Goal: Communication & Community: Answer question/provide support

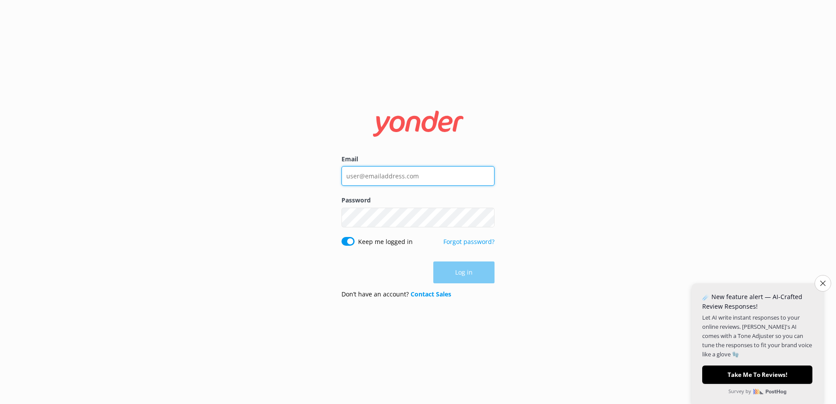
click at [386, 171] on input "Email" at bounding box center [418, 176] width 153 height 20
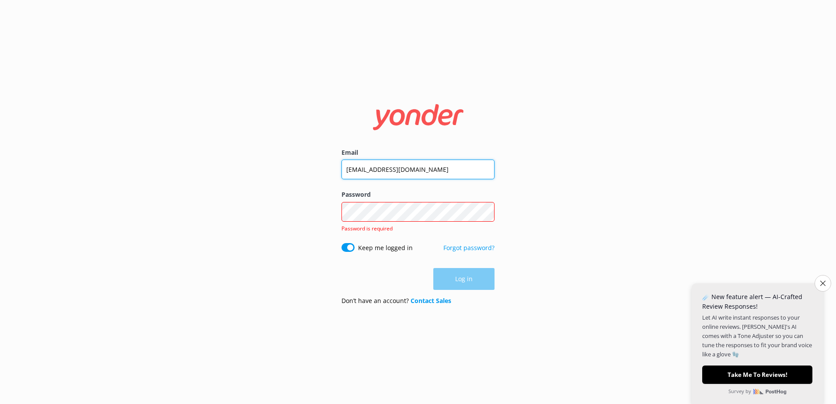
drag, startPoint x: 372, startPoint y: 169, endPoint x: 327, endPoint y: 163, distance: 45.4
click at [327, 163] on div "Email [EMAIL_ADDRESS][DOMAIN_NAME] Password Show password Password is required …" at bounding box center [418, 202] width 836 height 404
type input "[EMAIL_ADDRESS][DOMAIN_NAME]"
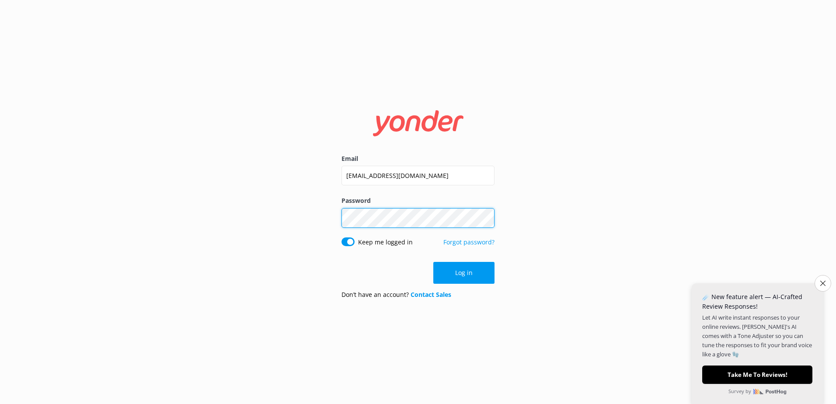
click button "Log in" at bounding box center [463, 273] width 61 height 22
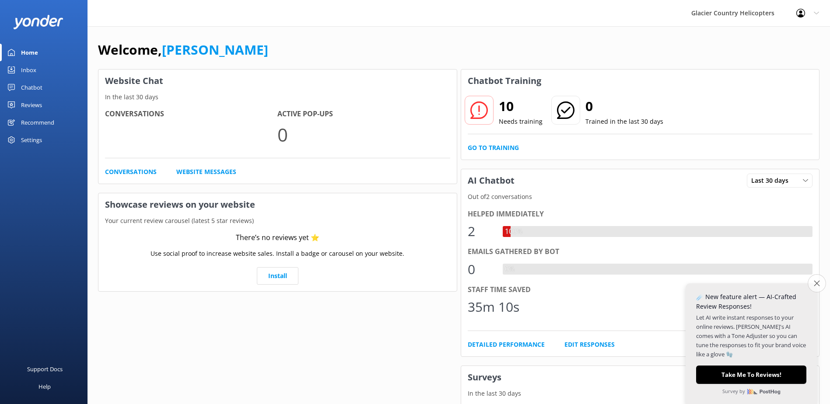
click at [820, 283] on button "Close survey" at bounding box center [816, 283] width 18 height 18
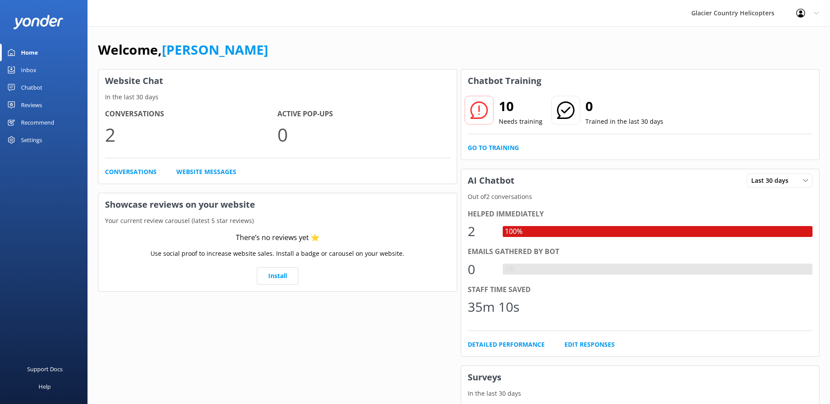
click at [28, 87] on div "Chatbot" at bounding box center [31, 87] width 21 height 17
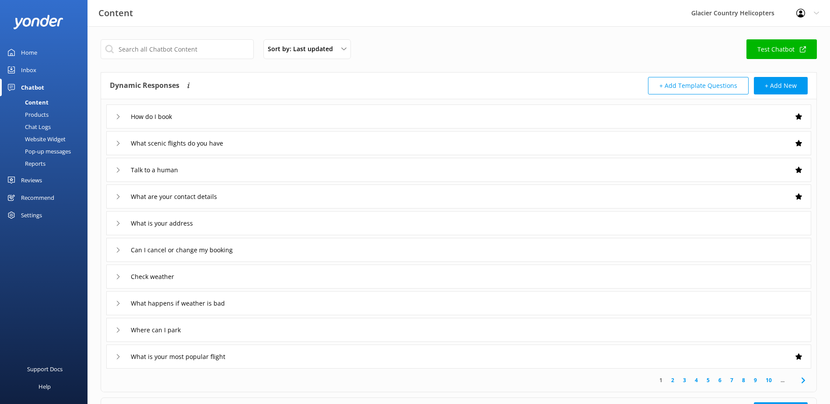
click at [35, 126] on div "Chat Logs" at bounding box center [27, 127] width 45 height 12
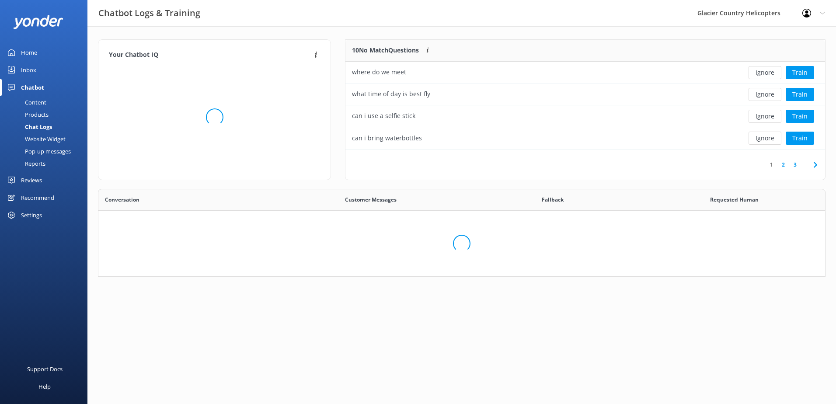
scroll to position [73, 721]
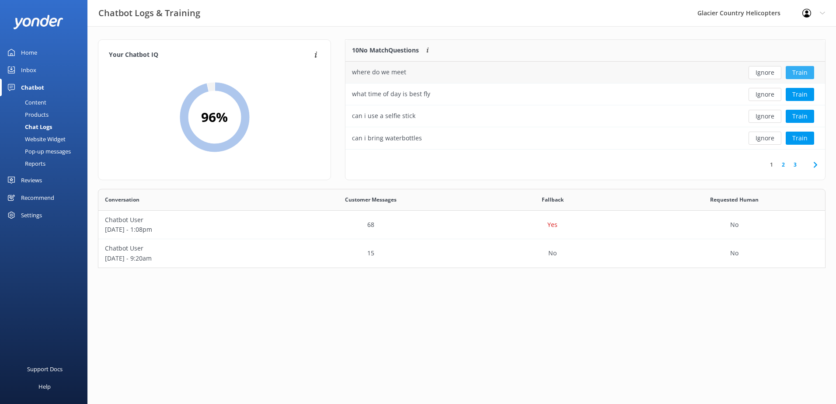
click at [799, 70] on button "Train" at bounding box center [800, 72] width 28 height 13
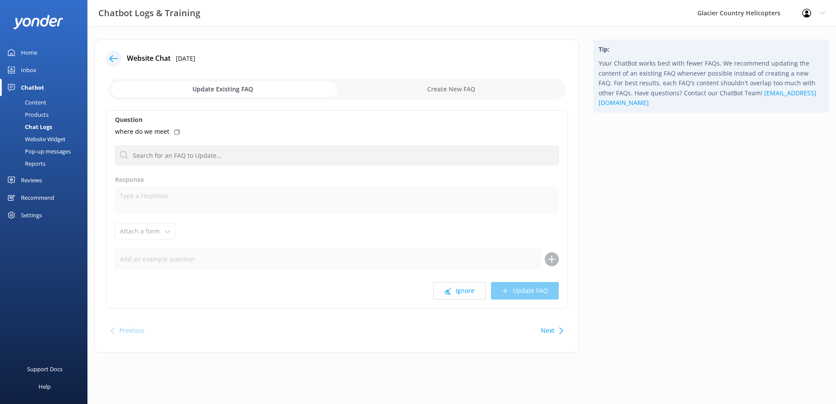
click at [432, 91] on input "checkbox" at bounding box center [336, 89] width 457 height 21
checkbox input "true"
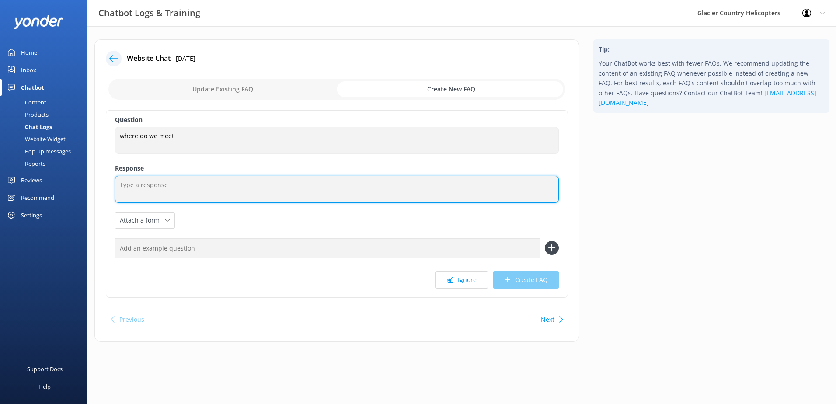
click at [142, 180] on textarea at bounding box center [337, 189] width 444 height 27
type textarea "[STREET_ADDRESS]"
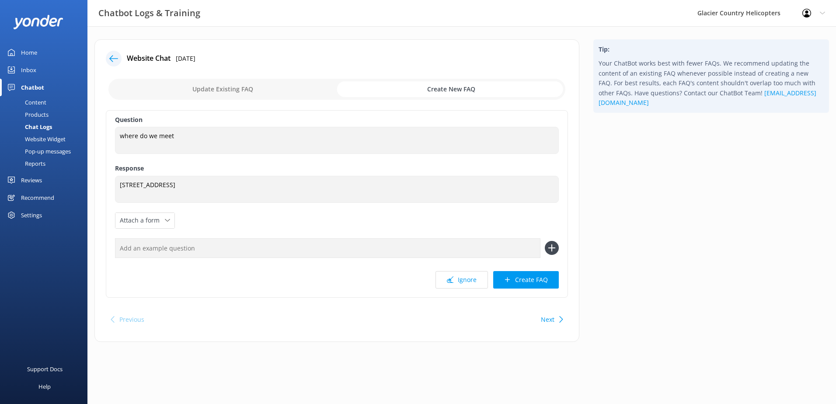
click at [111, 59] on use at bounding box center [113, 58] width 9 height 7
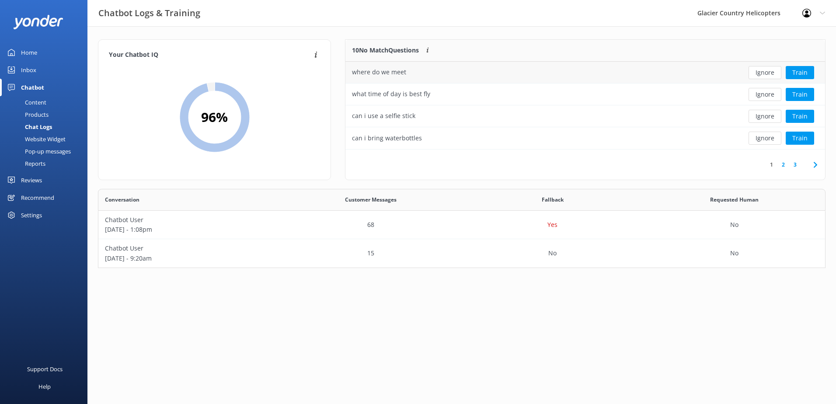
click at [398, 75] on div "where do we meet" at bounding box center [379, 72] width 54 height 10
click at [30, 112] on div "Products" at bounding box center [26, 114] width 43 height 12
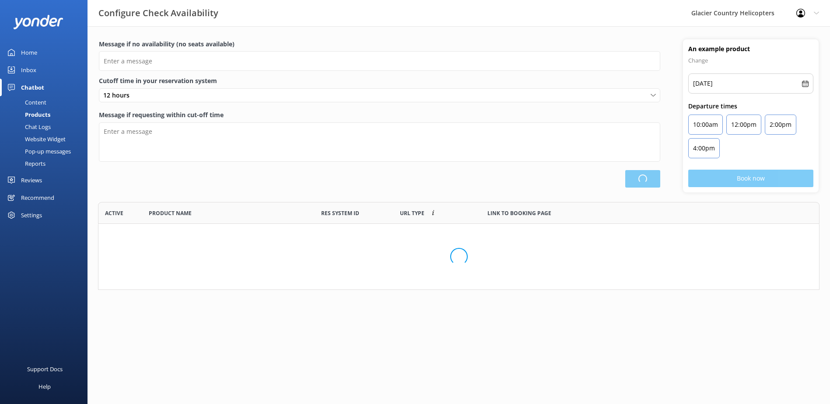
scroll to position [81, 715]
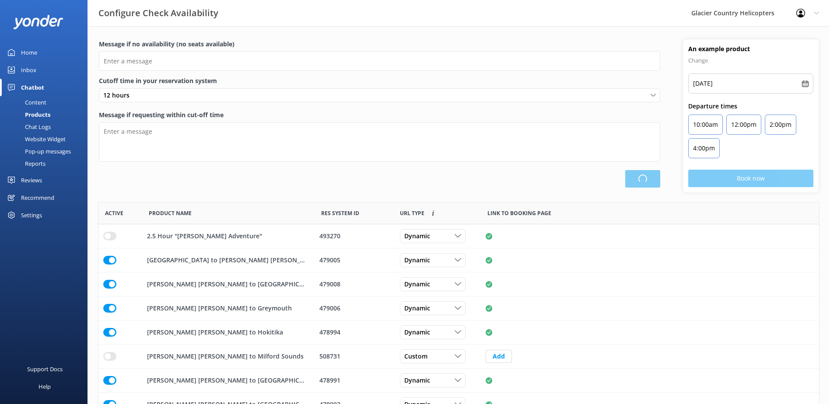
type input "There are no seats available, please check an alternative day"
type textarea "Our online booking system closes {hours} prior to departure. Please contact us …"
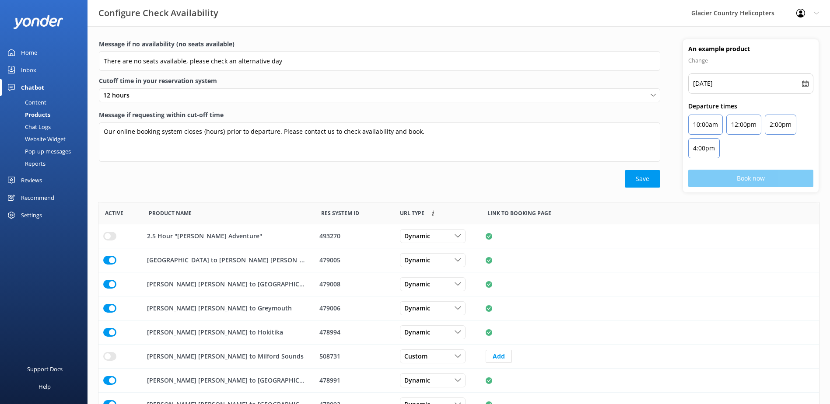
click at [27, 100] on div "Content" at bounding box center [25, 102] width 41 height 12
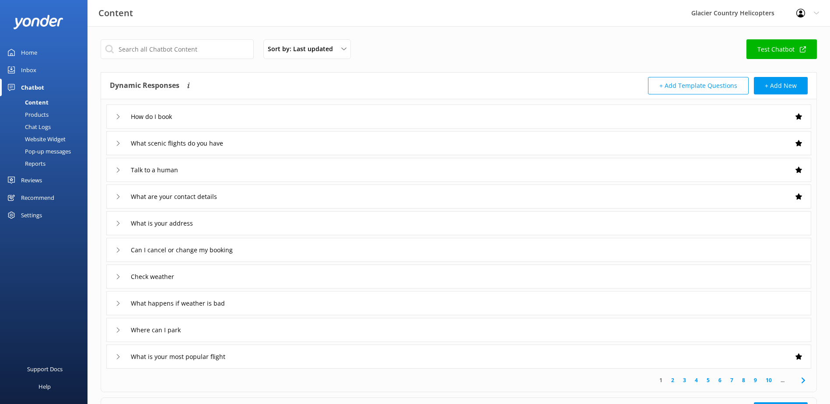
scroll to position [44, 0]
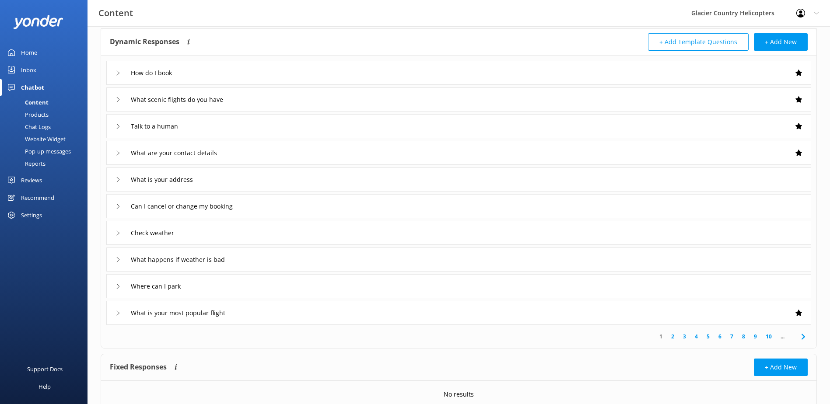
click at [120, 182] on icon at bounding box center [117, 179] width 5 height 5
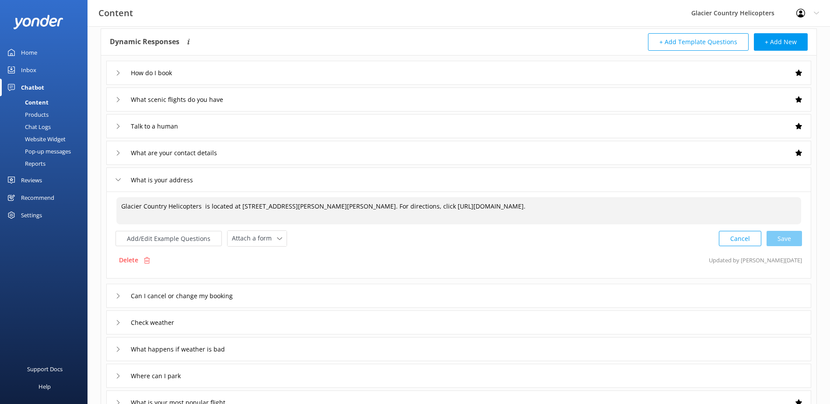
drag, startPoint x: 552, startPoint y: 211, endPoint x: 118, endPoint y: 196, distance: 434.5
click at [118, 196] on div "Glacier Country Helicopters is located at [STREET_ADDRESS][PERSON_NAME][PERSON_…" at bounding box center [458, 235] width 705 height 87
click at [167, 244] on button "Add/Edit Example Questions" at bounding box center [168, 238] width 106 height 15
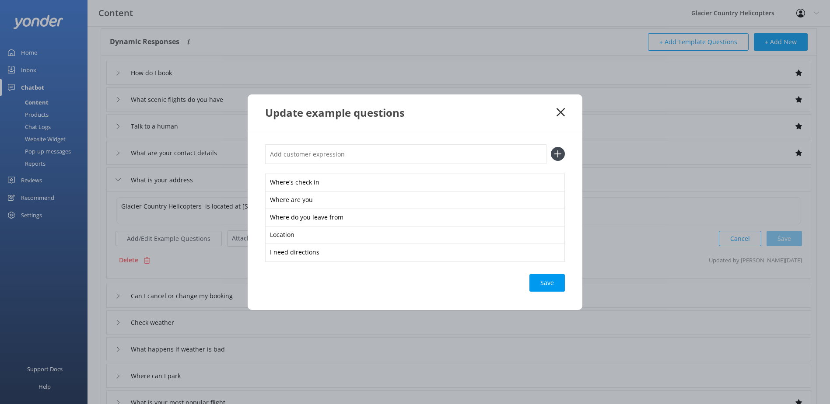
click at [307, 155] on input "text" at bounding box center [405, 154] width 281 height 20
type input "Where do we meet?"
click at [547, 281] on div "Loading.." at bounding box center [547, 282] width 35 height 17
click at [541, 286] on div "Loading.." at bounding box center [547, 282] width 35 height 17
click at [563, 109] on use at bounding box center [560, 112] width 8 height 8
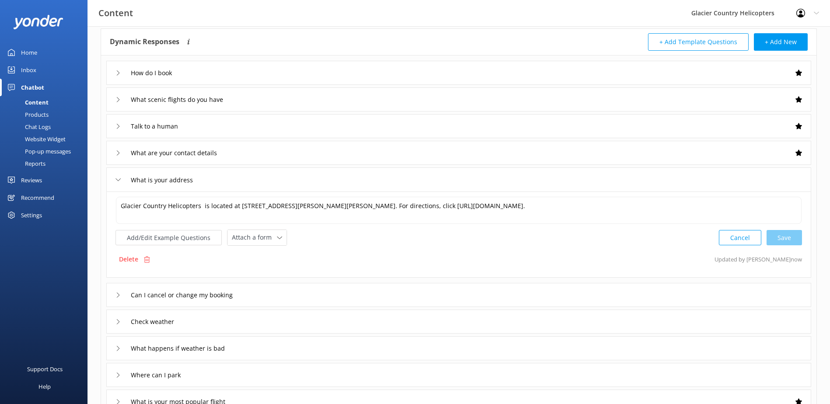
click at [119, 180] on icon at bounding box center [117, 179] width 5 height 5
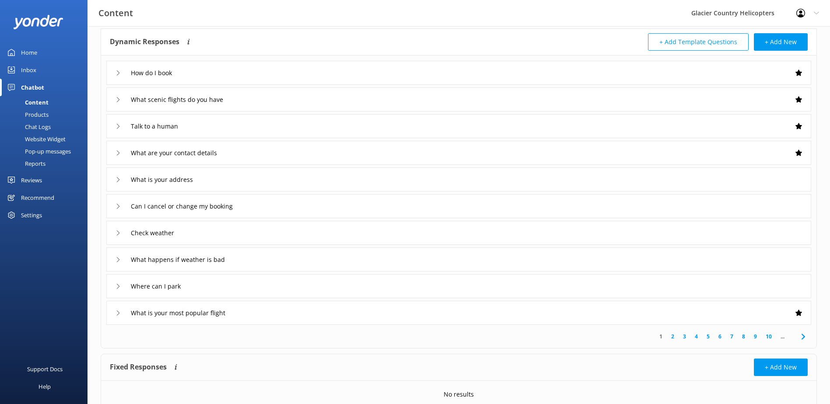
click at [121, 179] on div "What is your address" at bounding box center [155, 179] width 80 height 14
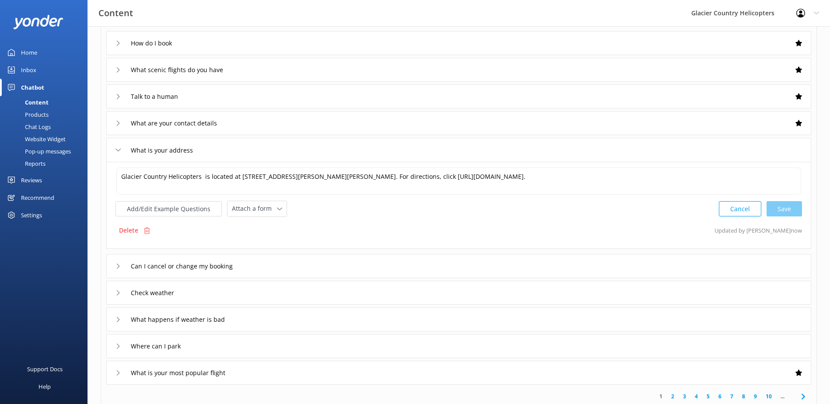
scroll to position [87, 0]
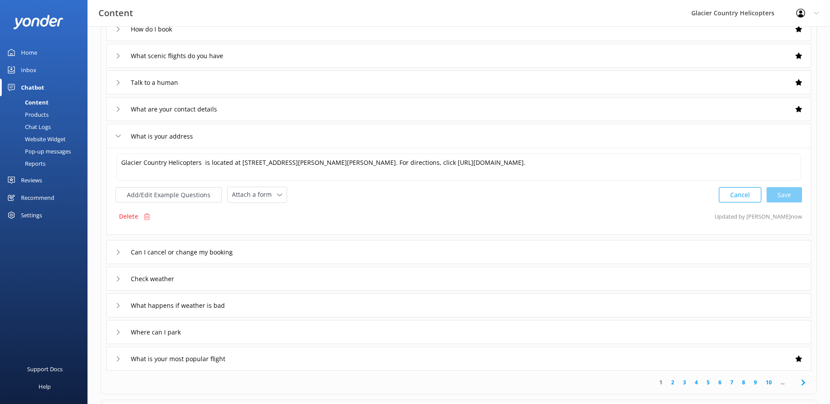
click at [120, 285] on div "Check weather" at bounding box center [144, 279] width 59 height 14
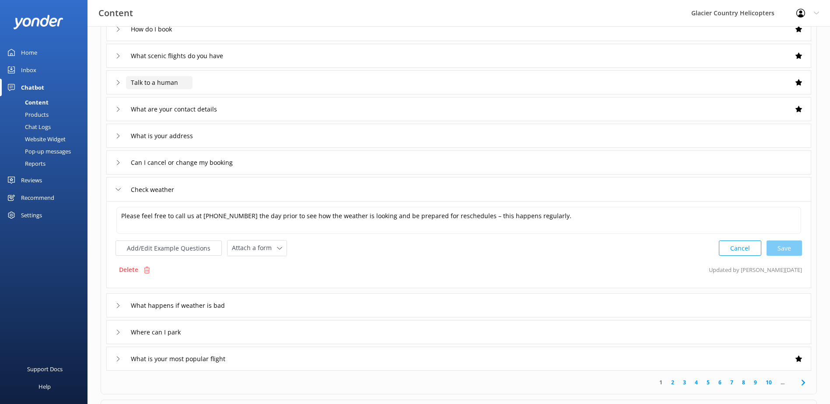
click at [150, 81] on input "Talk to a human" at bounding box center [159, 82] width 66 height 13
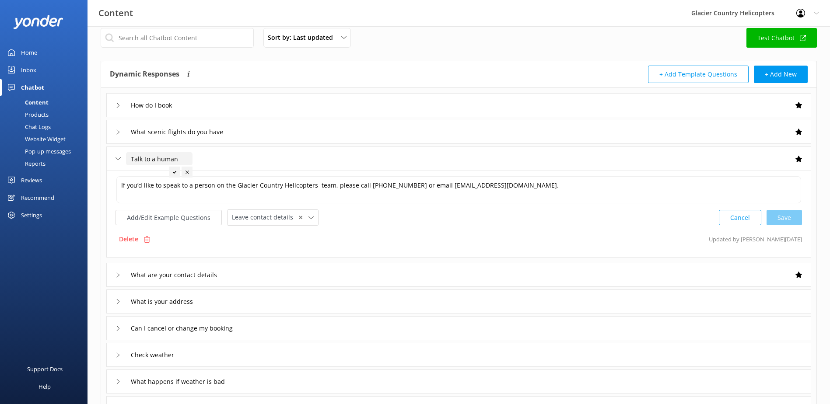
scroll to position [0, 0]
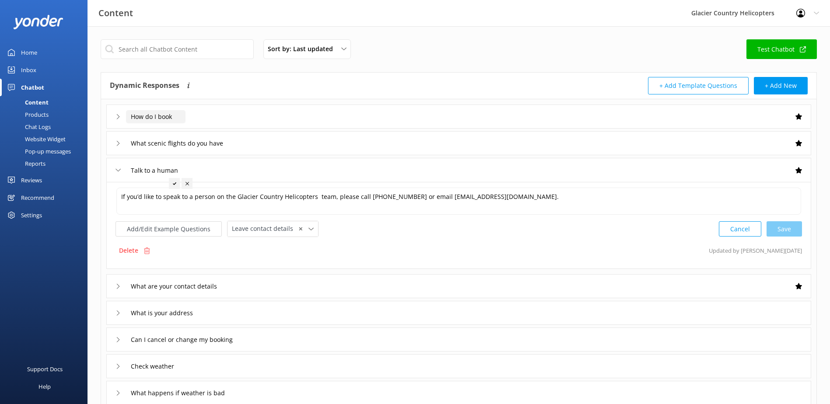
click at [171, 110] on input "How do I book" at bounding box center [155, 116] width 59 height 13
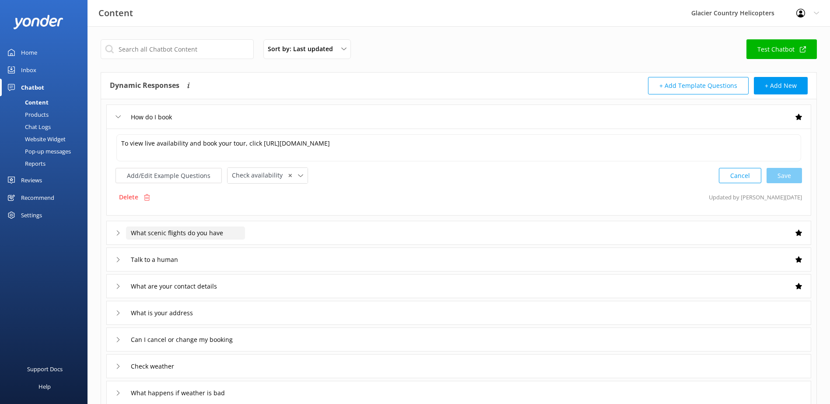
click at [169, 237] on input "What scenic flights do you have" at bounding box center [185, 233] width 119 height 13
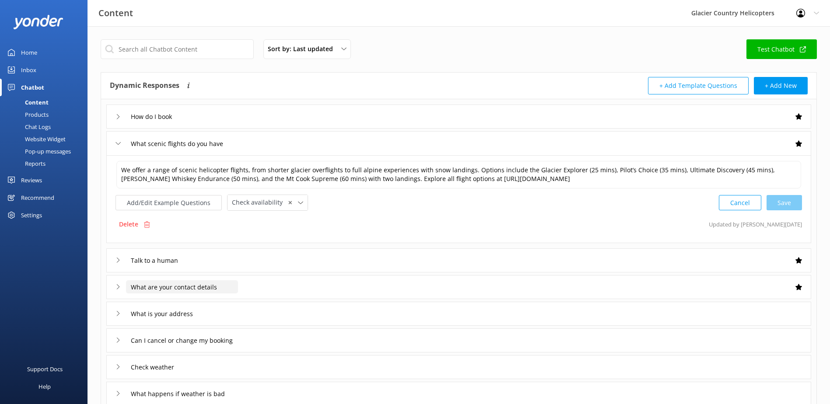
click at [133, 287] on input "What are your contact details" at bounding box center [182, 286] width 112 height 13
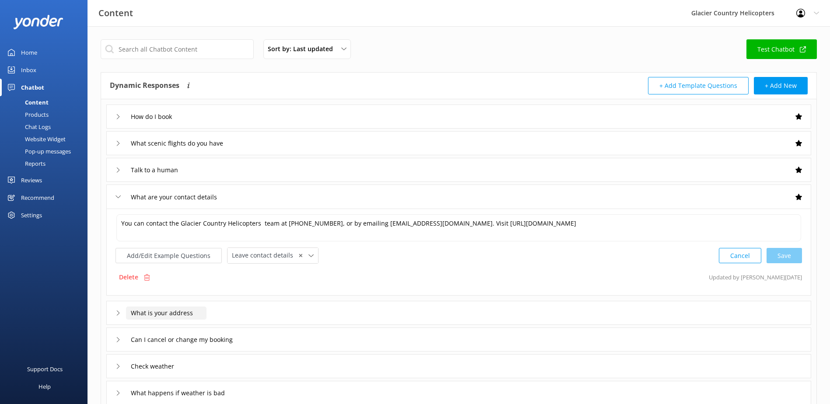
click at [163, 319] on input "What is your address" at bounding box center [166, 313] width 80 height 13
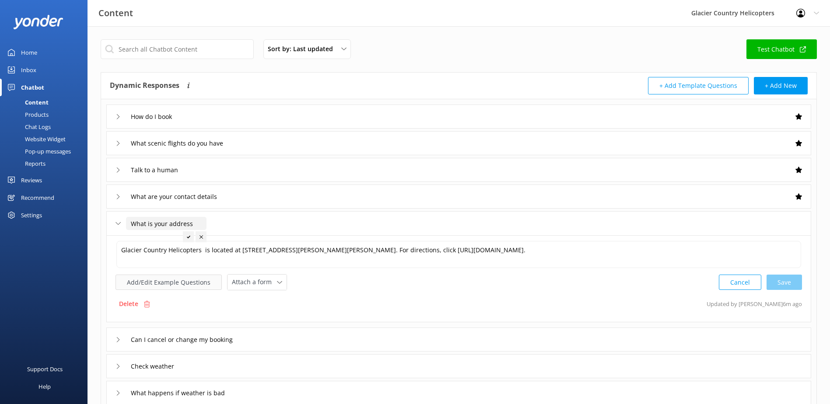
click at [169, 281] on button "Add/Edit Example Questions" at bounding box center [168, 282] width 106 height 15
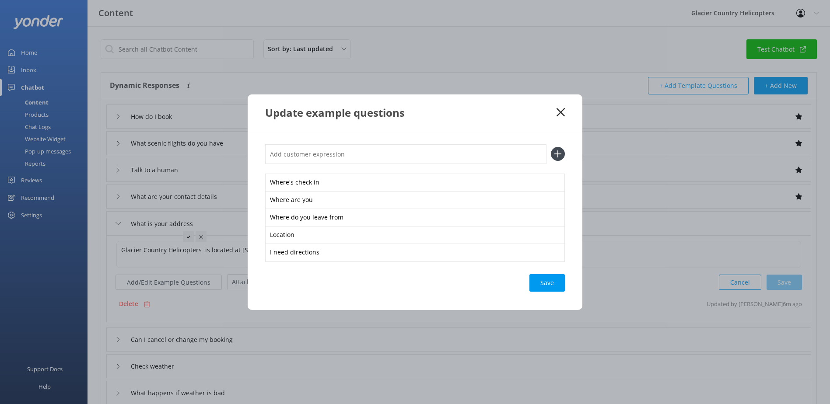
click at [304, 151] on input "text" at bounding box center [405, 154] width 281 height 20
type input "Where do we meet"
click at [559, 152] on icon at bounding box center [558, 154] width 14 height 14
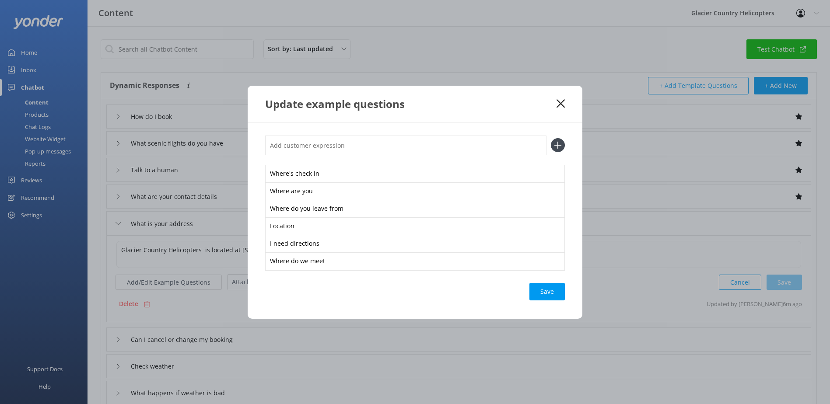
click at [369, 143] on input "text" at bounding box center [405, 146] width 281 height 20
click at [553, 288] on div "Save" at bounding box center [546, 291] width 35 height 17
click at [558, 101] on icon at bounding box center [560, 103] width 8 height 9
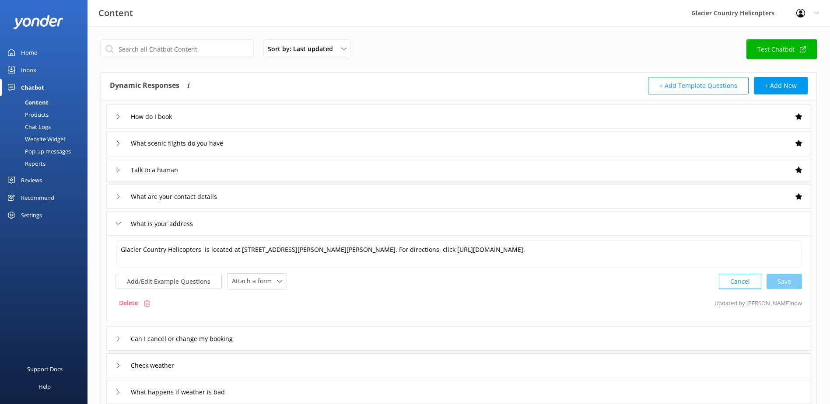
click at [116, 225] on icon at bounding box center [117, 223] width 5 height 5
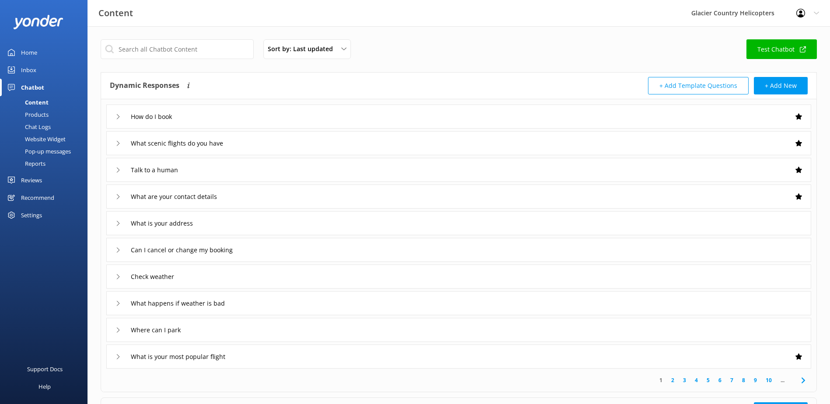
click at [117, 255] on div "Can I cancel or change my booking" at bounding box center [178, 250] width 126 height 14
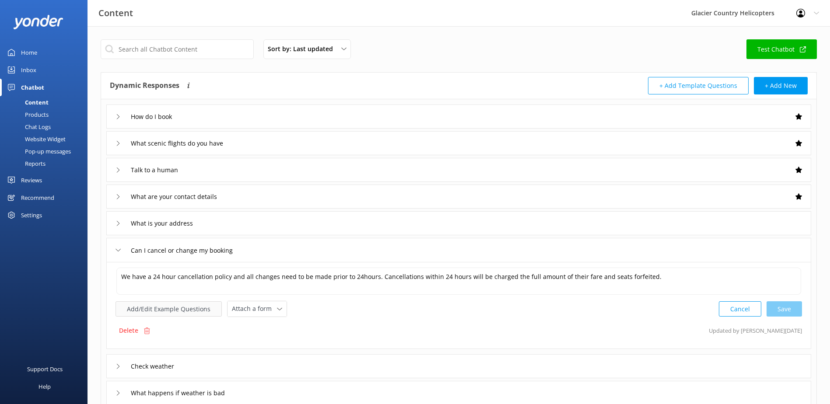
click at [149, 309] on button "Add/Edit Example Questions" at bounding box center [168, 308] width 106 height 15
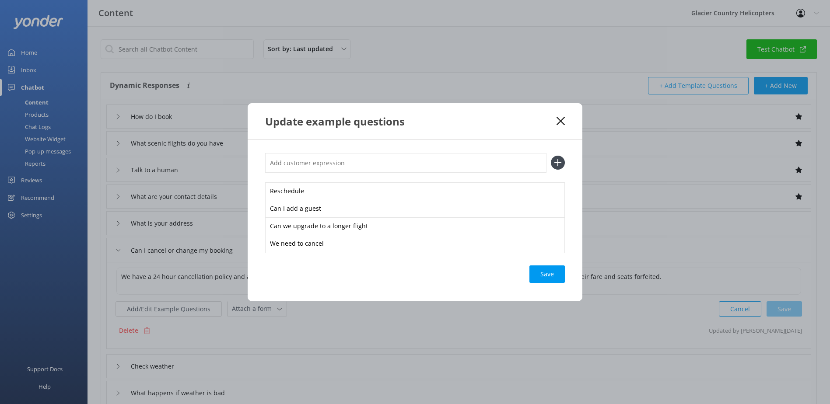
drag, startPoint x: 421, startPoint y: 120, endPoint x: 432, endPoint y: 53, distance: 68.2
click at [432, 53] on div "Update example questions Reschedule Can I add a guest Can we upgrade to a longe…" at bounding box center [415, 202] width 830 height 404
click at [553, 274] on div "Loading.." at bounding box center [547, 273] width 35 height 17
click at [559, 209] on icon "button" at bounding box center [558, 208] width 9 height 9
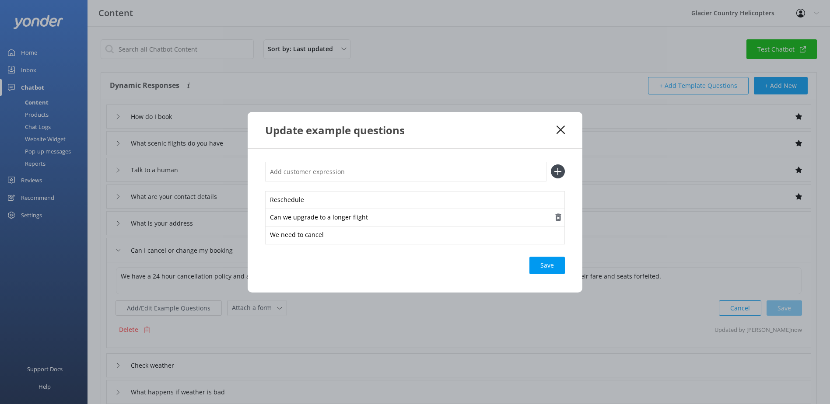
click at [557, 221] on icon "button" at bounding box center [558, 217] width 9 height 9
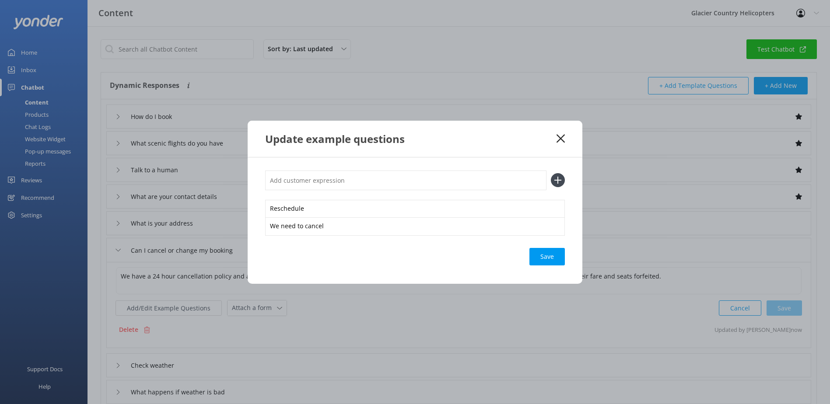
click at [558, 137] on icon at bounding box center [560, 138] width 8 height 9
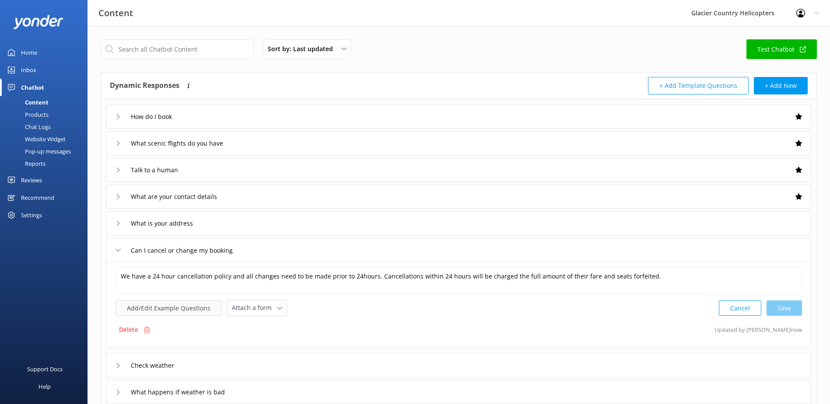
click at [151, 309] on button "Add/Edit Example Questions" at bounding box center [168, 307] width 106 height 15
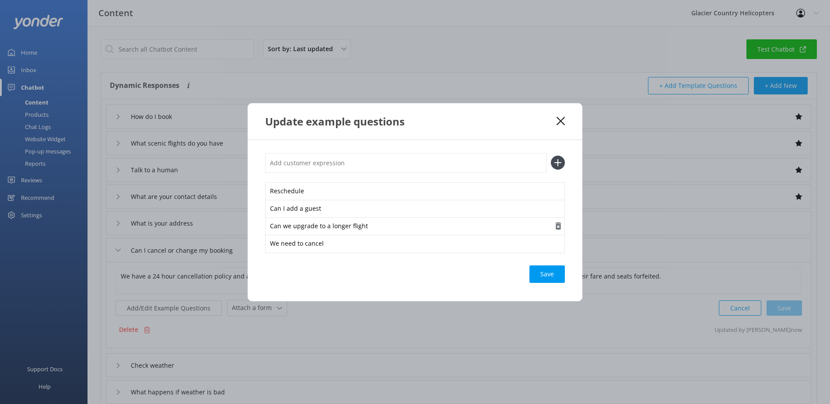
click at [556, 227] on use "button" at bounding box center [558, 225] width 6 height 7
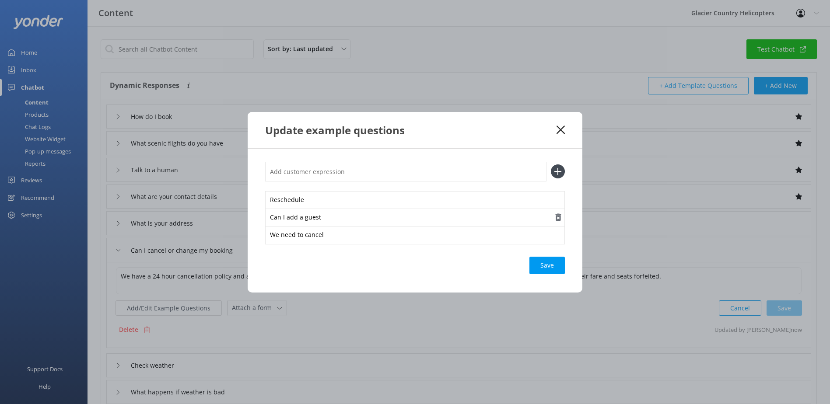
click at [556, 215] on use "button" at bounding box center [558, 216] width 6 height 7
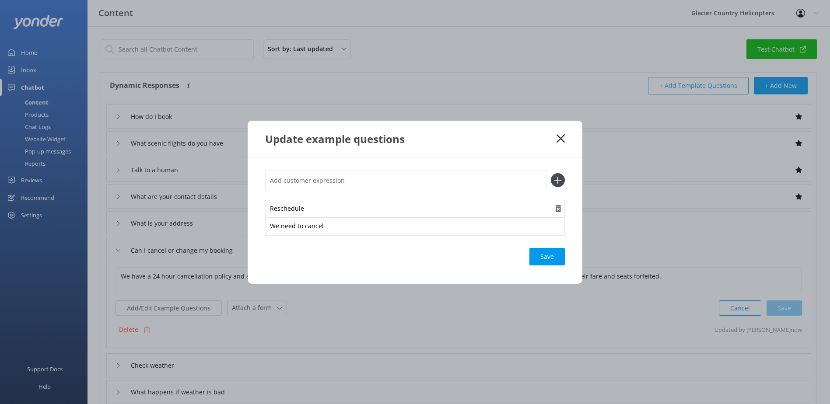
click at [557, 208] on use "button" at bounding box center [558, 208] width 6 height 7
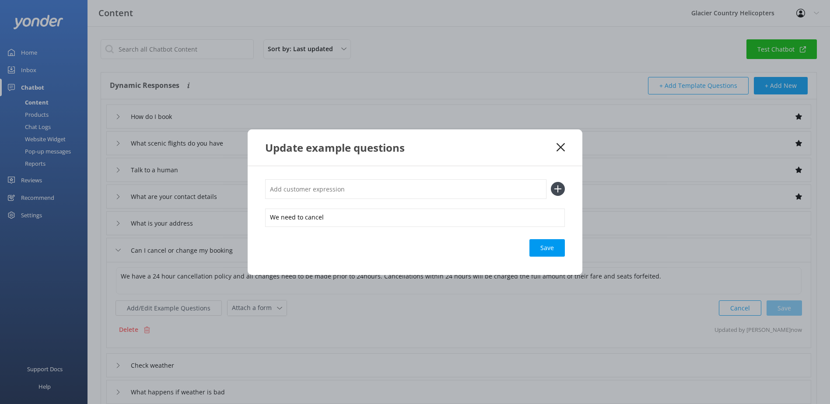
click at [322, 186] on input "text" at bounding box center [405, 189] width 281 height 20
click at [562, 251] on div "Save" at bounding box center [546, 247] width 35 height 17
click at [557, 144] on use at bounding box center [560, 147] width 8 height 8
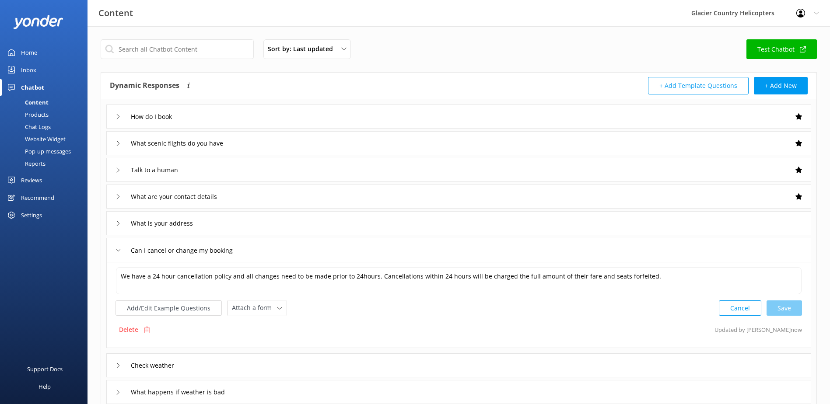
click at [116, 250] on icon at bounding box center [117, 250] width 5 height 5
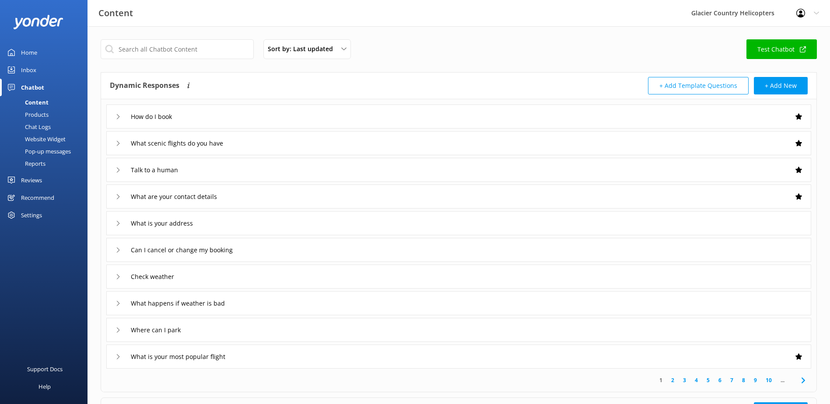
click at [122, 279] on div "Check weather" at bounding box center [144, 276] width 59 height 14
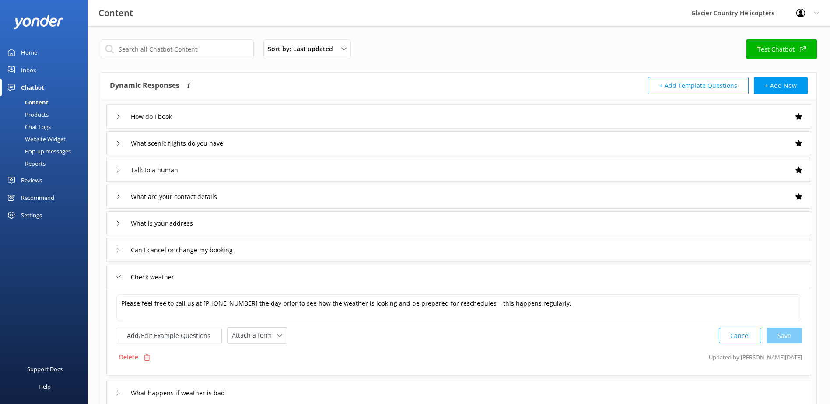
click at [122, 279] on div "Check weather" at bounding box center [144, 277] width 59 height 14
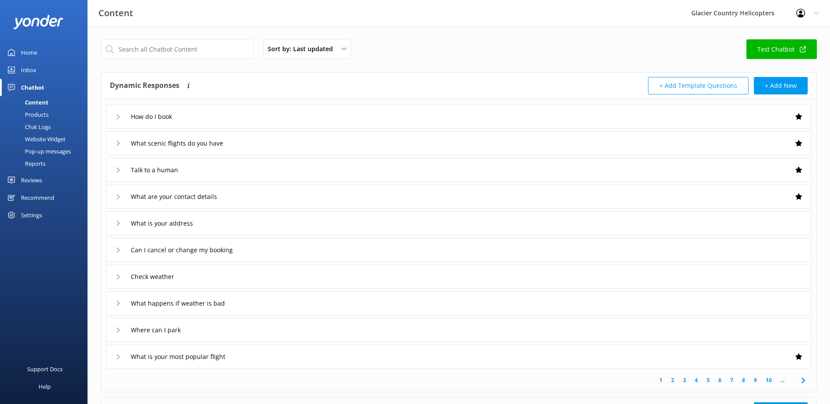
click at [123, 310] on div "What happens if weather is bad" at bounding box center [172, 303] width 115 height 14
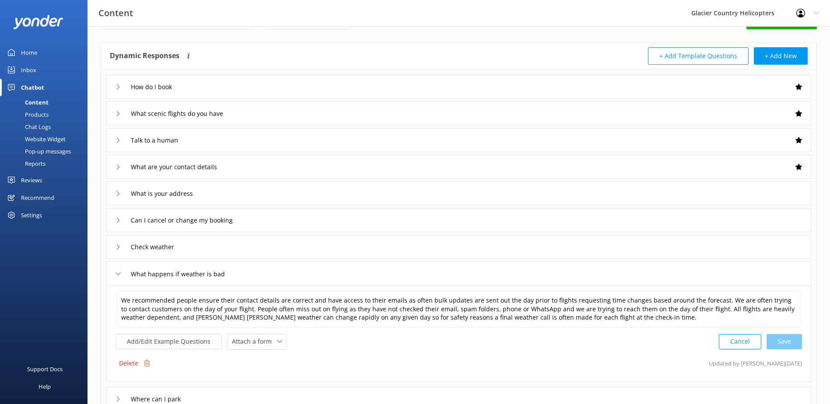
scroll to position [44, 0]
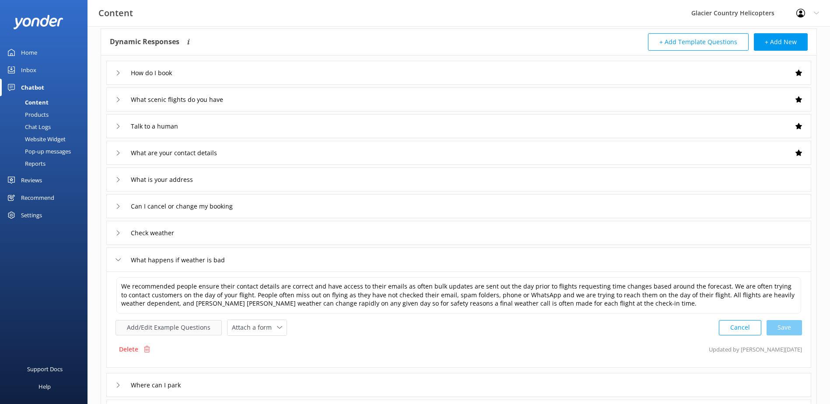
click at [150, 325] on button "Add/Edit Example Questions" at bounding box center [168, 327] width 106 height 15
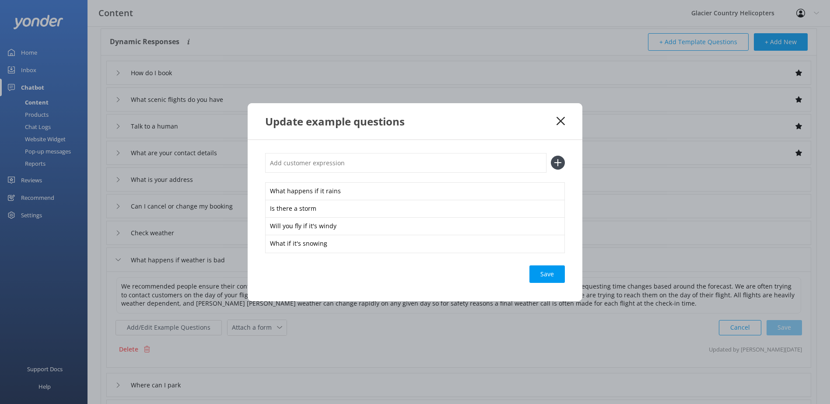
click at [561, 123] on icon at bounding box center [560, 121] width 8 height 9
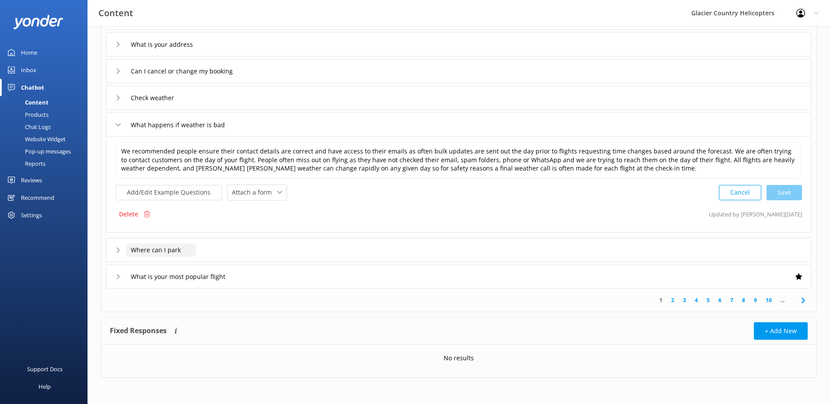
click at [135, 247] on input "Where can I park" at bounding box center [161, 250] width 70 height 13
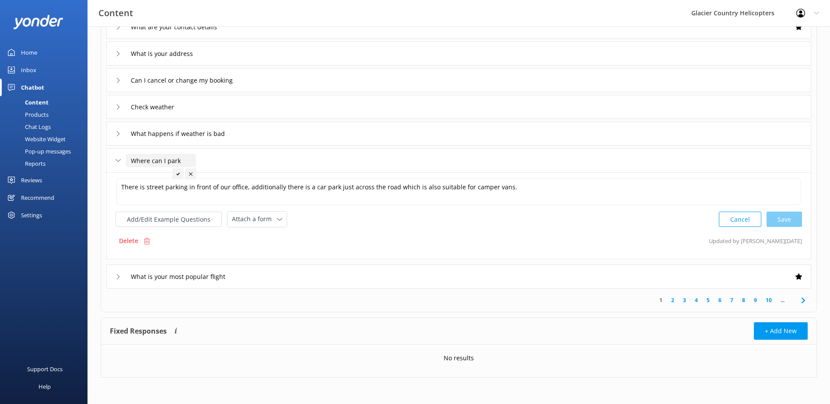
scroll to position [170, 0]
click at [145, 186] on textarea "There is street parking in front of our office, additionally there is a car par…" at bounding box center [458, 191] width 684 height 27
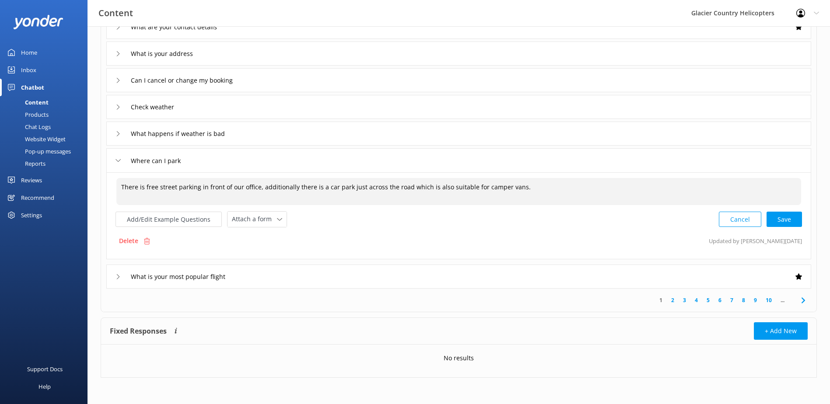
click at [323, 186] on textarea "There is free street parking in front of our office, additionally there is a ca…" at bounding box center [458, 191] width 684 height 27
click at [790, 220] on div "Cancel Loading.." at bounding box center [760, 219] width 83 height 16
click at [778, 215] on div "Cancel Save" at bounding box center [760, 219] width 83 height 16
type textarea "There is free street parking in front of our office, additionally there is a fr…"
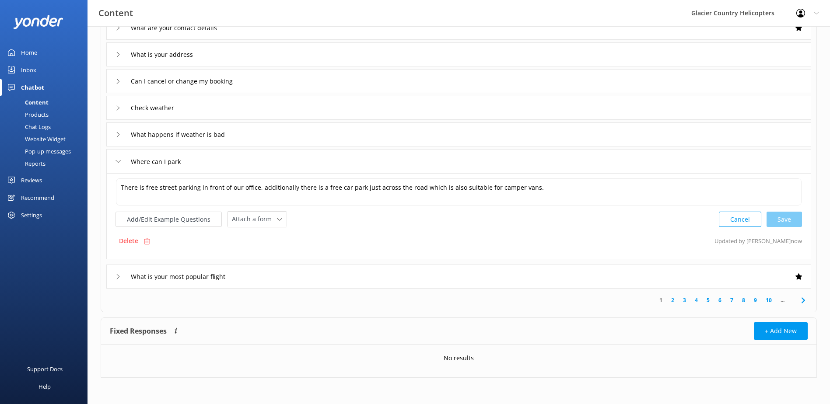
click at [115, 164] on div "Where can I park" at bounding box center [458, 161] width 705 height 24
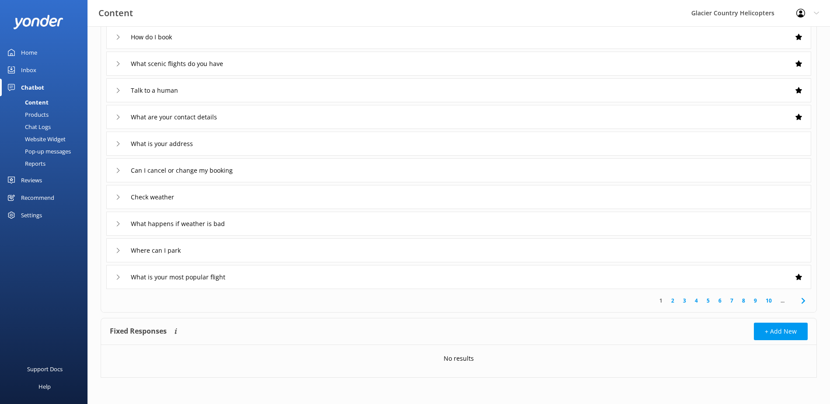
click at [116, 244] on div "Where can I park" at bounding box center [150, 250] width 70 height 14
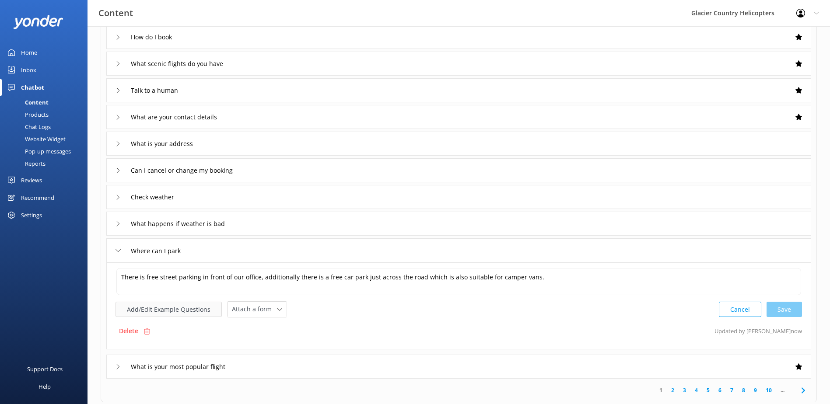
click at [140, 311] on button "Add/Edit Example Questions" at bounding box center [168, 309] width 106 height 15
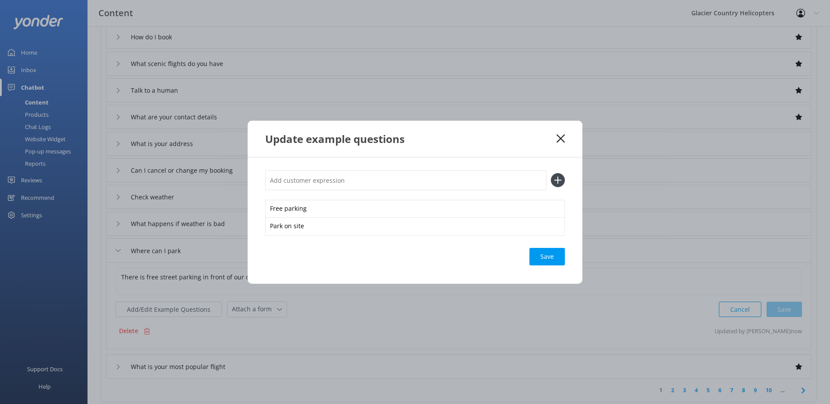
click at [349, 184] on input "text" at bounding box center [405, 181] width 281 height 20
type input "Parking"
click at [556, 251] on div "Save" at bounding box center [546, 256] width 35 height 17
click at [541, 256] on div "Save" at bounding box center [546, 256] width 35 height 17
click at [562, 142] on icon at bounding box center [560, 138] width 8 height 9
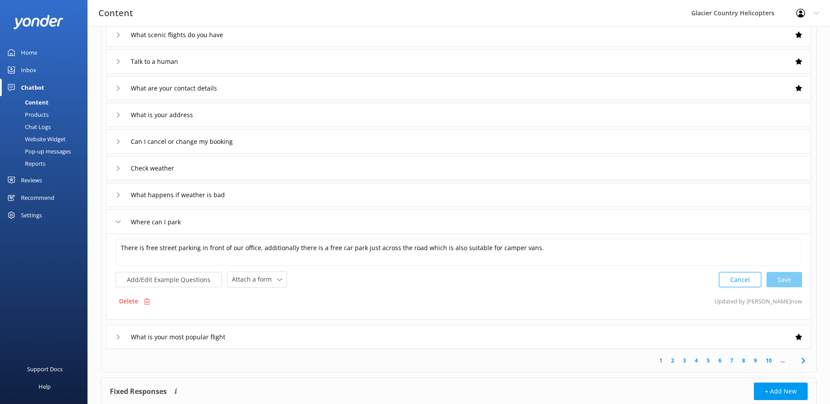
scroll to position [123, 0]
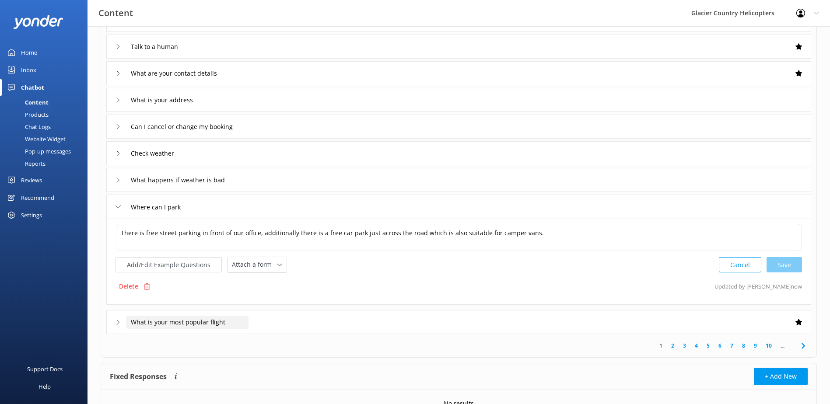
click at [135, 322] on input "What is your most popular flight" at bounding box center [187, 322] width 122 height 13
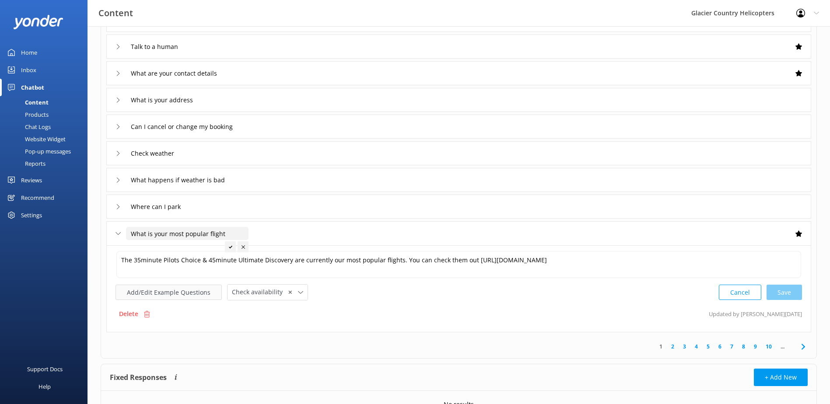
click at [163, 290] on button "Add/Edit Example Questions" at bounding box center [168, 292] width 106 height 15
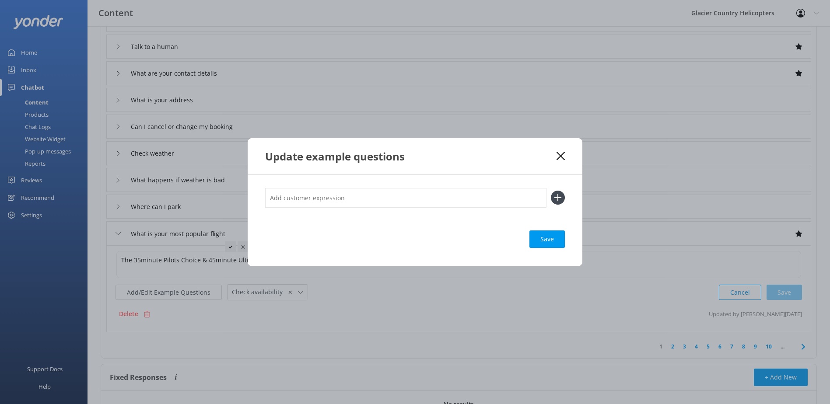
click at [557, 159] on use at bounding box center [560, 156] width 8 height 8
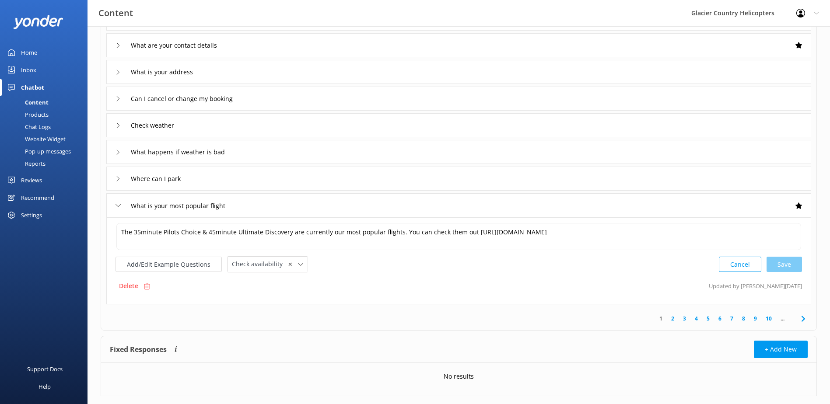
scroll to position [170, 0]
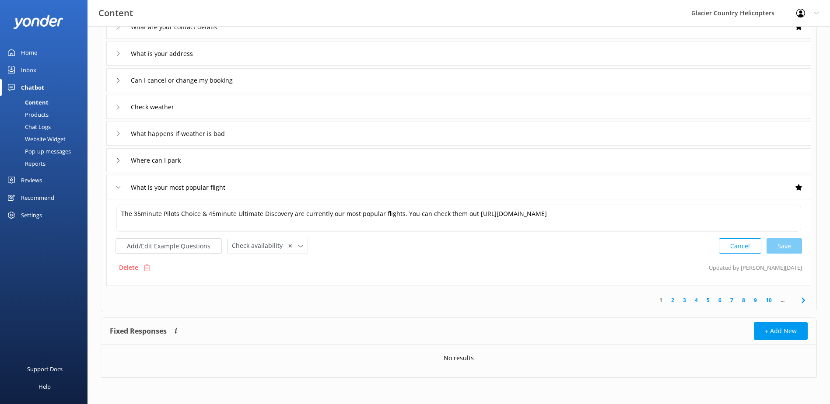
click at [674, 300] on link "2" at bounding box center [673, 300] width 12 height 8
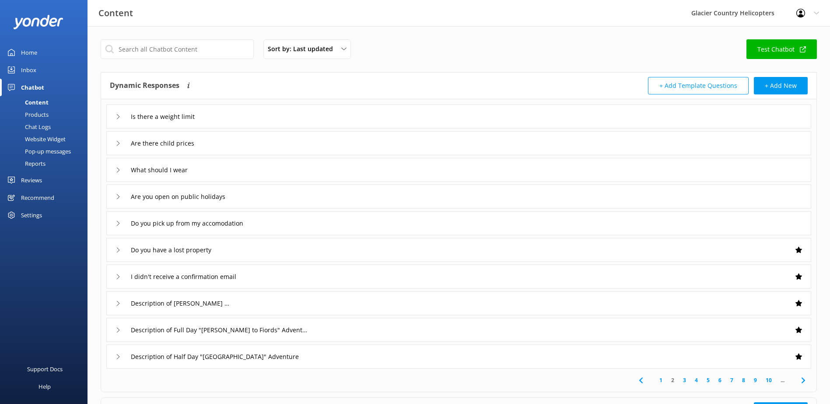
click at [120, 114] on icon at bounding box center [117, 116] width 5 height 5
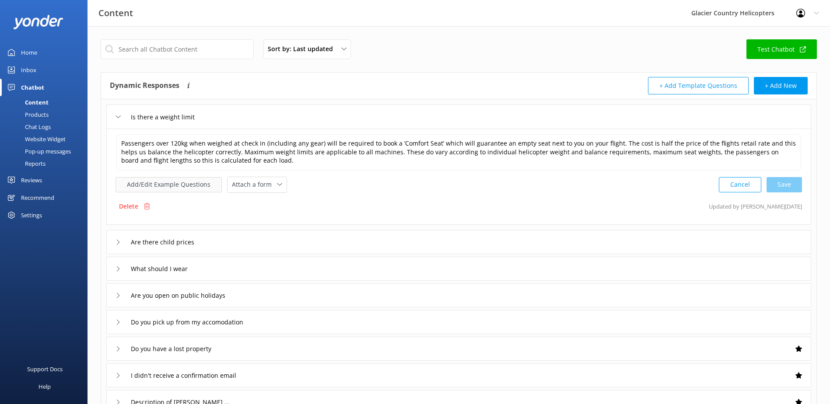
click at [156, 188] on button "Add/Edit Example Questions" at bounding box center [168, 184] width 106 height 15
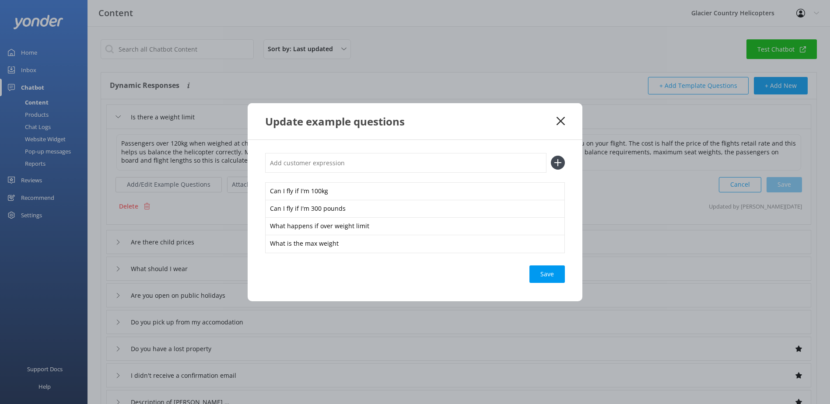
click at [565, 119] on div "Update example questions" at bounding box center [415, 121] width 335 height 36
click at [563, 119] on icon at bounding box center [560, 121] width 8 height 9
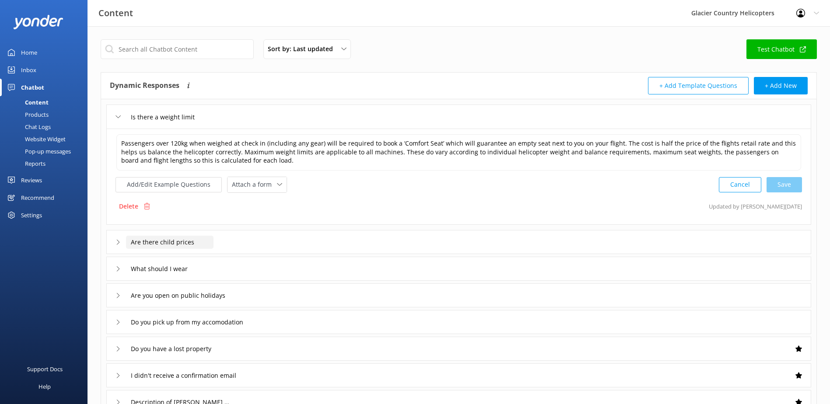
click at [143, 241] on input "Are there child prices" at bounding box center [169, 242] width 87 height 13
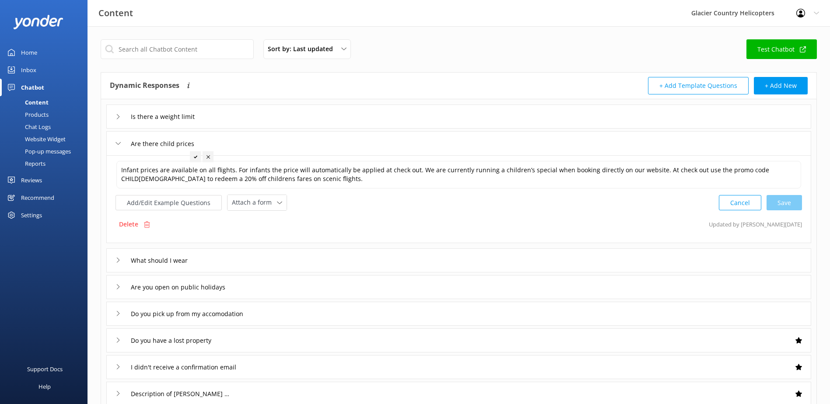
click at [153, 123] on div "Is there a weight limit" at bounding box center [160, 116] width 91 height 14
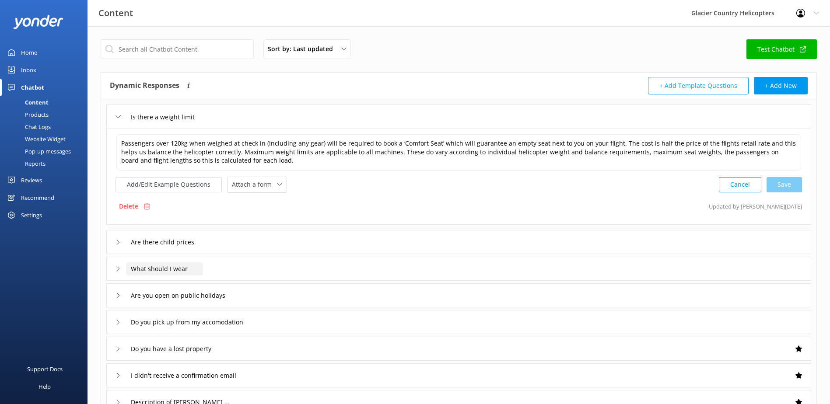
click at [139, 268] on input "What should I wear" at bounding box center [164, 268] width 77 height 13
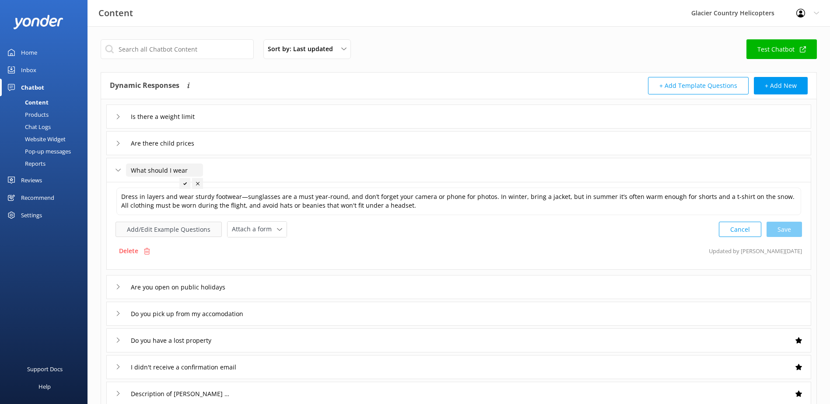
click at [166, 232] on button "Add/Edit Example Questions" at bounding box center [168, 229] width 106 height 15
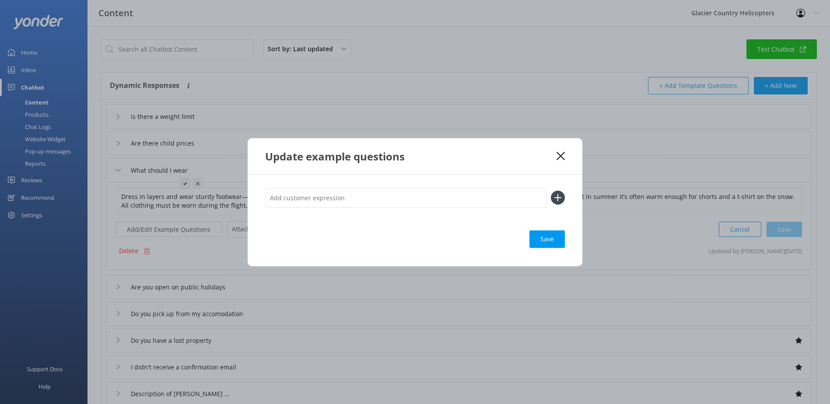
click at [372, 203] on input "text" at bounding box center [405, 198] width 281 height 20
type input "Clothing"
click at [557, 197] on icon at bounding box center [558, 198] width 14 height 14
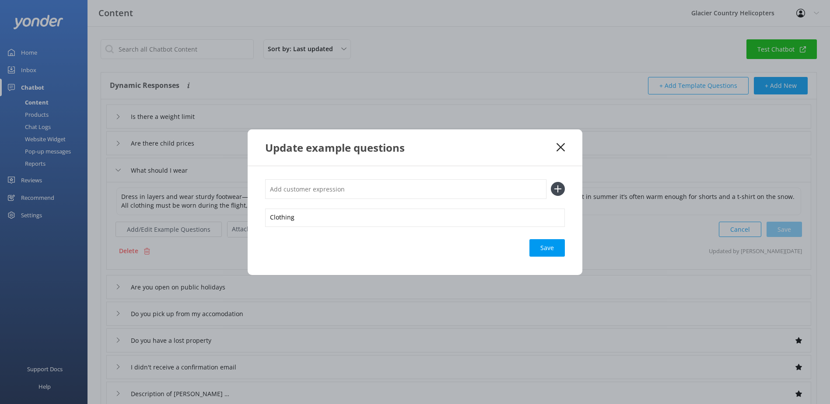
click at [332, 193] on input "text" at bounding box center [405, 189] width 281 height 20
type input "c"
type input "Clothes"
click at [541, 248] on div "Loading.." at bounding box center [547, 247] width 35 height 17
click at [559, 197] on div "Clothes" at bounding box center [415, 189] width 300 height 20
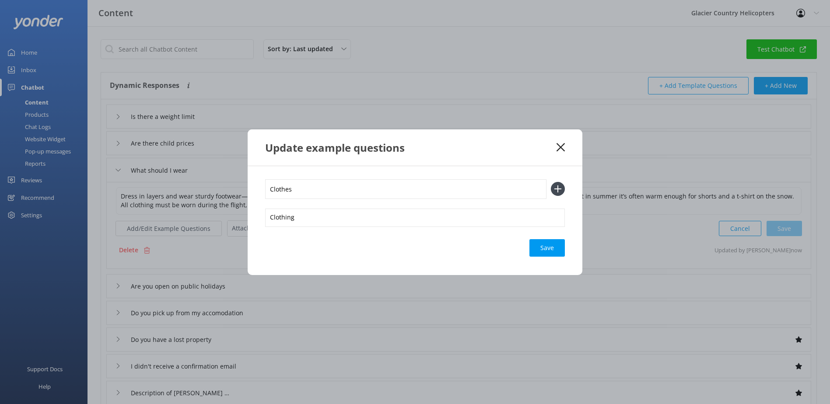
click at [558, 191] on use at bounding box center [557, 188] width 7 height 7
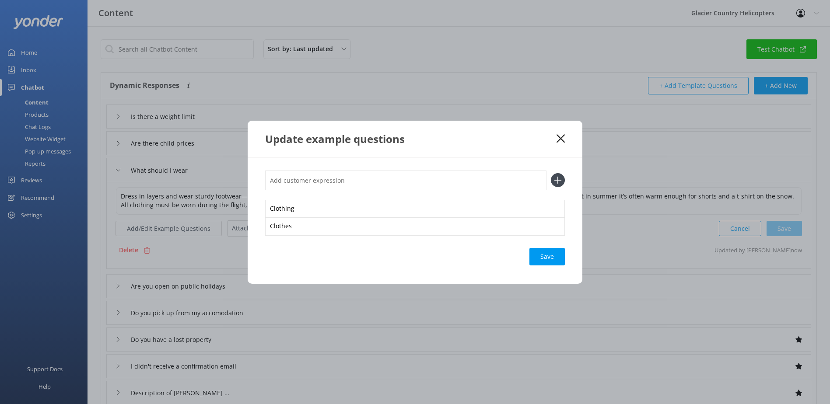
click at [329, 181] on input "text" at bounding box center [405, 181] width 281 height 20
type input "Footwear"
click at [542, 258] on div "Loading.." at bounding box center [547, 256] width 35 height 17
click at [556, 175] on icon at bounding box center [558, 180] width 14 height 14
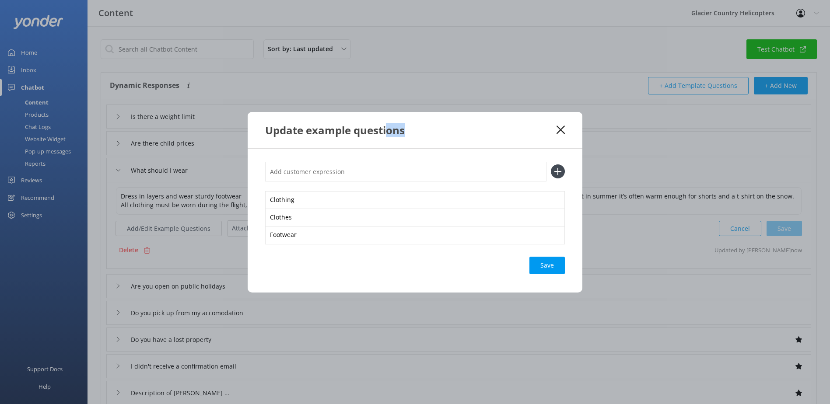
drag, startPoint x: 384, startPoint y: 139, endPoint x: 408, endPoint y: 161, distance: 32.2
click at [408, 161] on div "Update example questions Clothing Clothes Footwear Save" at bounding box center [415, 202] width 830 height 404
click at [337, 174] on input "text" at bounding box center [405, 172] width 281 height 20
type input "What shoes should I wear"
click at [551, 170] on icon at bounding box center [558, 171] width 14 height 14
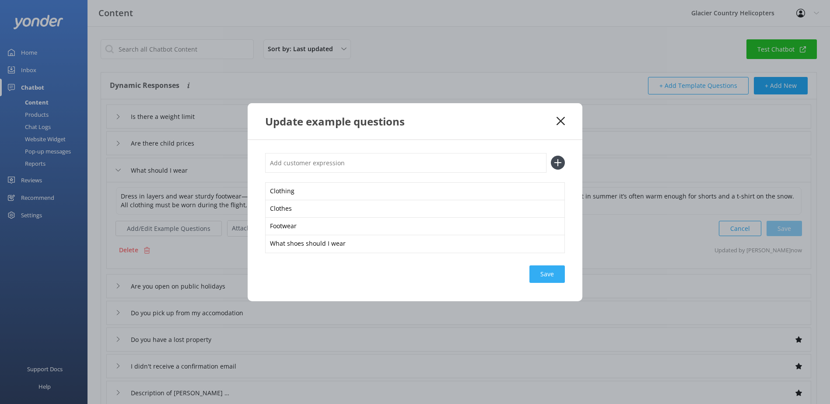
click at [550, 277] on div "Save" at bounding box center [546, 273] width 35 height 17
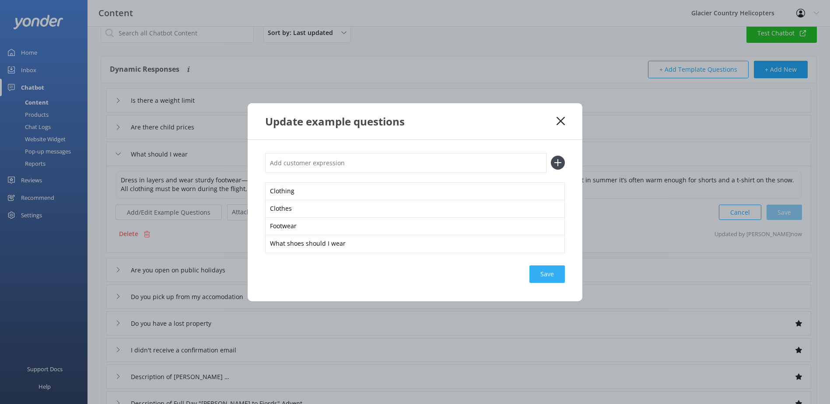
scroll to position [44, 0]
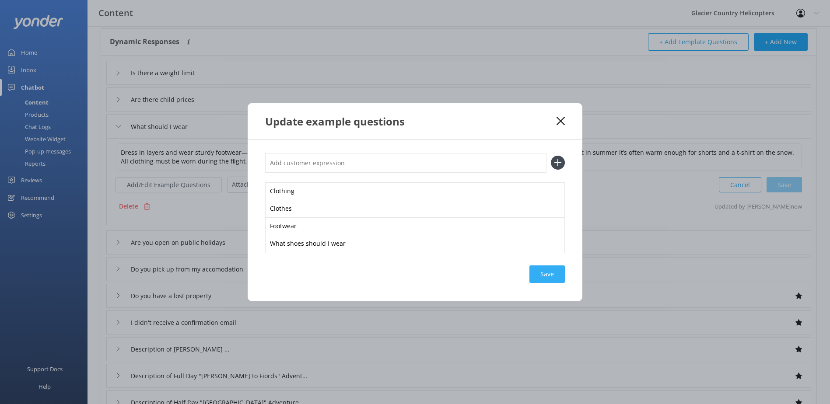
click at [537, 271] on div "Save" at bounding box center [546, 273] width 35 height 17
click at [542, 270] on div "Loading.." at bounding box center [547, 273] width 35 height 17
click at [563, 126] on div "Update example questions" at bounding box center [415, 121] width 335 height 36
click at [562, 119] on use at bounding box center [560, 121] width 8 height 8
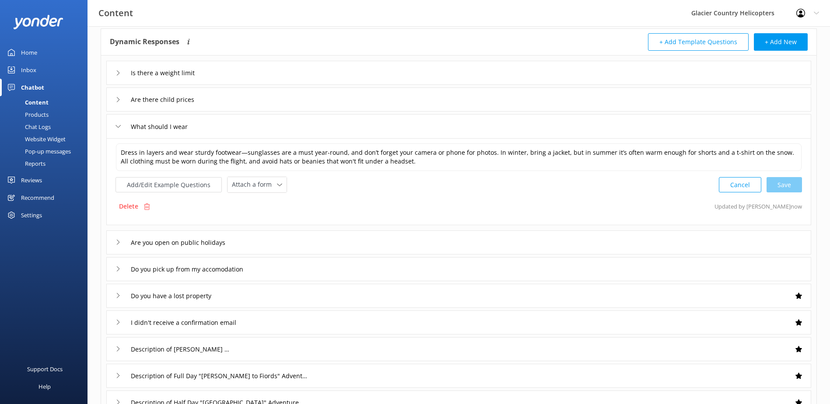
click at [122, 126] on div "What should I wear" at bounding box center [153, 126] width 77 height 14
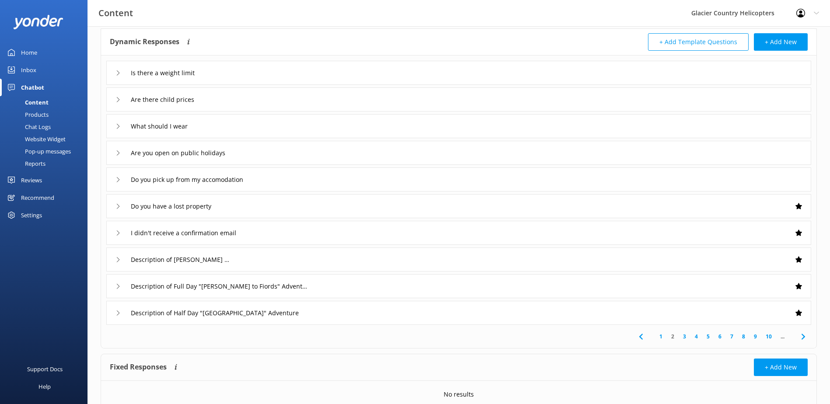
click at [122, 126] on div "What should I wear" at bounding box center [153, 126] width 77 height 14
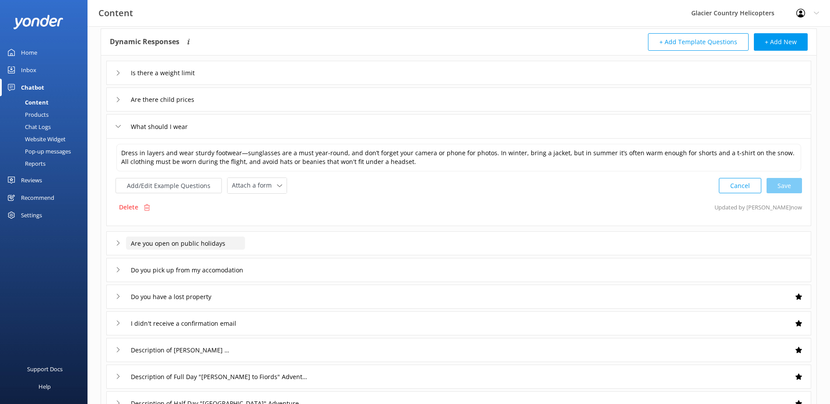
click at [146, 241] on input "Are you open on public holidays" at bounding box center [185, 243] width 119 height 13
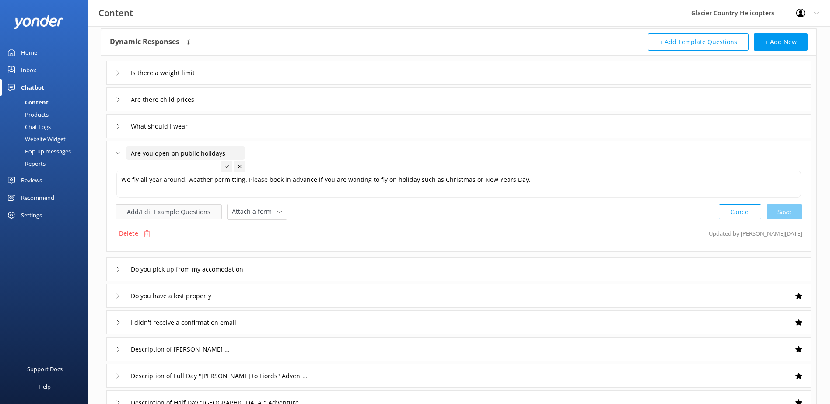
click at [141, 212] on button "Add/Edit Example Questions" at bounding box center [168, 211] width 106 height 15
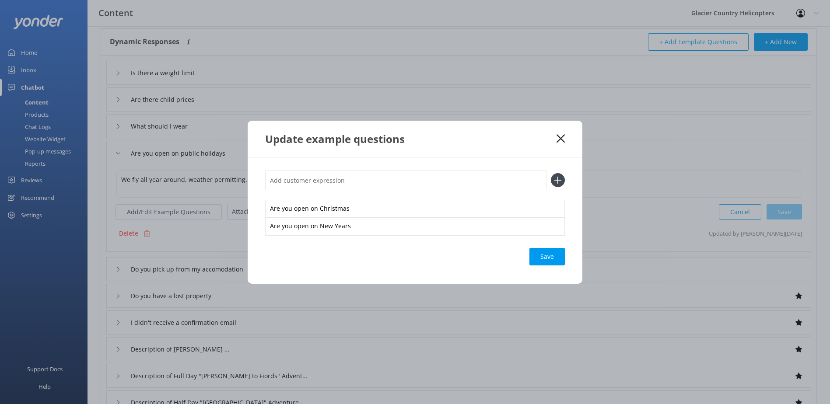
click at [339, 181] on input "text" at bounding box center [405, 181] width 281 height 20
type input "Are you open on bank holidays"
click at [556, 179] on icon at bounding box center [558, 180] width 14 height 14
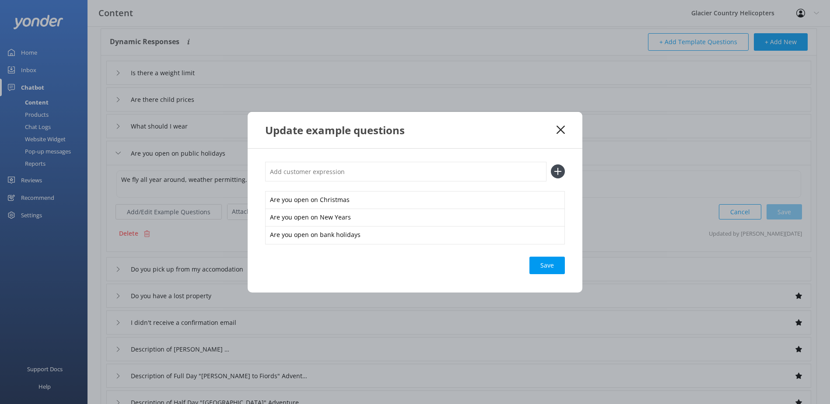
click at [363, 176] on input "text" at bounding box center [405, 172] width 281 height 20
type input "Are you open on [DATE]"
click at [558, 171] on use at bounding box center [557, 171] width 7 height 7
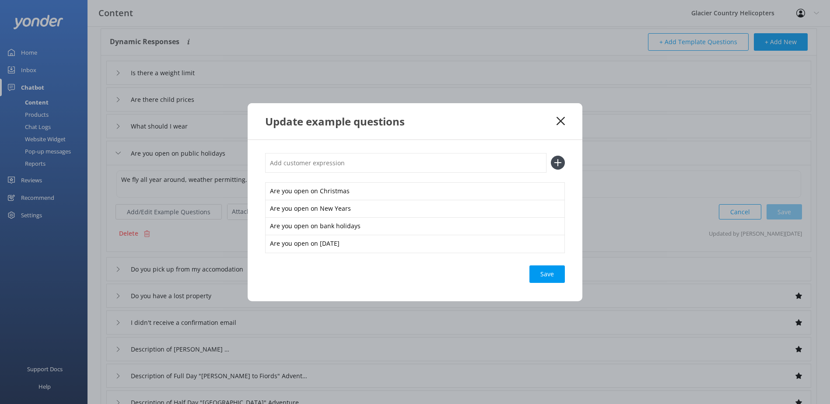
click at [561, 127] on div "Update example questions" at bounding box center [415, 121] width 335 height 36
click at [561, 121] on icon at bounding box center [560, 121] width 8 height 9
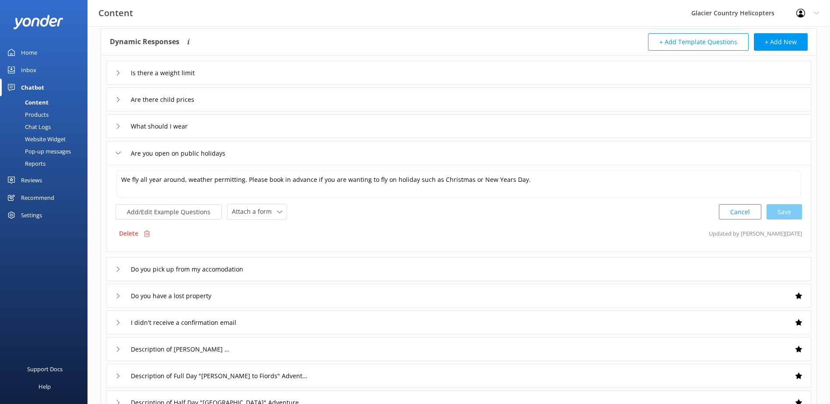
click at [118, 154] on use at bounding box center [118, 153] width 5 height 3
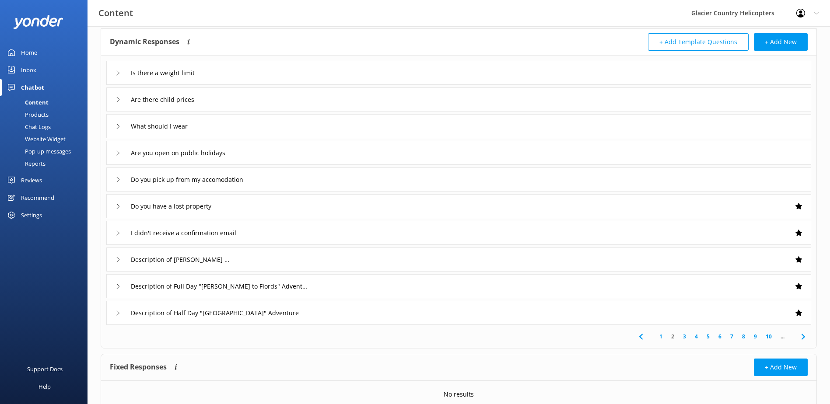
click at [115, 182] on div "Do you pick up from my accomodation" at bounding box center [458, 180] width 705 height 24
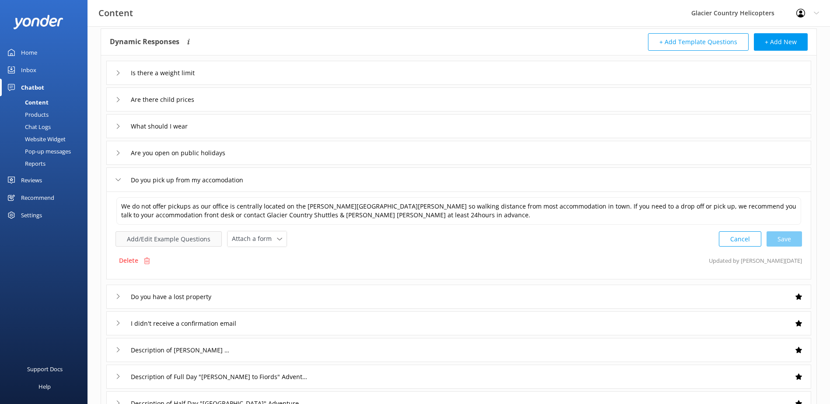
click at [150, 235] on button "Add/Edit Example Questions" at bounding box center [168, 238] width 106 height 15
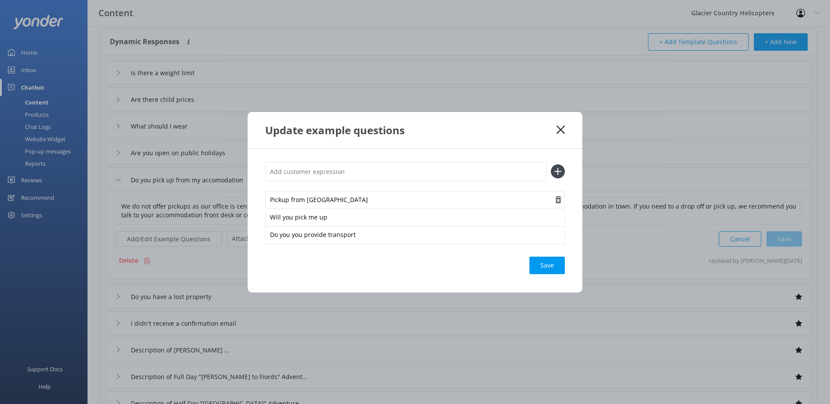
click at [558, 201] on icon "button" at bounding box center [558, 199] width 9 height 9
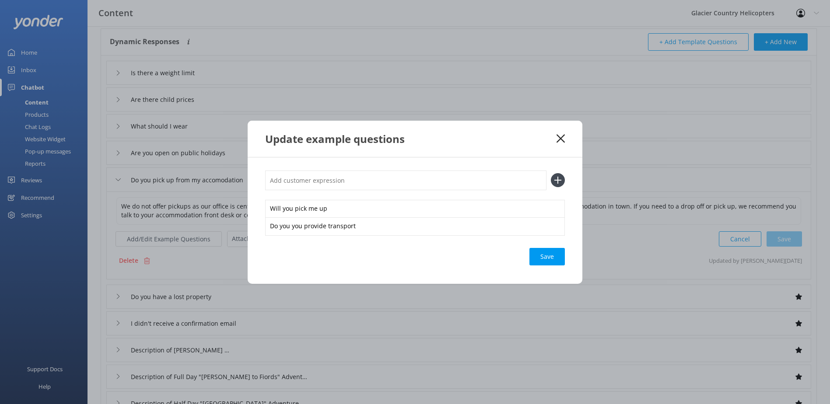
click at [396, 181] on input "text" at bounding box center [405, 181] width 281 height 20
type input "c"
type input "Can you collect me from my hotel"
click at [556, 177] on icon at bounding box center [558, 180] width 14 height 14
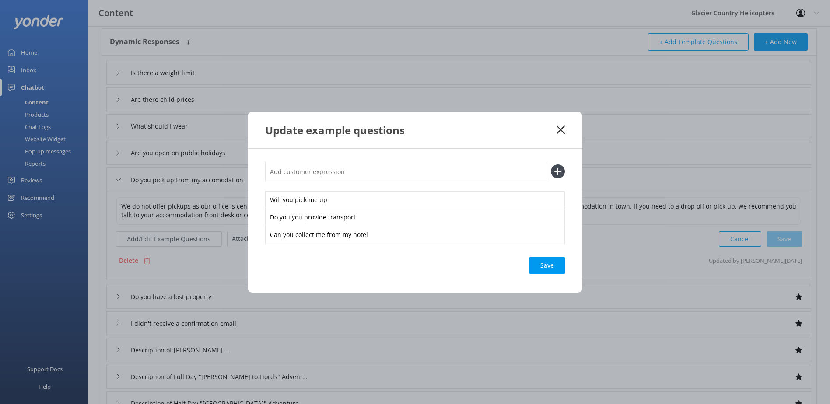
click at [560, 128] on icon at bounding box center [560, 130] width 8 height 9
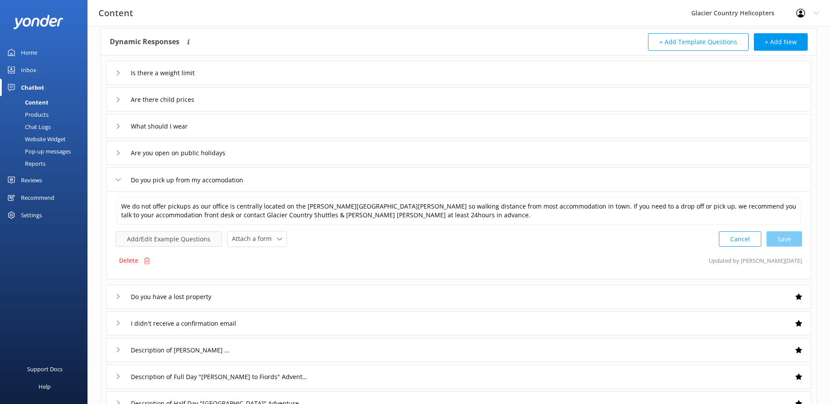
click at [141, 240] on button "Add/Edit Example Questions" at bounding box center [168, 238] width 106 height 15
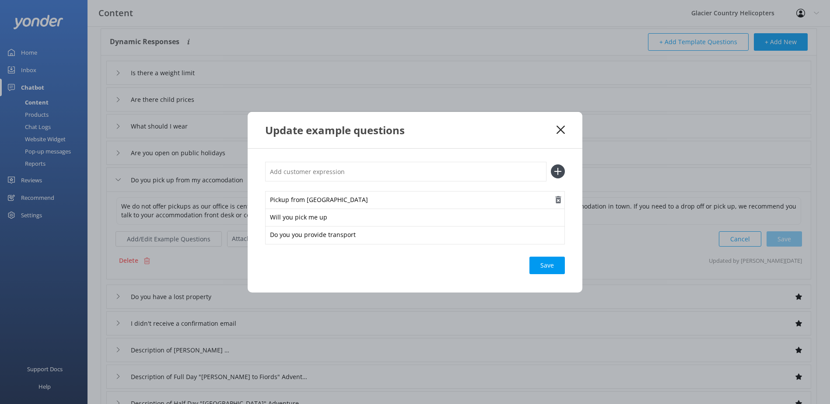
click at [556, 197] on icon "button" at bounding box center [558, 199] width 9 height 9
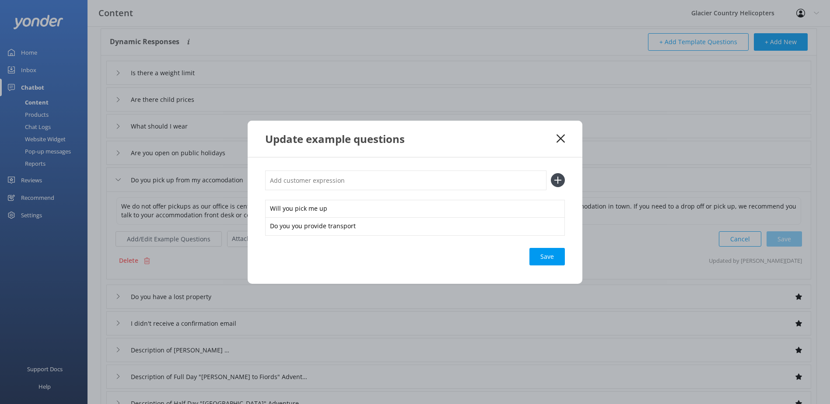
click at [373, 182] on input "text" at bounding box center [405, 181] width 281 height 20
type input "Can you collect me from my hotel"
click at [551, 265] on div "Save" at bounding box center [546, 256] width 35 height 17
click at [560, 138] on use at bounding box center [560, 138] width 8 height 8
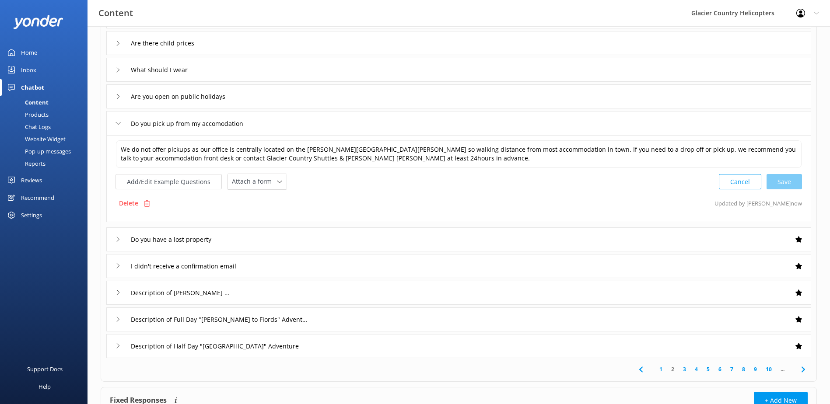
scroll to position [169, 0]
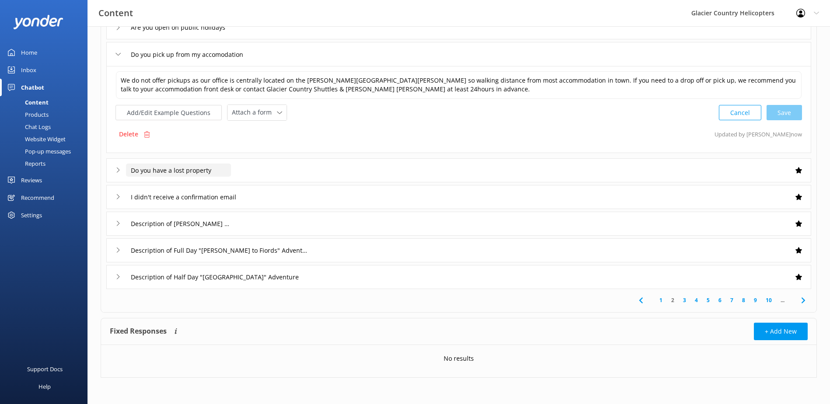
click at [193, 170] on input "Do you have a lost property" at bounding box center [178, 170] width 105 height 13
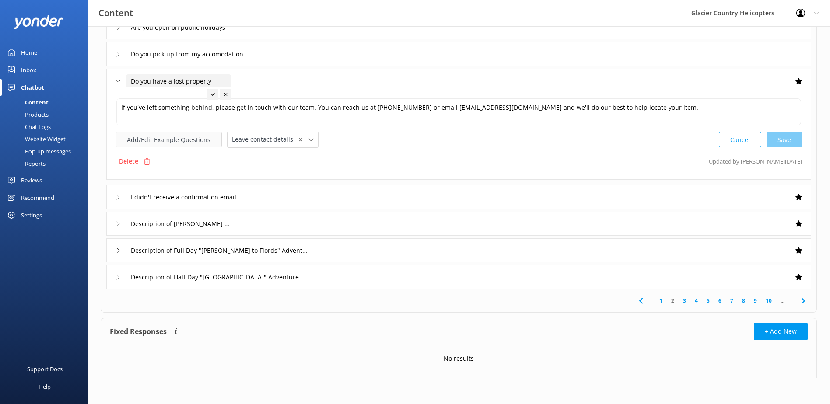
click at [149, 140] on button "Add/Edit Example Questions" at bounding box center [168, 139] width 106 height 15
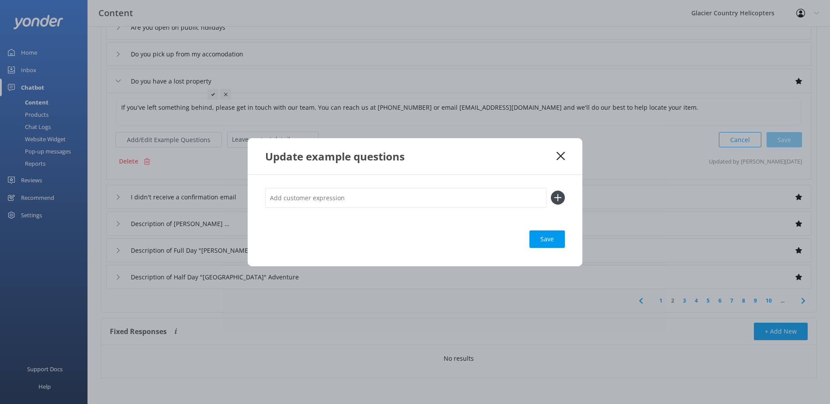
click at [372, 202] on input "text" at bounding box center [405, 198] width 281 height 20
type input "I left something behind"
click at [559, 198] on use at bounding box center [557, 197] width 7 height 7
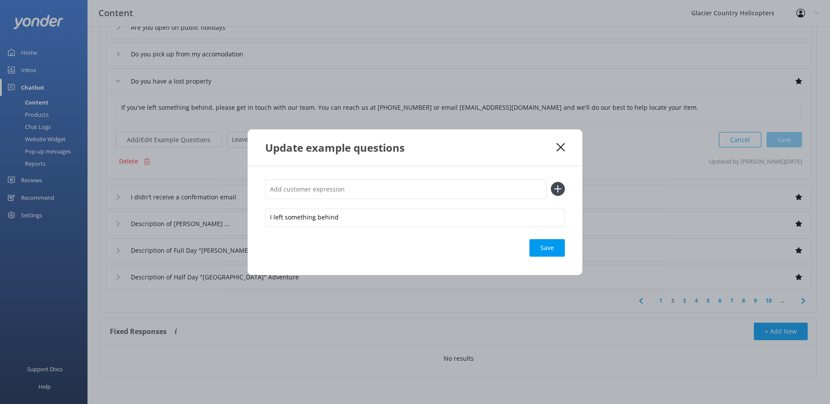
click at [379, 188] on input "text" at bounding box center [405, 189] width 281 height 20
click at [293, 189] on input "I lost my belonging" at bounding box center [405, 189] width 281 height 20
click at [384, 191] on input "I lost my belonging" at bounding box center [405, 189] width 281 height 20
type input "I lost my belongings"
click at [558, 187] on use at bounding box center [557, 188] width 7 height 7
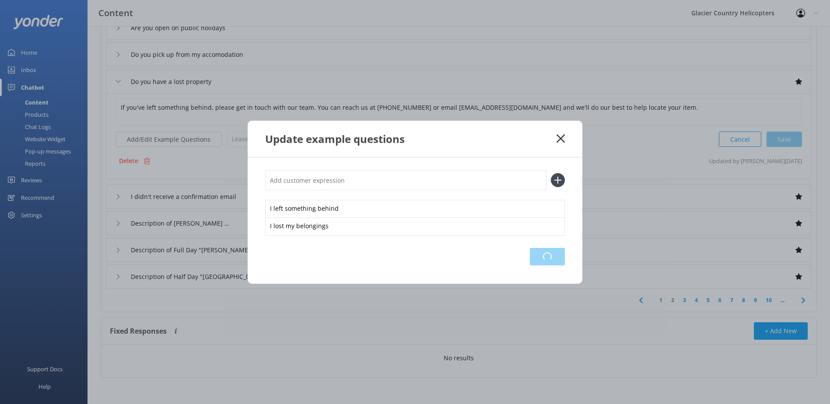
scroll to position [169, 0]
click at [542, 258] on div "Loading.." at bounding box center [547, 256] width 35 height 17
click at [558, 138] on icon at bounding box center [560, 138] width 8 height 9
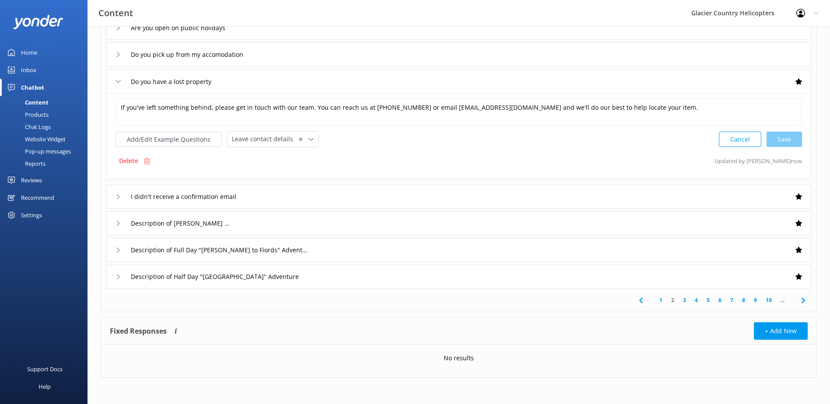
click at [119, 81] on icon at bounding box center [117, 81] width 5 height 5
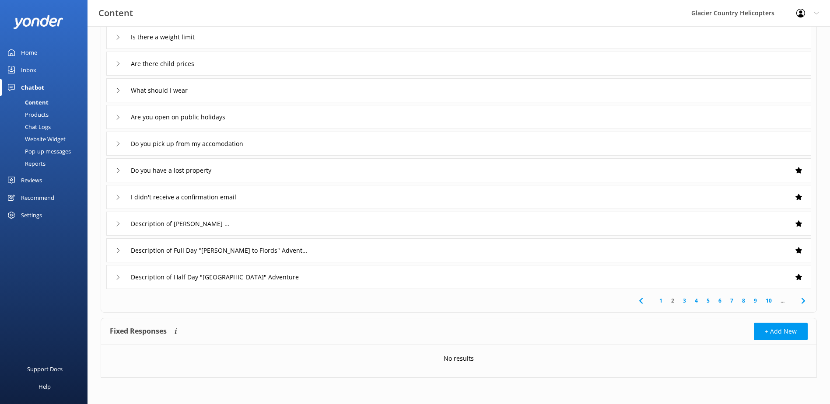
scroll to position [80, 0]
click at [118, 117] on icon at bounding box center [117, 117] width 5 height 5
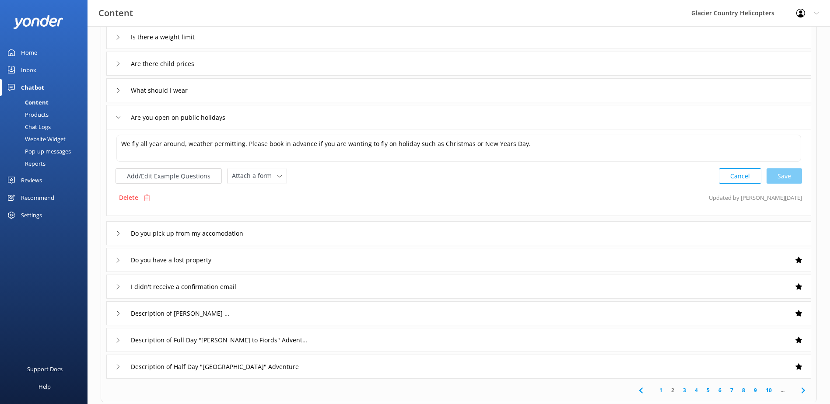
click at [116, 118] on icon at bounding box center [117, 117] width 5 height 5
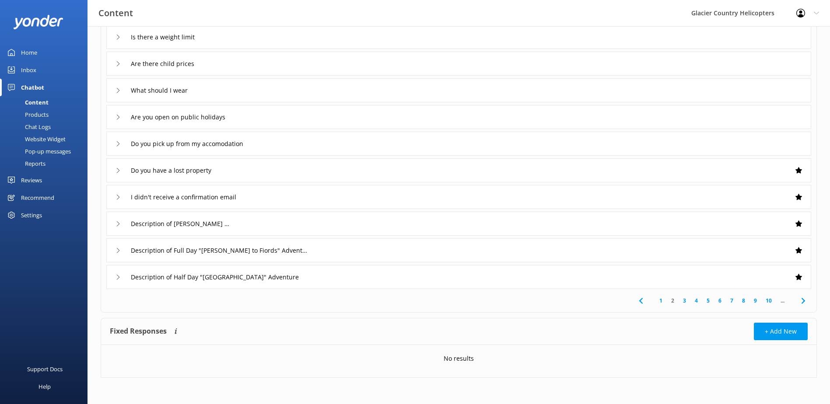
click at [116, 193] on div "I didn't receive a confirmation email" at bounding box center [185, 197] width 140 height 14
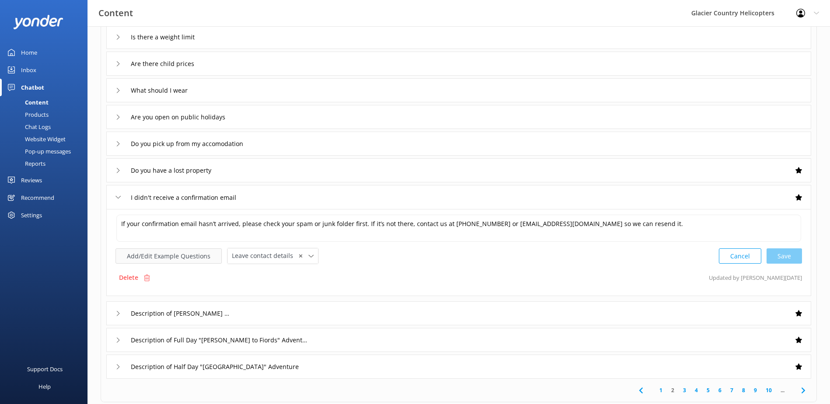
click at [143, 257] on button "Add/Edit Example Questions" at bounding box center [168, 255] width 106 height 15
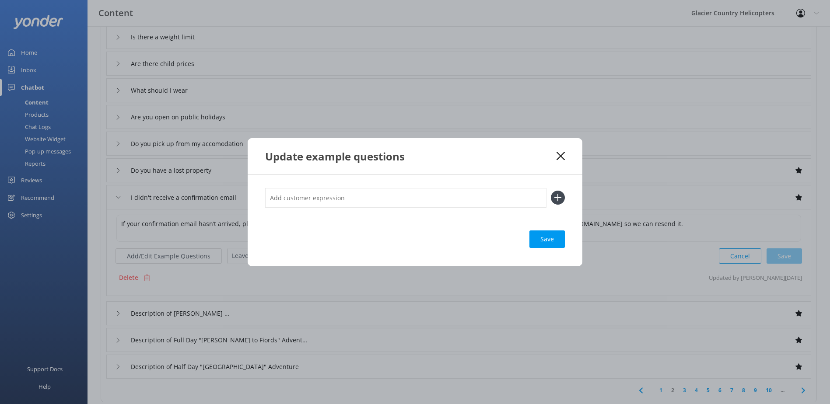
click at [559, 154] on use at bounding box center [560, 156] width 8 height 8
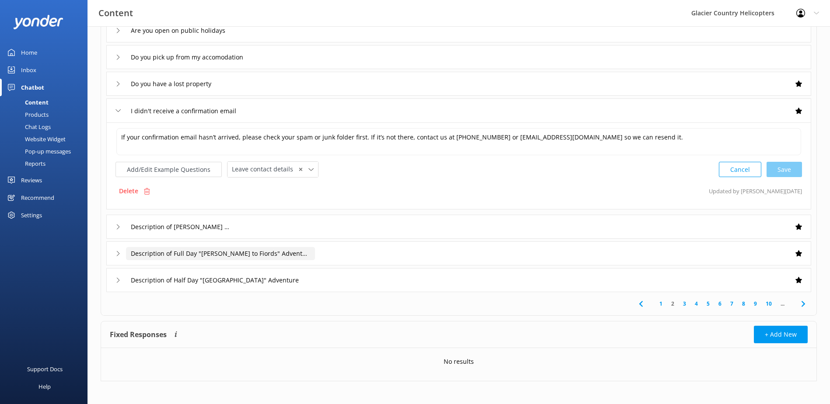
scroll to position [167, 0]
click at [117, 226] on icon at bounding box center [117, 225] width 5 height 5
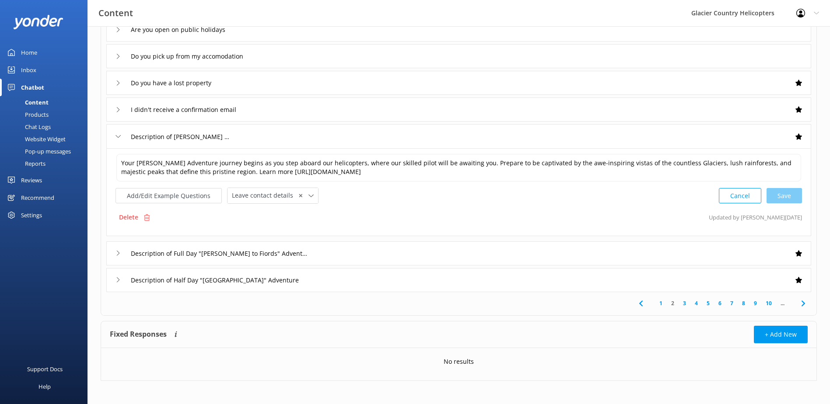
click at [115, 133] on div "Description of [PERSON_NAME] Adventure" at bounding box center [169, 136] width 108 height 14
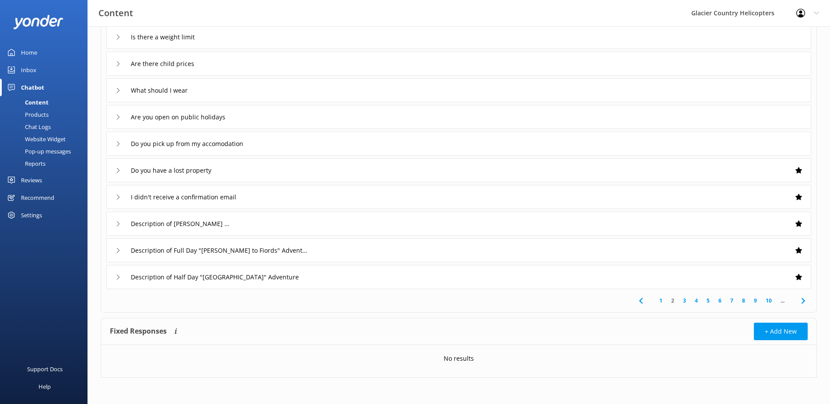
scroll to position [80, 0]
click at [682, 301] on link "3" at bounding box center [684, 301] width 12 height 8
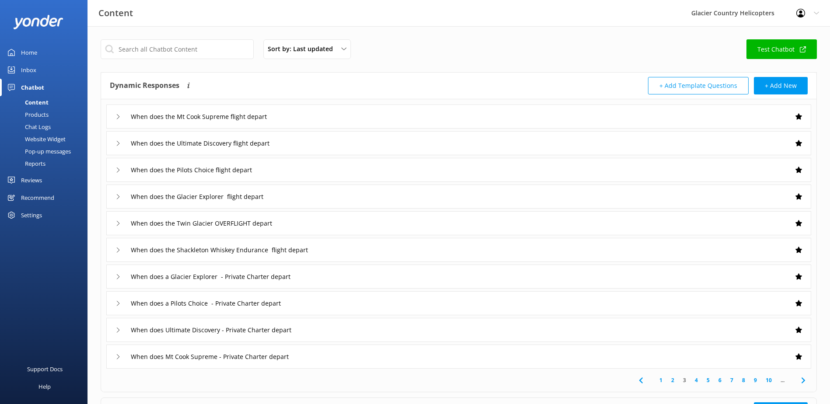
click at [118, 170] on icon at bounding box center [117, 170] width 5 height 5
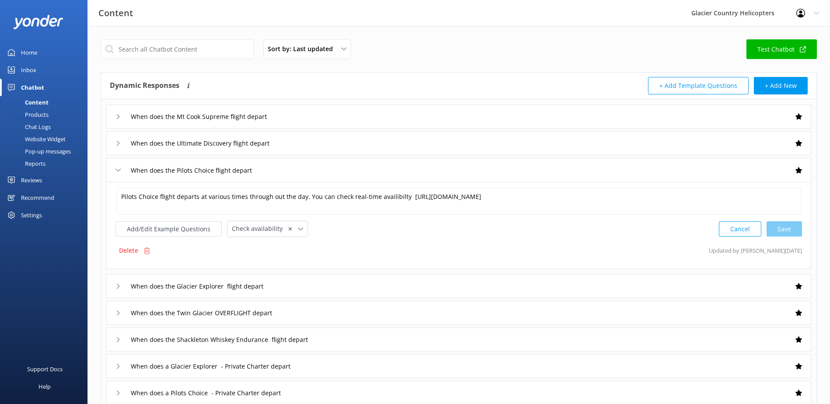
click at [118, 146] on div "When does the Ultimate Discovery flight depart" at bounding box center [200, 143] width 171 height 14
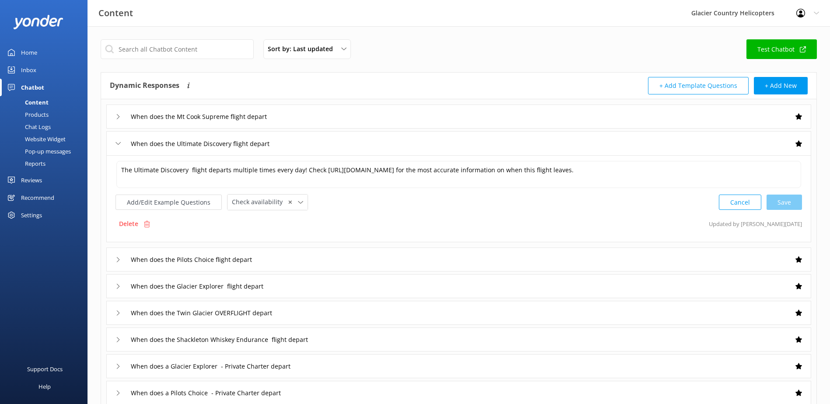
click at [120, 118] on icon at bounding box center [117, 116] width 5 height 5
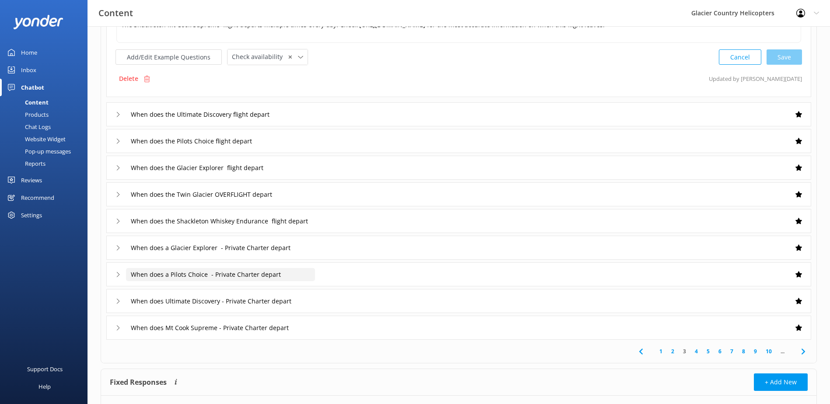
scroll to position [131, 0]
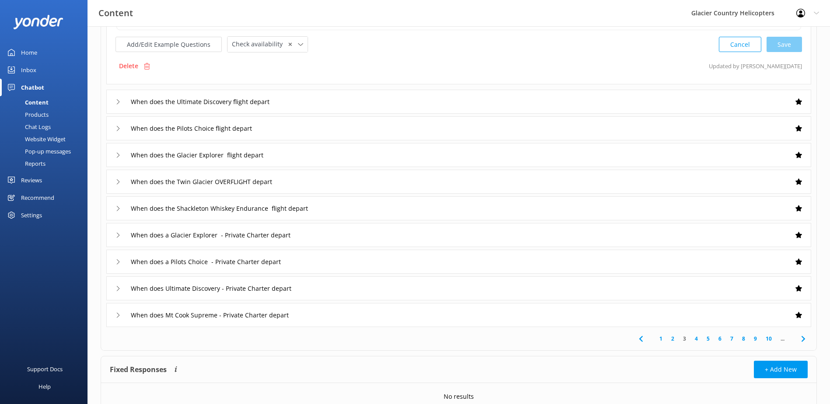
click at [116, 178] on div "When does the Twin Glacier OVERFLIGHT depart" at bounding box center [197, 182] width 164 height 14
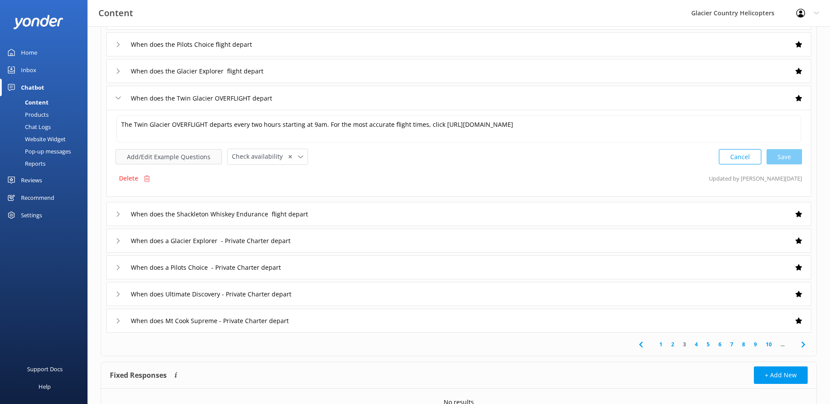
scroll to position [129, 0]
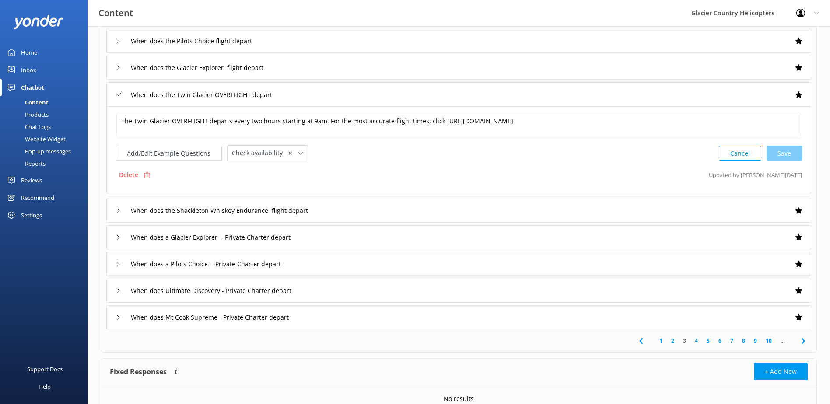
click at [697, 342] on link "4" at bounding box center [696, 341] width 12 height 8
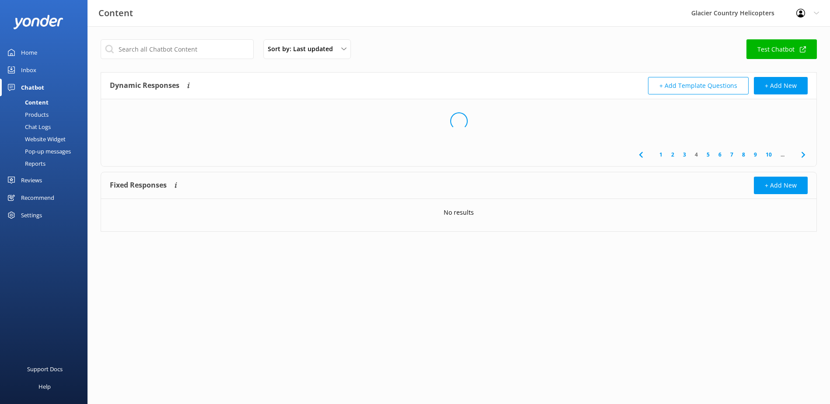
scroll to position [0, 0]
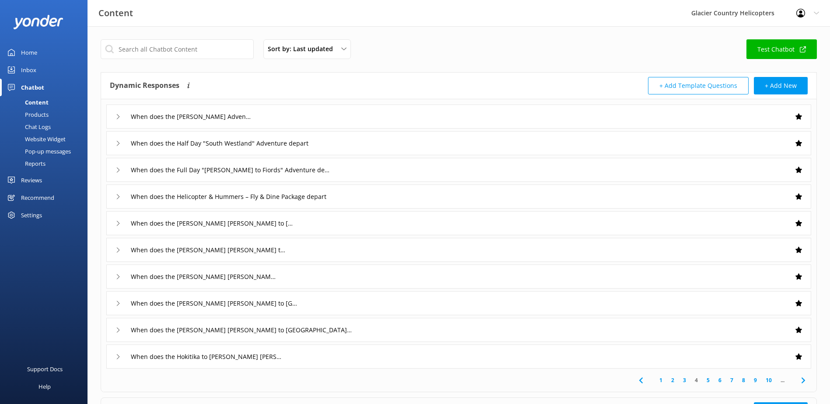
click at [707, 383] on link "5" at bounding box center [708, 380] width 12 height 8
click at [119, 222] on icon at bounding box center [117, 223] width 5 height 5
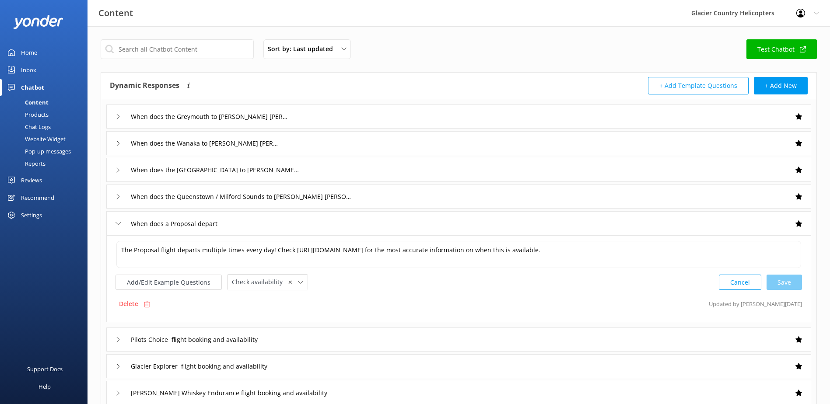
click at [117, 223] on icon at bounding box center [117, 223] width 5 height 5
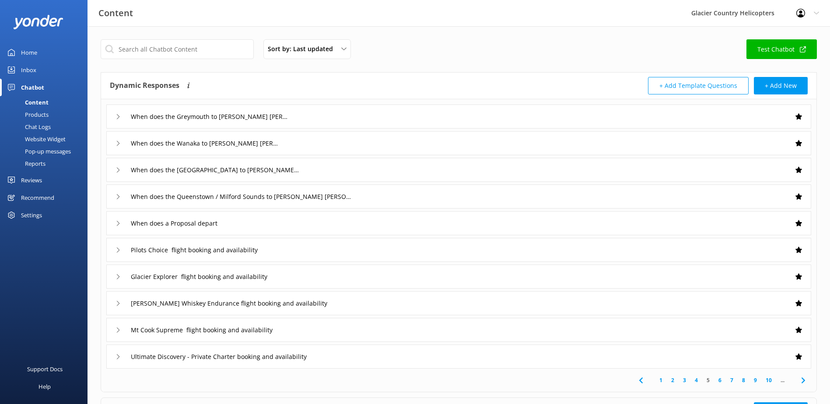
click at [122, 195] on div "When does the Queenstown / Milford Sounds to [PERSON_NAME] [PERSON_NAME] depart" at bounding box center [230, 196] width 231 height 14
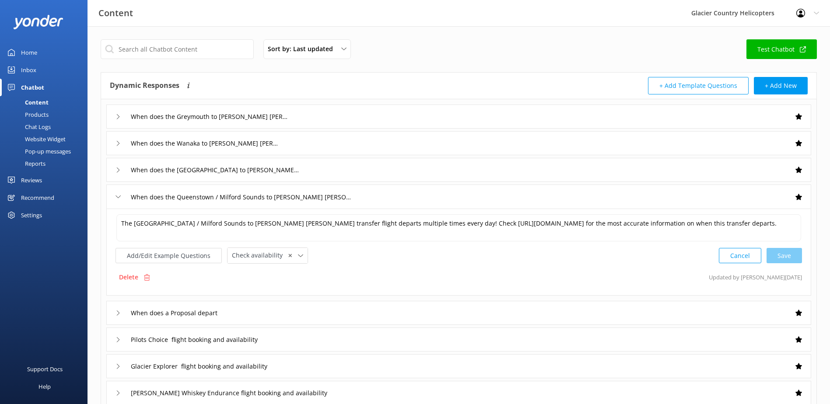
click at [119, 196] on icon at bounding box center [117, 196] width 5 height 5
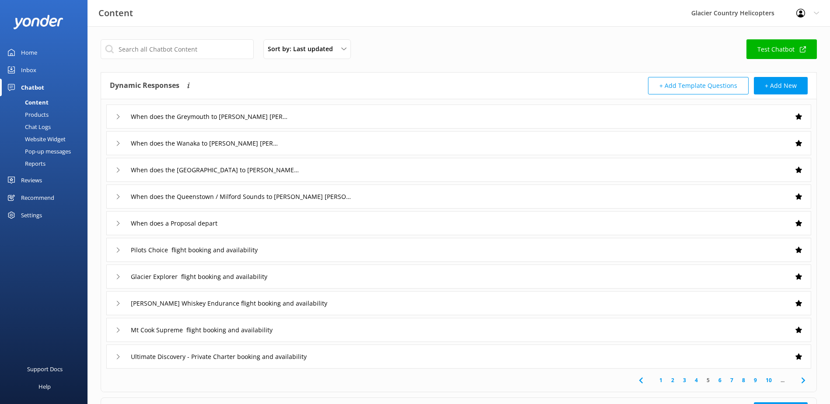
click at [718, 380] on link "6" at bounding box center [720, 380] width 12 height 8
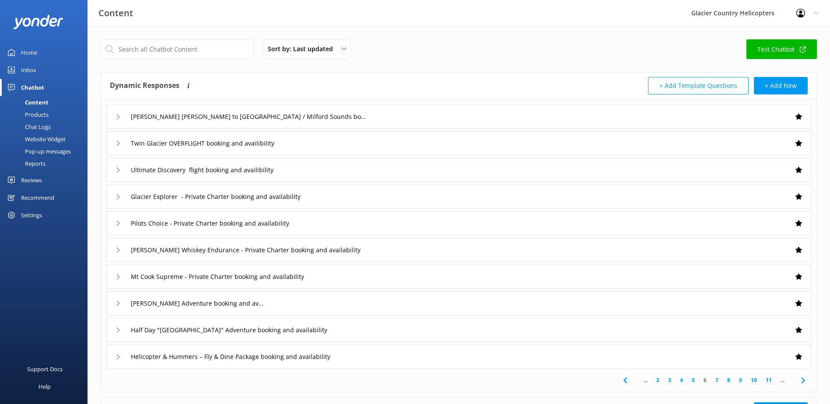
click at [715, 382] on link "7" at bounding box center [717, 380] width 12 height 8
click at [767, 382] on link "12" at bounding box center [768, 380] width 15 height 8
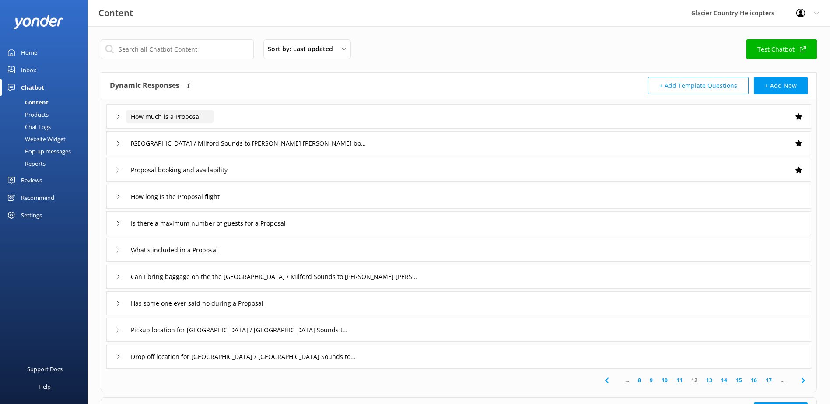
click at [147, 117] on input "How much is a Proposal" at bounding box center [169, 116] width 87 height 13
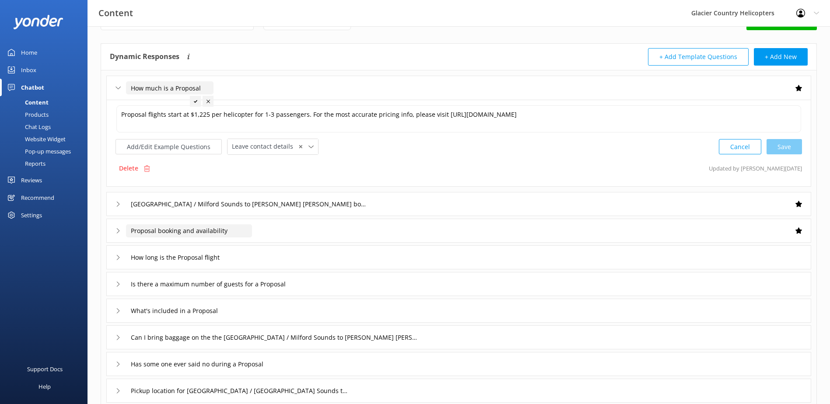
scroll to position [44, 0]
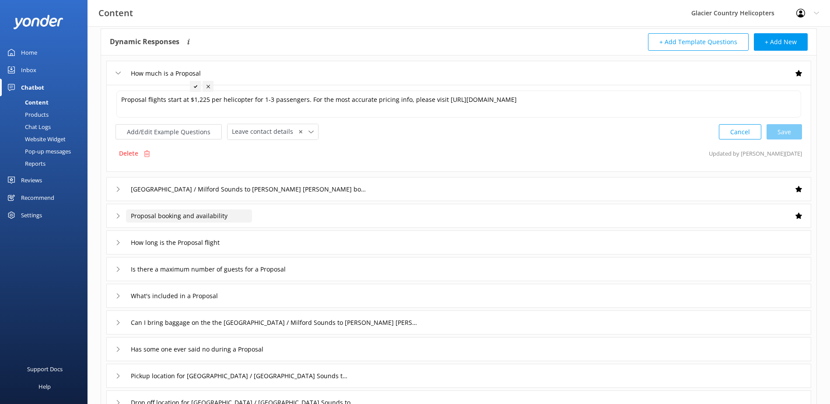
click at [142, 216] on input "Proposal booking and availability" at bounding box center [189, 215] width 126 height 13
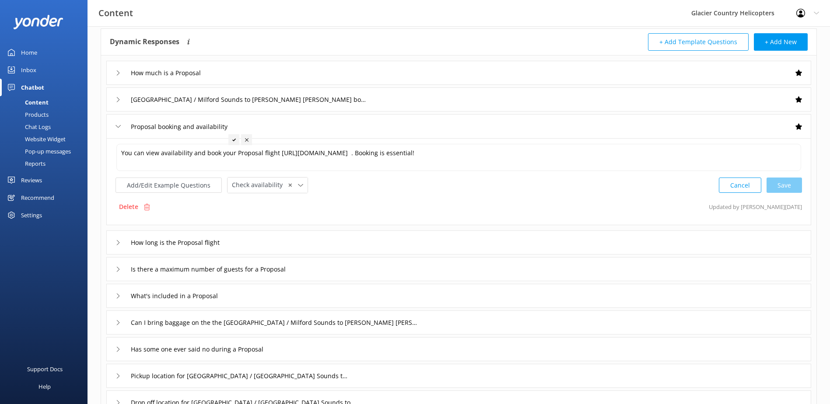
click at [119, 129] on div "Proposal booking and availability" at bounding box center [178, 126] width 126 height 14
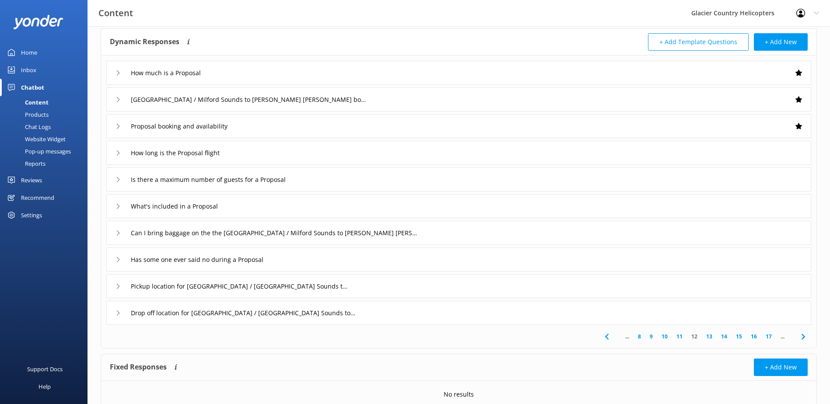
click at [121, 155] on div "How long is the Proposal flight" at bounding box center [174, 153] width 119 height 14
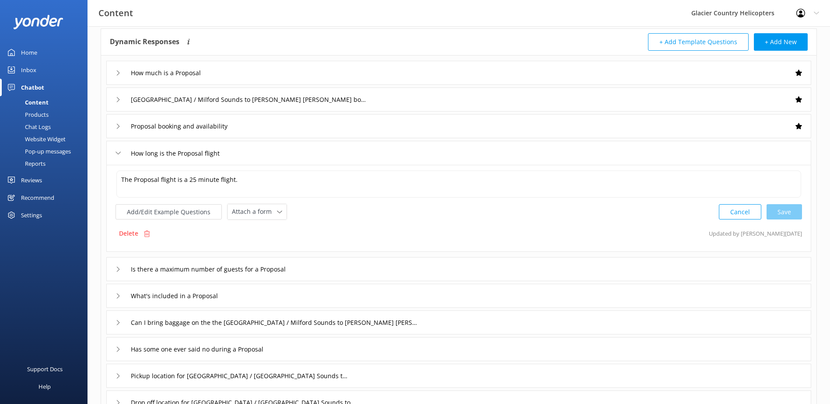
click at [120, 150] on icon at bounding box center [117, 152] width 5 height 5
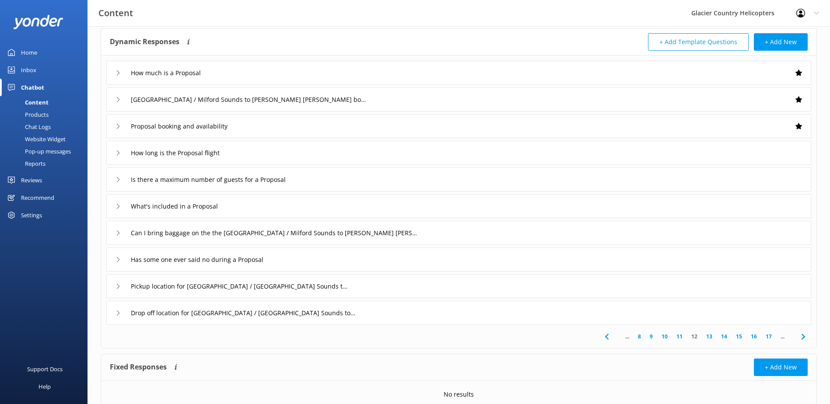
click at [115, 178] on icon at bounding box center [117, 179] width 5 height 5
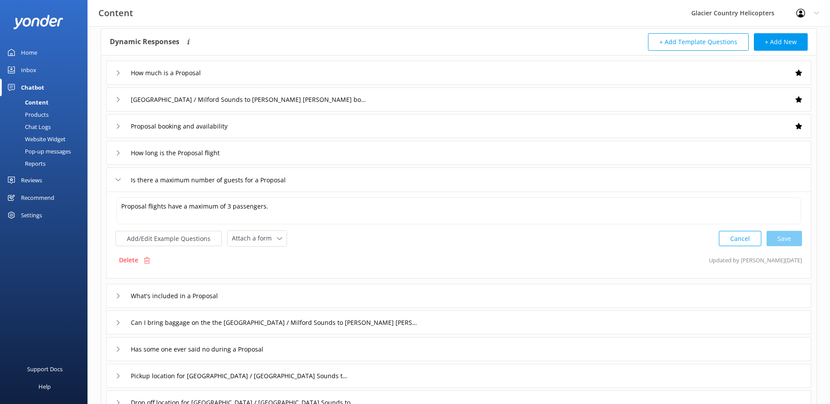
click at [115, 178] on icon at bounding box center [117, 179] width 5 height 5
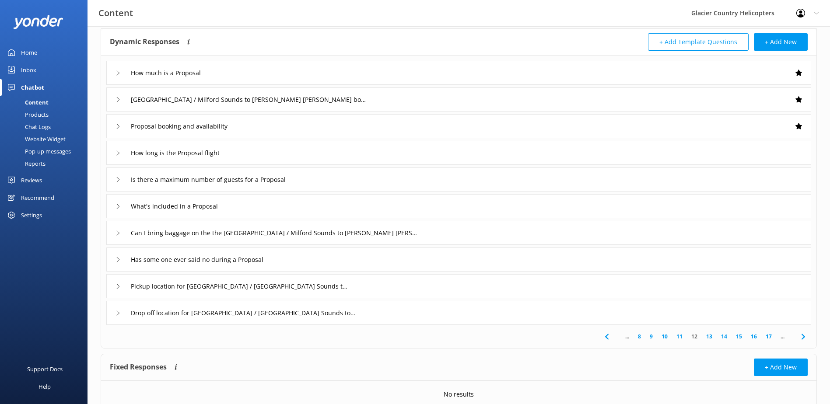
click at [119, 208] on icon at bounding box center [117, 206] width 5 height 5
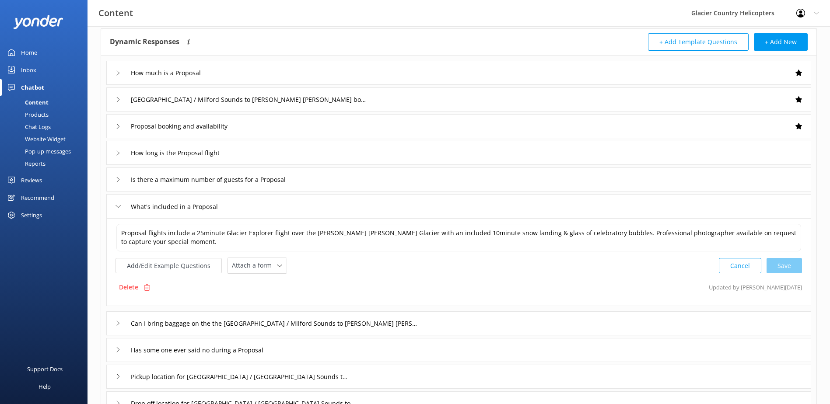
click at [120, 204] on icon at bounding box center [117, 206] width 5 height 5
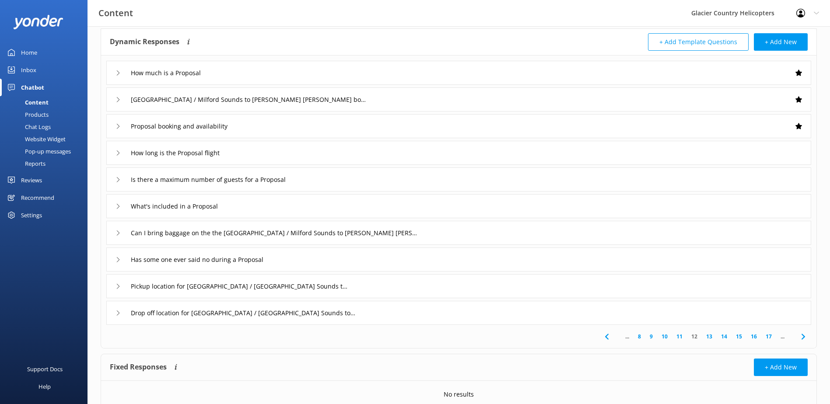
click at [121, 258] on div "Has some one ever said no during a Proposal" at bounding box center [195, 259] width 161 height 14
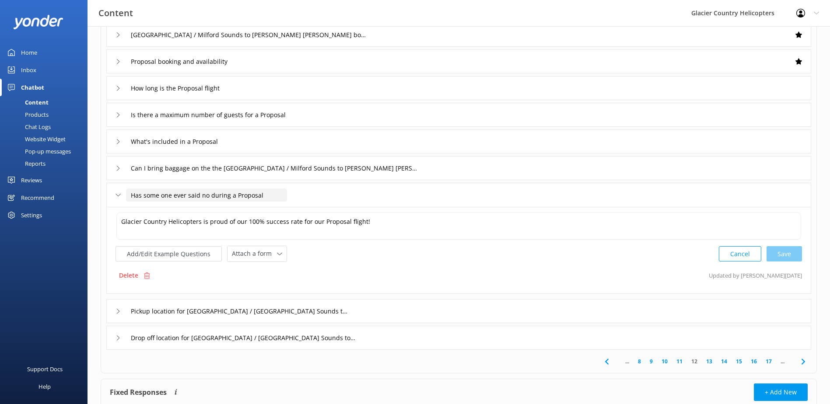
scroll to position [131, 0]
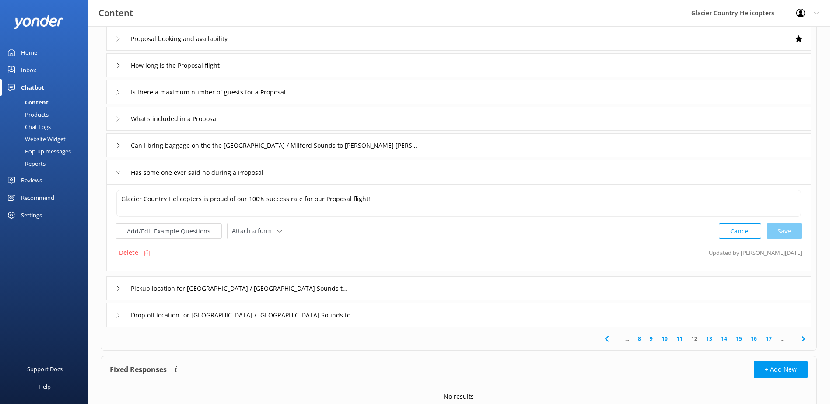
click at [710, 339] on link "13" at bounding box center [709, 339] width 15 height 8
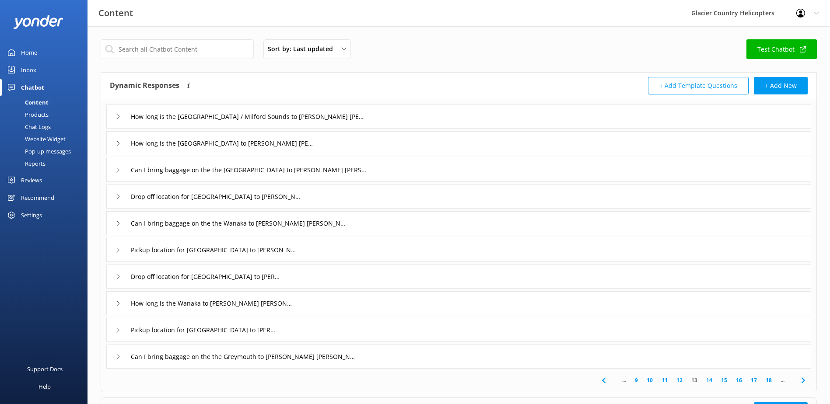
click at [766, 380] on link "18" at bounding box center [768, 380] width 15 height 8
click at [800, 380] on icon at bounding box center [803, 380] width 10 height 10
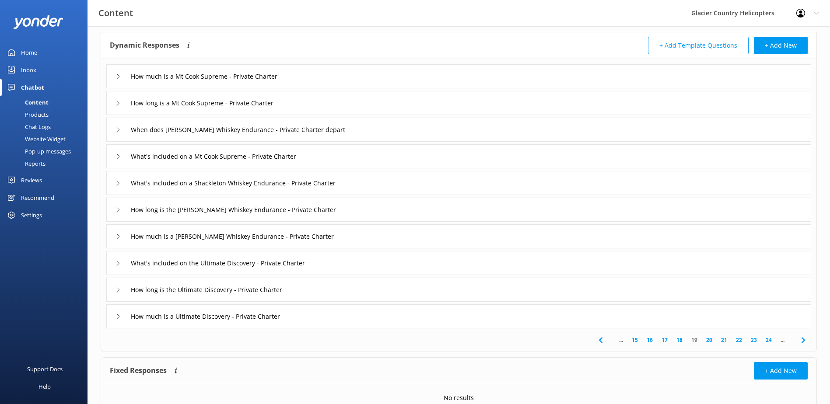
scroll to position [80, 0]
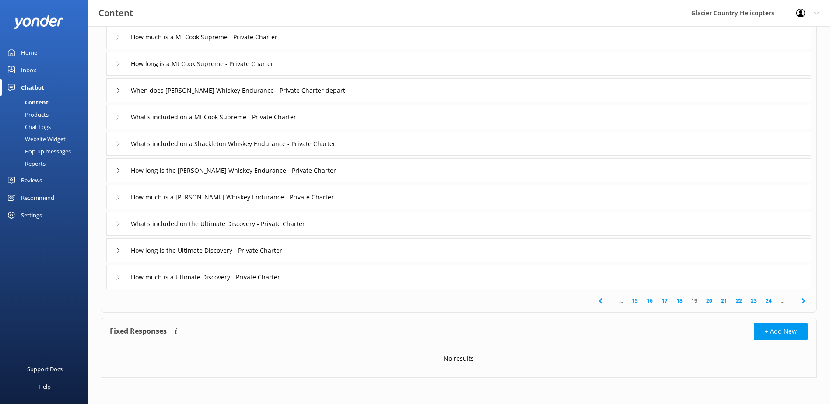
click at [636, 301] on link "15" at bounding box center [634, 301] width 15 height 8
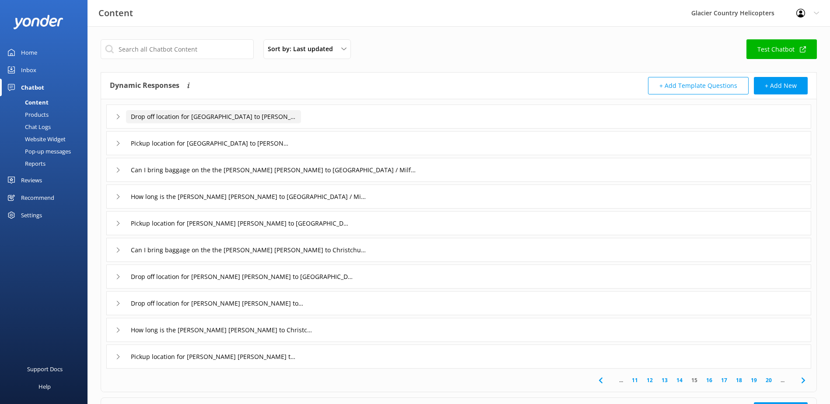
click at [193, 122] on input "Drop off location for [GEOGRAPHIC_DATA] to [PERSON_NAME] [PERSON_NAME]" at bounding box center [213, 116] width 175 height 13
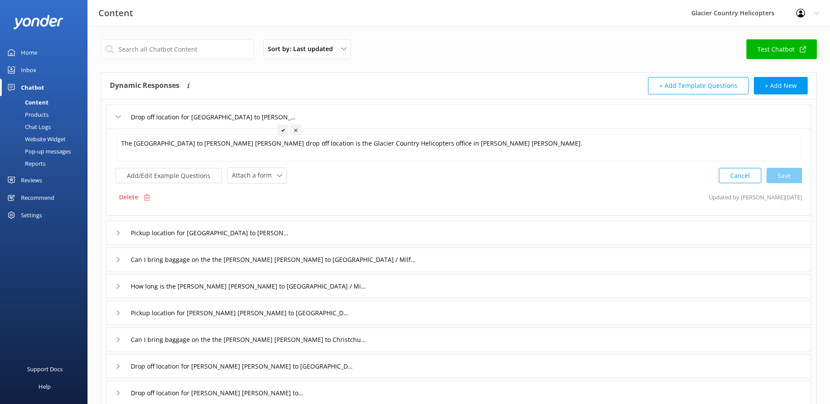
click at [119, 119] on icon at bounding box center [117, 116] width 5 height 5
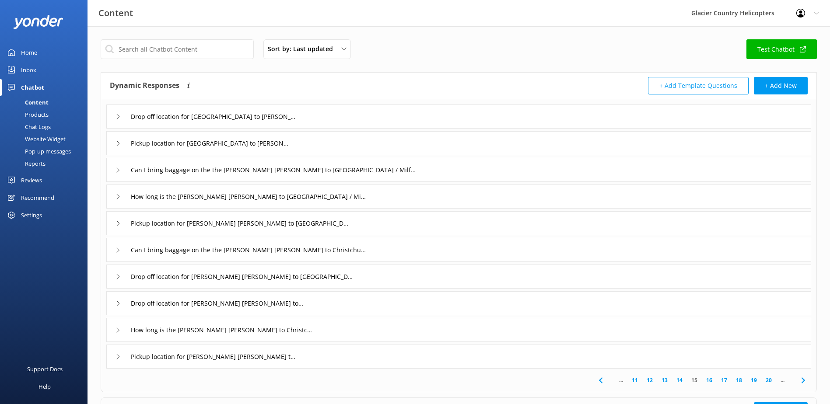
click at [636, 383] on link "11" at bounding box center [634, 380] width 15 height 8
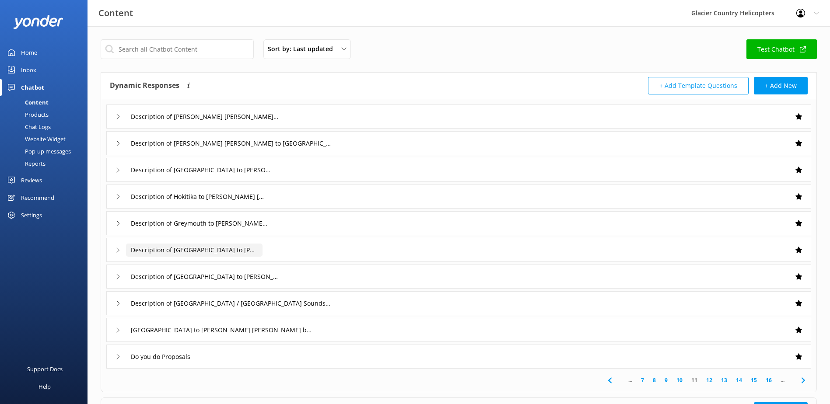
click at [211, 246] on input "Description of [GEOGRAPHIC_DATA] to [PERSON_NAME] [PERSON_NAME]" at bounding box center [194, 250] width 136 height 13
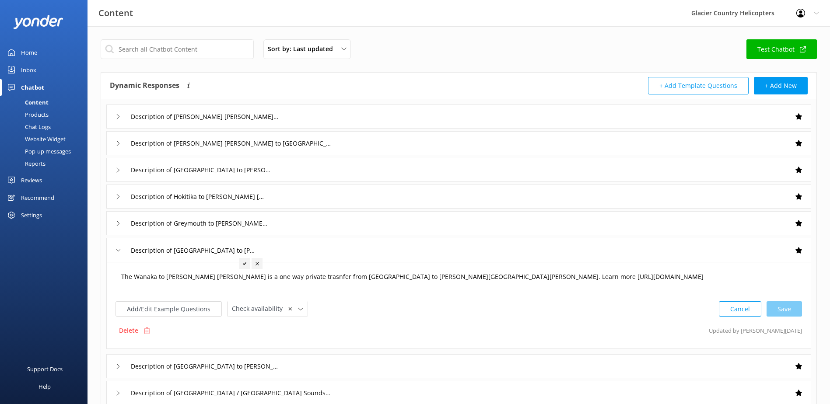
click at [268, 276] on textarea "The Wanaka to [PERSON_NAME] [PERSON_NAME] is a one way private trasnfer from [G…" at bounding box center [458, 281] width 684 height 27
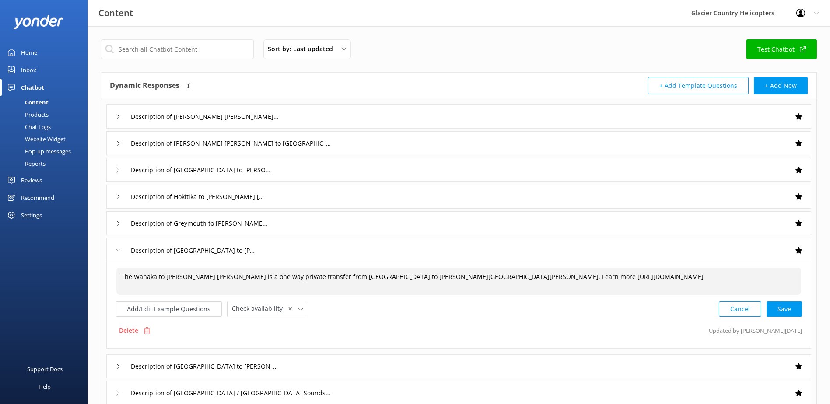
click at [327, 290] on textarea "The Wanaka to [PERSON_NAME] [PERSON_NAME] is a one way private transfer from [G…" at bounding box center [458, 281] width 684 height 27
click at [793, 309] on div "Cancel Loading.." at bounding box center [760, 308] width 83 height 16
type textarea "The Wanaka to [PERSON_NAME] [PERSON_NAME] is a one way private transfer from [G…"
click at [124, 223] on div "Description of Greymouth to [PERSON_NAME] [PERSON_NAME]" at bounding box center [188, 223] width 147 height 14
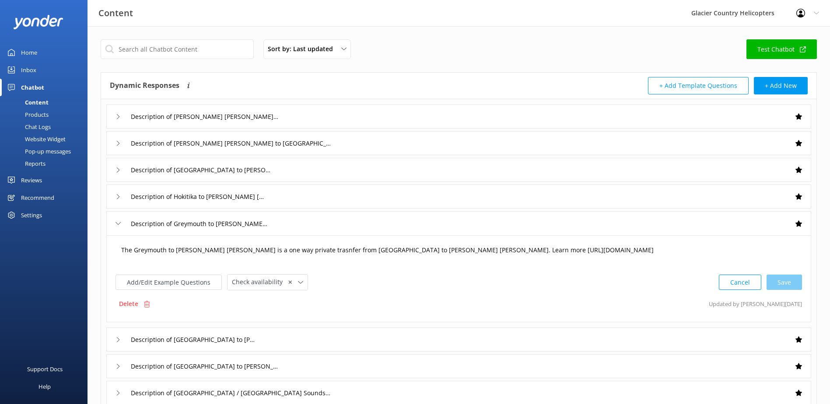
click at [278, 250] on textarea "The Greymouth to [PERSON_NAME] [PERSON_NAME] is a one way private trasnfer from…" at bounding box center [458, 254] width 684 height 27
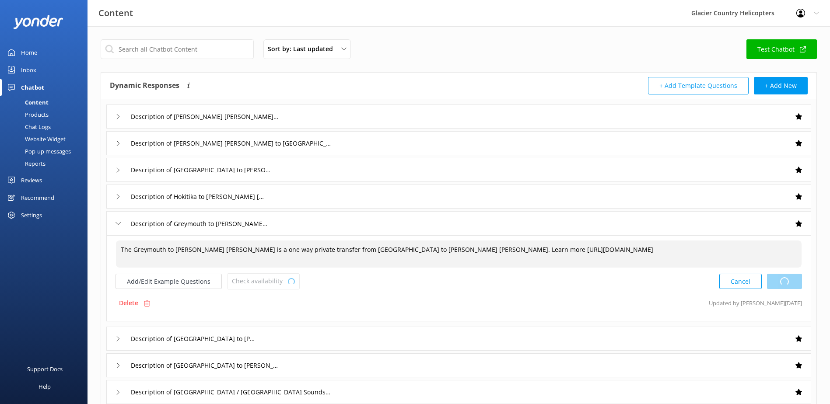
click at [792, 279] on div "Cancel Loading.." at bounding box center [760, 281] width 83 height 16
type textarea "The Greymouth to [PERSON_NAME] [PERSON_NAME] is a one way private transfer from…"
click at [118, 199] on div "Description of Hokitika to [PERSON_NAME] [PERSON_NAME]" at bounding box center [186, 196] width 143 height 14
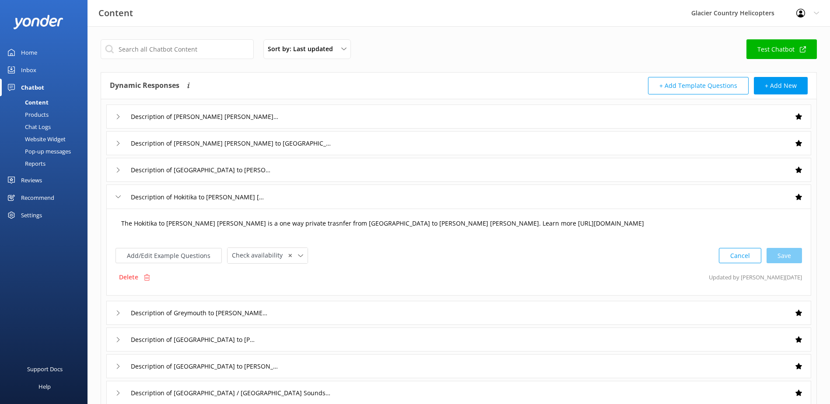
click at [272, 221] on textarea "The Hokitika to [PERSON_NAME] [PERSON_NAME] is a one way private trasnfer from …" at bounding box center [458, 227] width 684 height 27
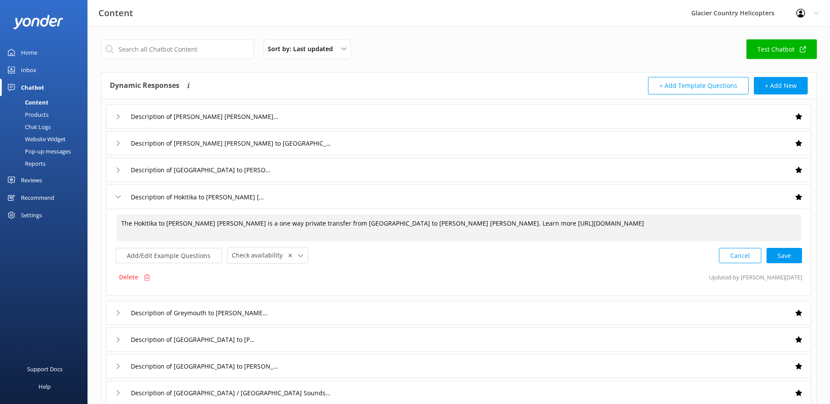
type textarea "The Hokitika to [PERSON_NAME] [PERSON_NAME] is a one way private transfer from …"
drag, startPoint x: 790, startPoint y: 245, endPoint x: 785, endPoint y: 255, distance: 11.2
click at [790, 244] on div "The Hokitika to [PERSON_NAME] [PERSON_NAME] is a one way private transfer from …" at bounding box center [458, 238] width 686 height 50
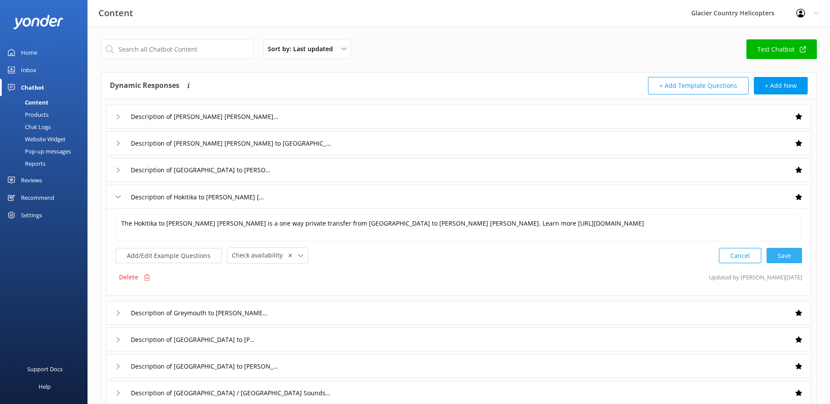
click at [784, 257] on div "Cancel Save" at bounding box center [760, 256] width 83 height 16
click at [122, 171] on div "Description of [GEOGRAPHIC_DATA] to [PERSON_NAME] [PERSON_NAME]" at bounding box center [190, 170] width 150 height 14
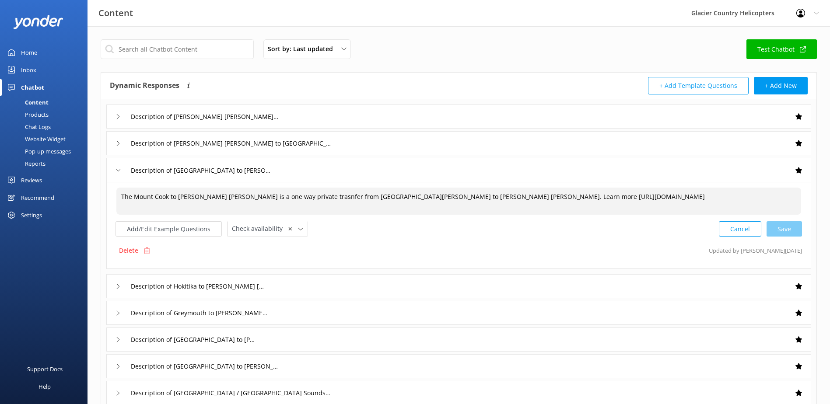
drag, startPoint x: 290, startPoint y: 198, endPoint x: 267, endPoint y: 199, distance: 22.8
click at [267, 199] on textarea "The Mount Cook to [PERSON_NAME] [PERSON_NAME] is a one way private trasnfer fro…" at bounding box center [458, 201] width 684 height 27
click at [179, 49] on input "text" at bounding box center [177, 49] width 153 height 20
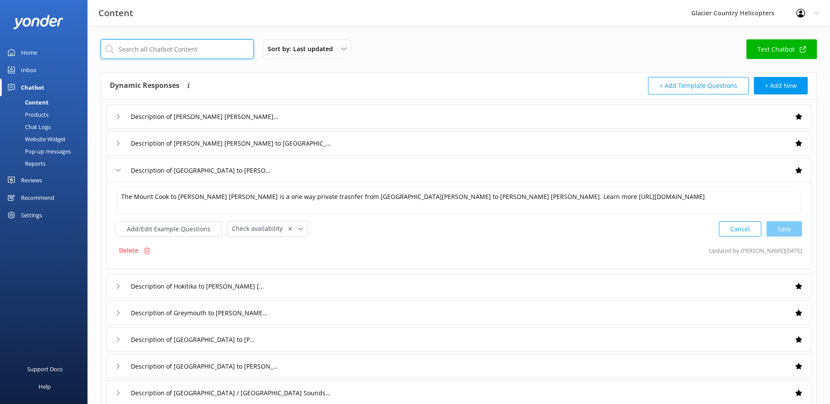
paste input "trasnfer"
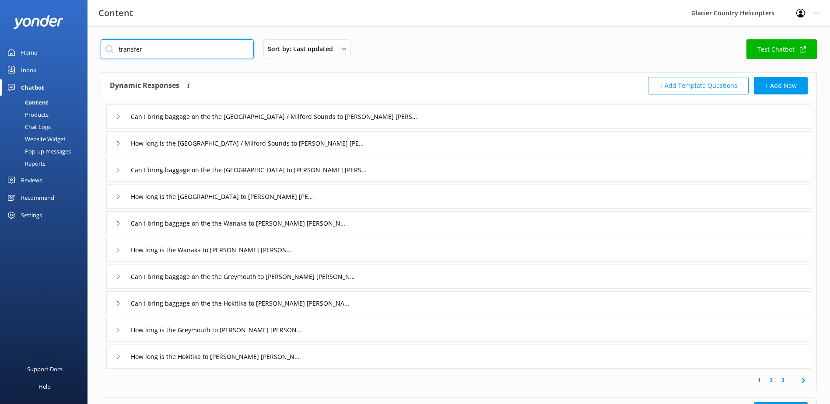
type input "transfer"
click at [115, 115] on div "Can I bring baggage on the the [GEOGRAPHIC_DATA] / Milford Sounds to [PERSON_NA…" at bounding box center [458, 117] width 705 height 24
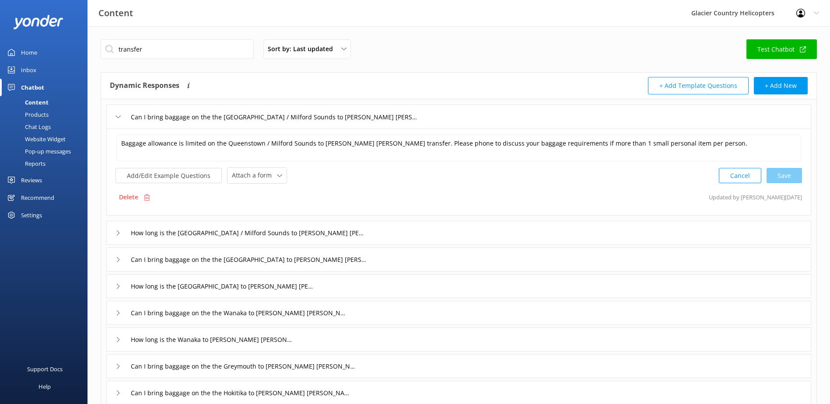
click at [119, 234] on use at bounding box center [118, 232] width 3 height 5
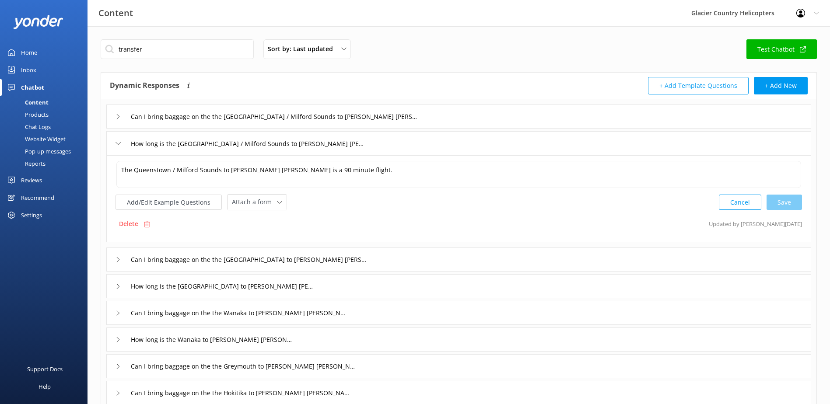
click at [117, 262] on icon at bounding box center [117, 259] width 5 height 5
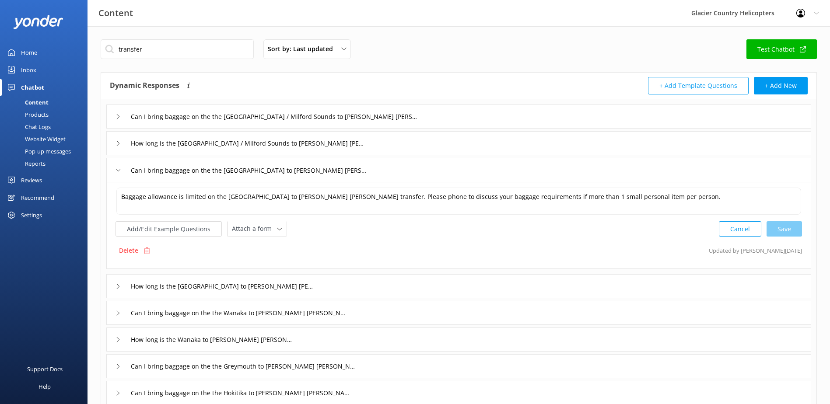
click at [122, 285] on div "How long is the [GEOGRAPHIC_DATA] to [PERSON_NAME] [PERSON_NAME] transfer" at bounding box center [211, 286] width 192 height 14
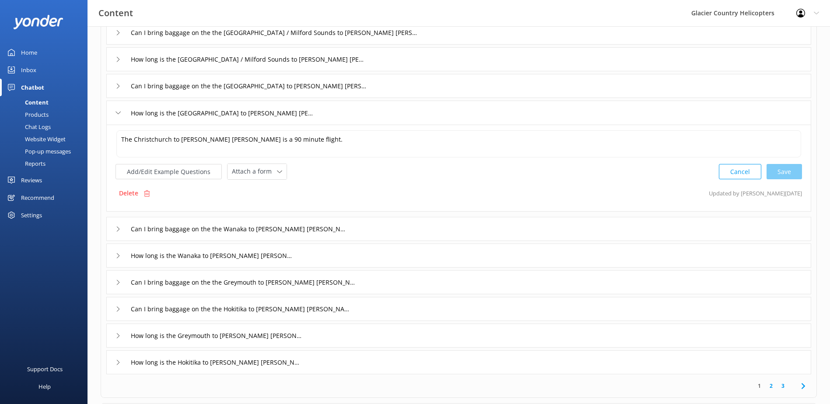
scroll to position [87, 0]
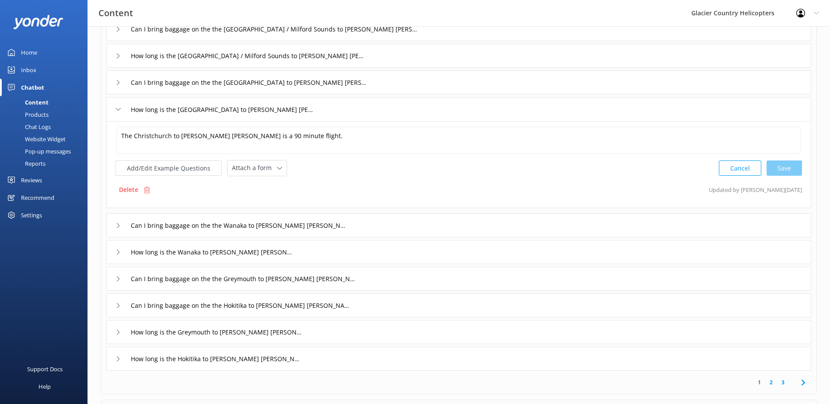
click at [116, 224] on icon at bounding box center [117, 225] width 5 height 5
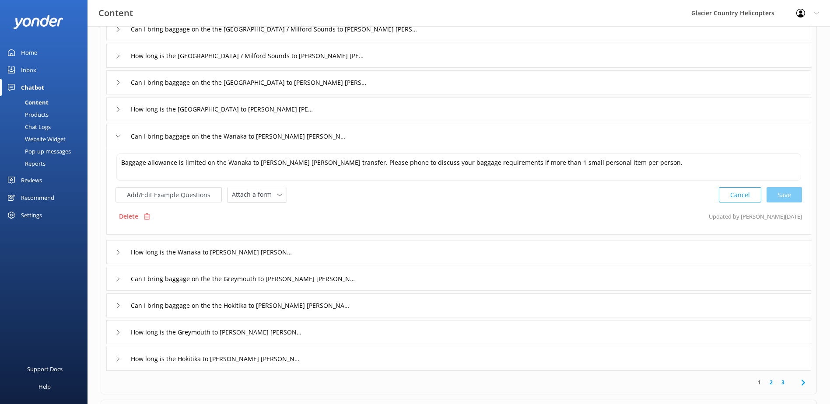
click at [120, 256] on div "How long is the Wanaka to [PERSON_NAME] [PERSON_NAME] transfer" at bounding box center [200, 252] width 171 height 14
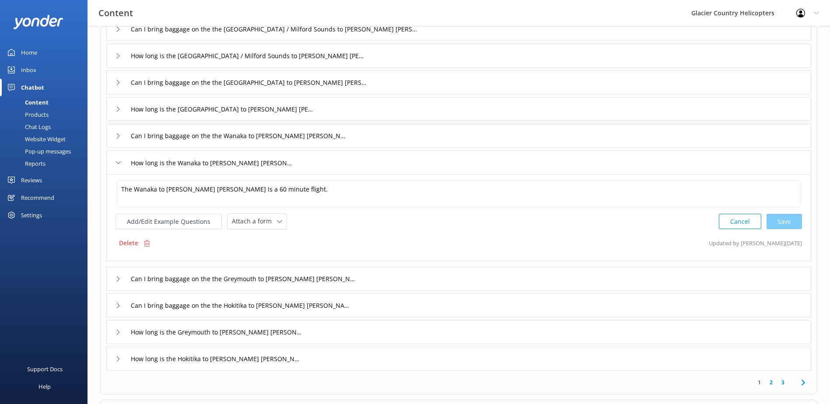
click at [118, 278] on icon at bounding box center [117, 278] width 5 height 5
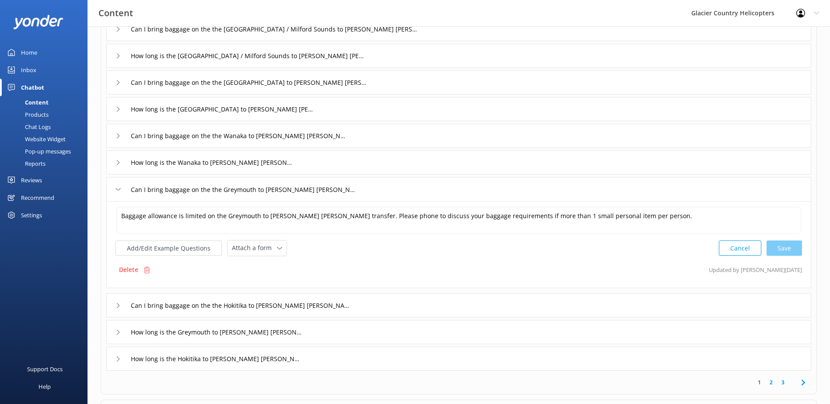
click at [119, 302] on div "Can I bring baggage on the the Hokitika to [PERSON_NAME] [PERSON_NAME] transfer" at bounding box center [230, 305] width 231 height 14
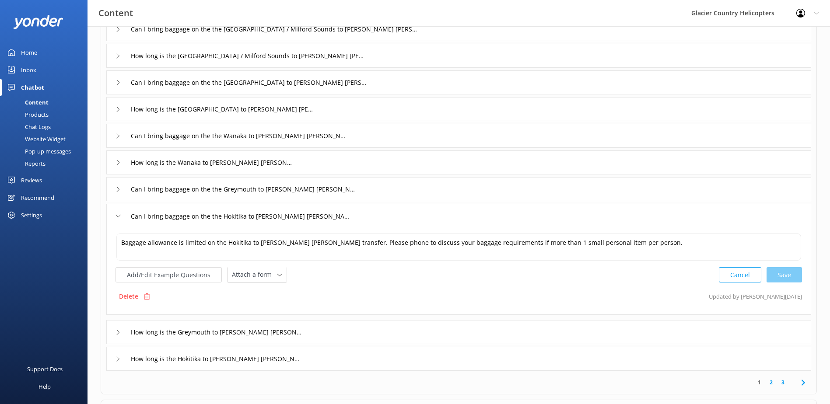
click at [120, 334] on icon at bounding box center [117, 332] width 5 height 5
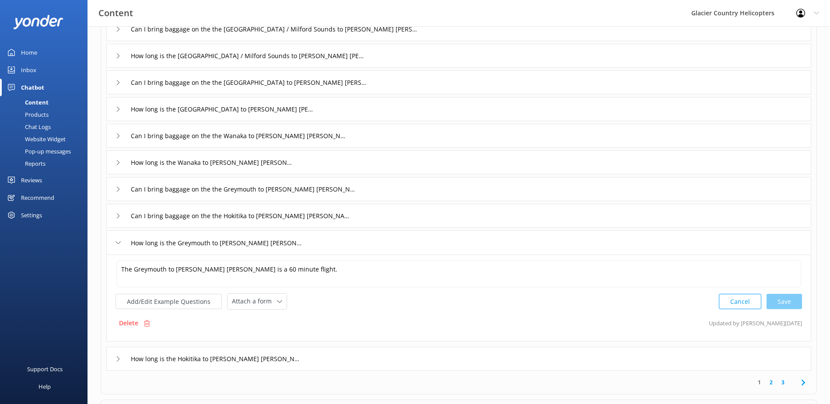
click at [121, 358] on div "How long is the Hokitika to [PERSON_NAME] [PERSON_NAME] transfer" at bounding box center [204, 359] width 178 height 14
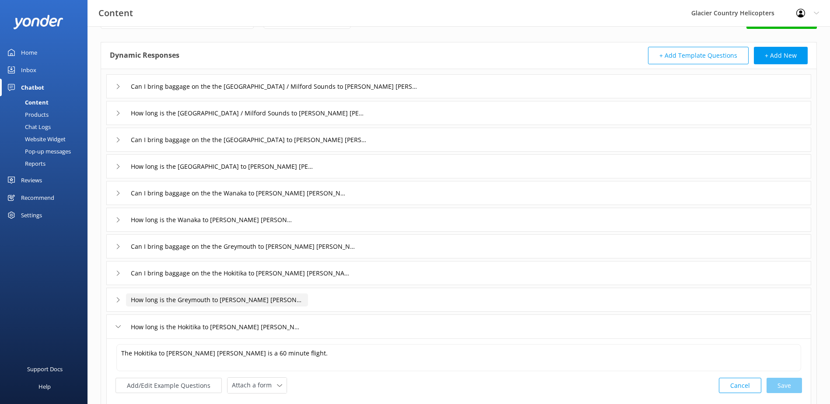
scroll to position [0, 0]
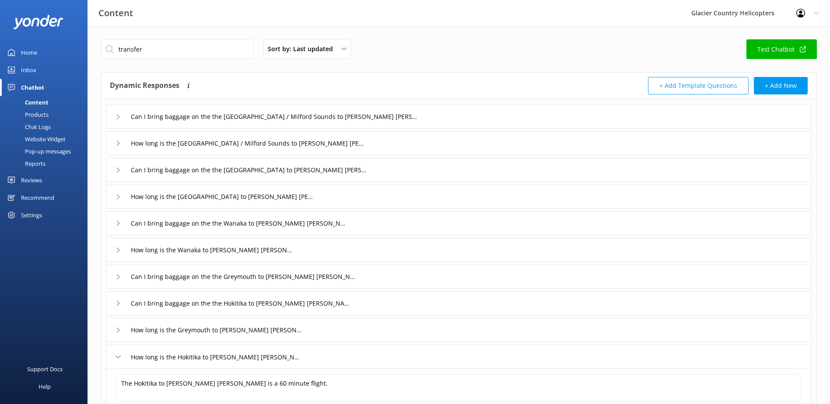
click at [40, 101] on div "Content" at bounding box center [26, 102] width 43 height 12
click at [116, 195] on icon at bounding box center [117, 196] width 5 height 5
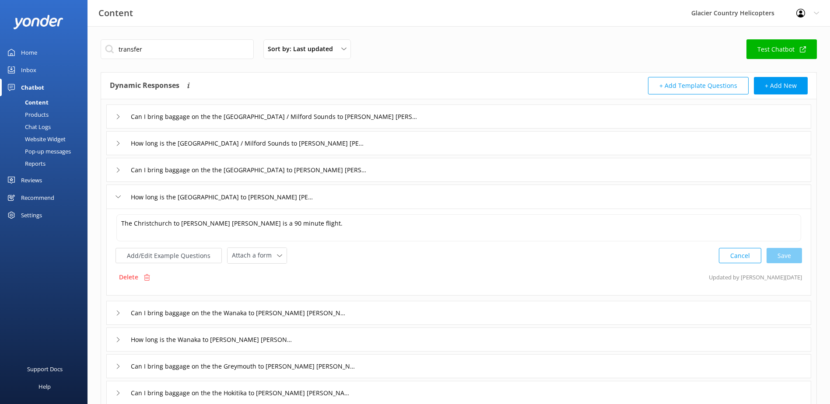
click at [119, 169] on icon at bounding box center [117, 170] width 5 height 5
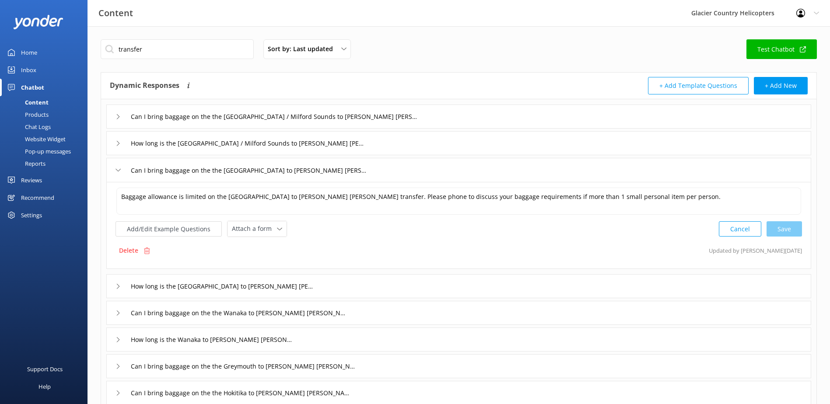
click at [117, 141] on icon at bounding box center [117, 143] width 5 height 5
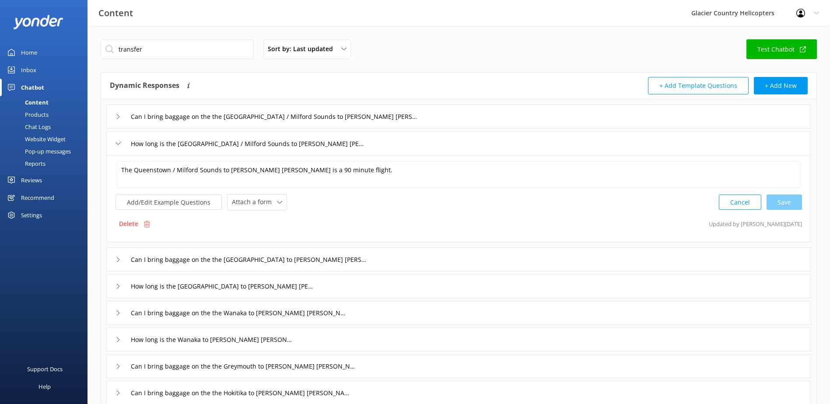
click at [113, 115] on div "Can I bring baggage on the the [GEOGRAPHIC_DATA] / Milford Sounds to [PERSON_NA…" at bounding box center [458, 117] width 705 height 24
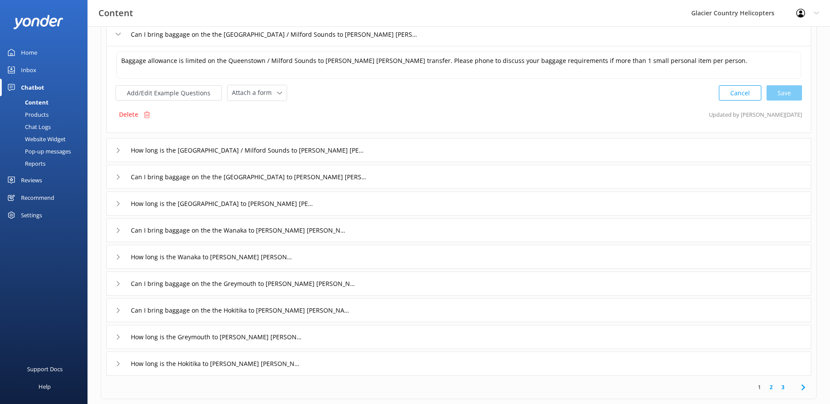
scroll to position [170, 0]
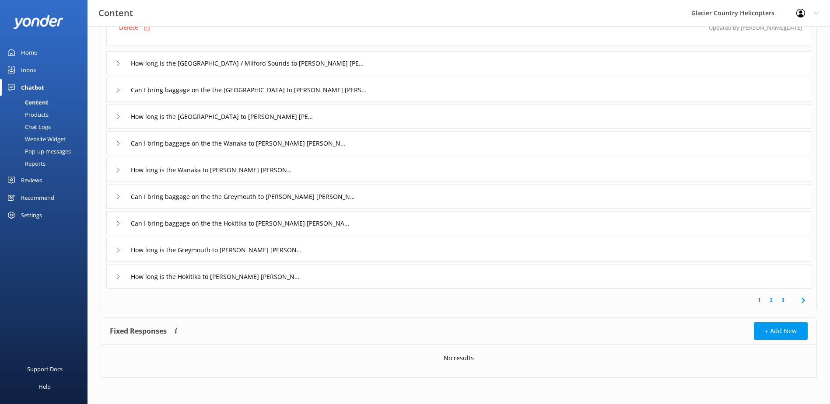
click at [772, 300] on link "2" at bounding box center [771, 300] width 12 height 8
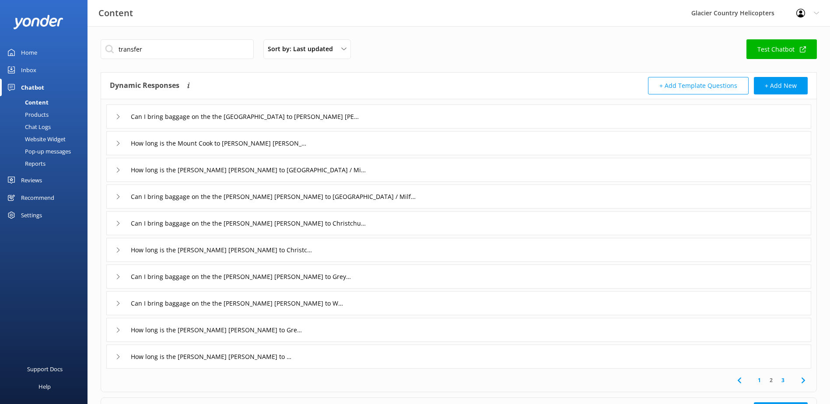
click at [121, 119] on div "Can I bring baggage on the the [GEOGRAPHIC_DATA] to [PERSON_NAME] [PERSON_NAME]…" at bounding box center [234, 116] width 238 height 14
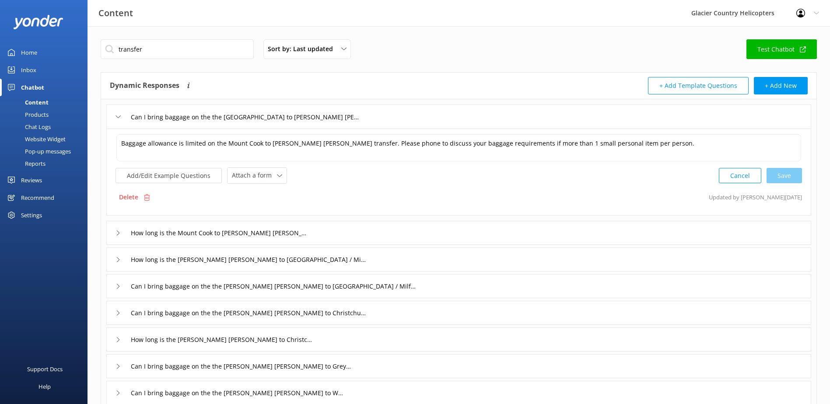
click at [115, 228] on div "How long is the Mount Cook to [PERSON_NAME] [PERSON_NAME] transfer" at bounding box center [207, 233] width 185 height 14
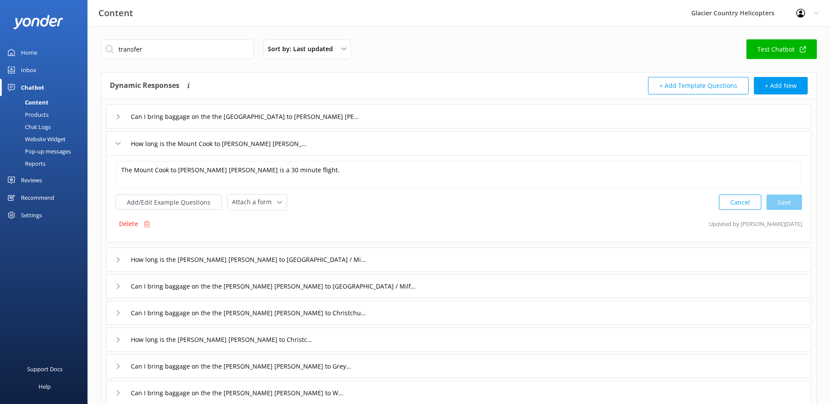
click at [120, 261] on icon at bounding box center [117, 259] width 5 height 5
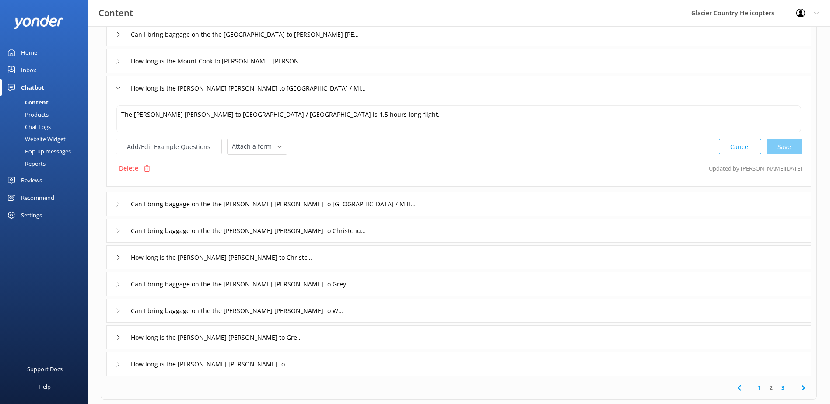
scroll to position [87, 0]
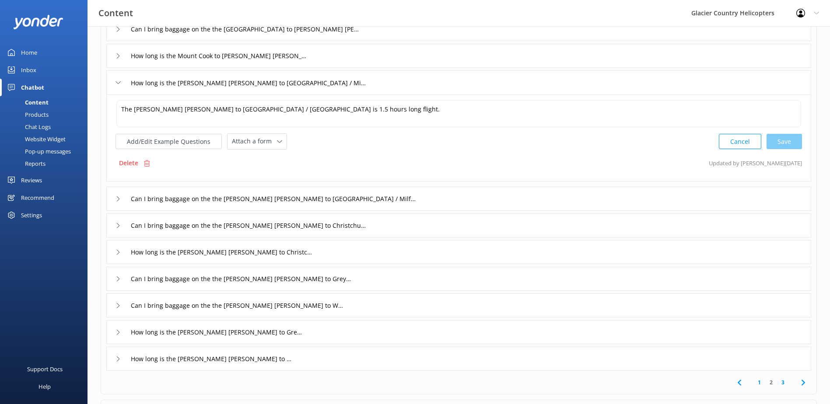
click at [119, 198] on icon at bounding box center [117, 198] width 5 height 5
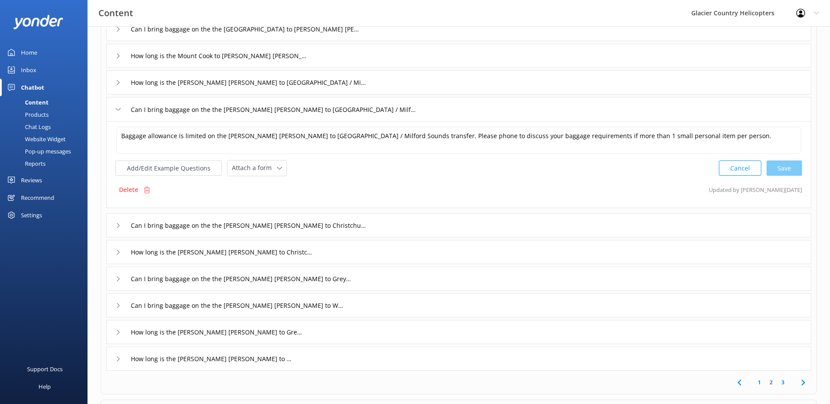
click at [119, 227] on icon at bounding box center [117, 225] width 5 height 5
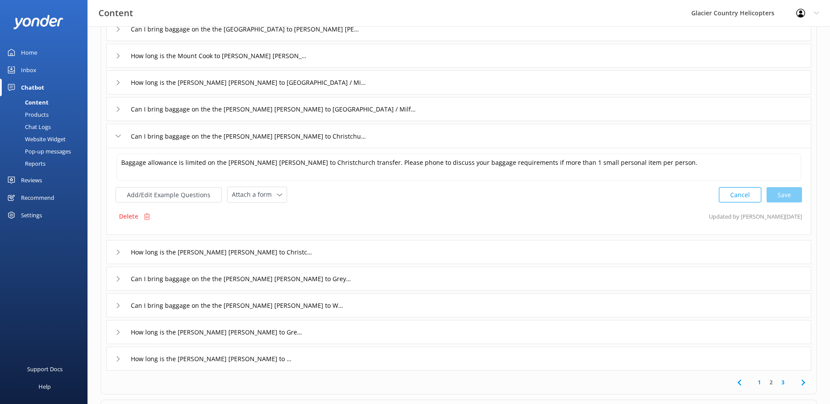
click at [123, 250] on div "How long is the [PERSON_NAME] [PERSON_NAME] to Christchurch transfer" at bounding box center [211, 252] width 192 height 14
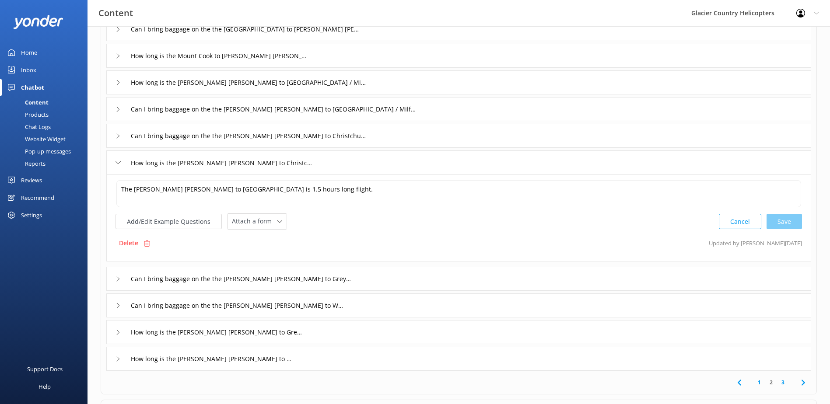
click at [118, 275] on div "Can I bring baggage on the the [PERSON_NAME] [PERSON_NAME] to Greymouth transfer" at bounding box center [232, 279] width 234 height 14
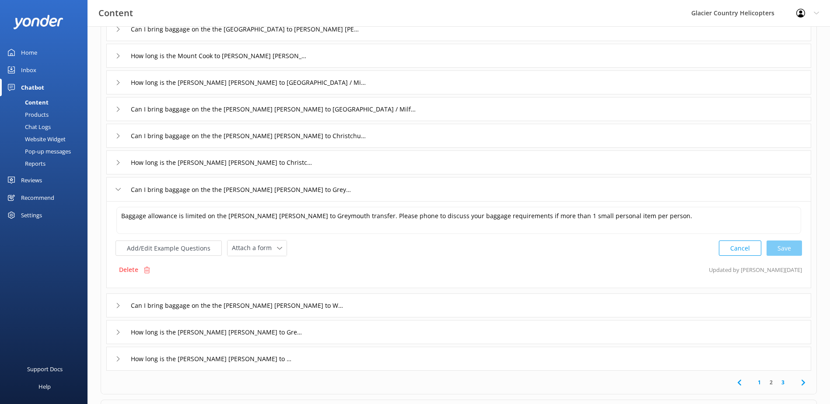
click at [118, 302] on div "Can I bring baggage on the the [PERSON_NAME] [PERSON_NAME] to Wanaka transfer" at bounding box center [227, 305] width 224 height 14
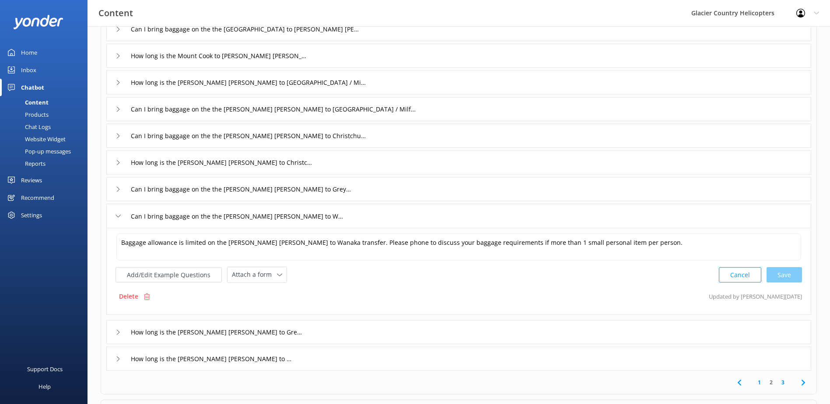
click at [120, 329] on div "How long is the [PERSON_NAME] [PERSON_NAME] to Greymouth transfer" at bounding box center [206, 332] width 182 height 14
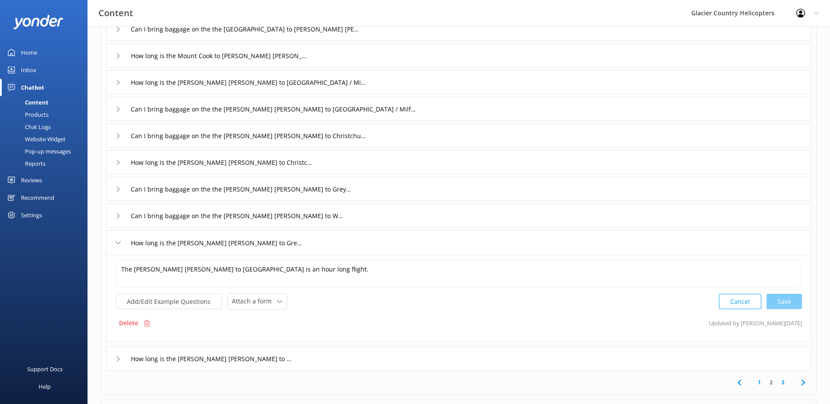
click at [119, 359] on icon at bounding box center [117, 358] width 5 height 5
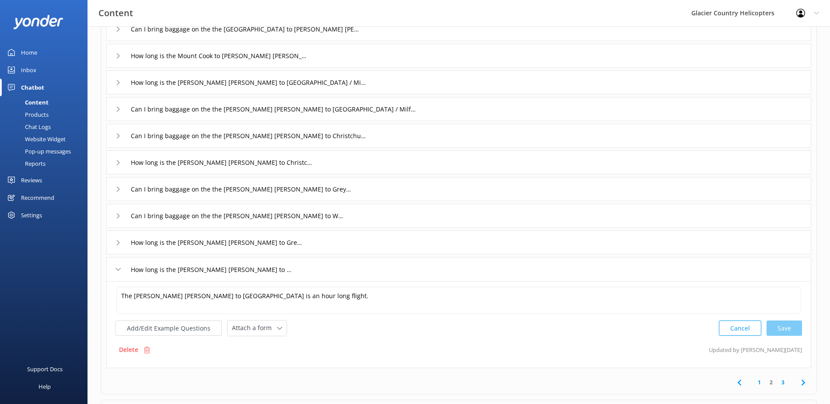
click at [782, 385] on link "3" at bounding box center [783, 382] width 12 height 8
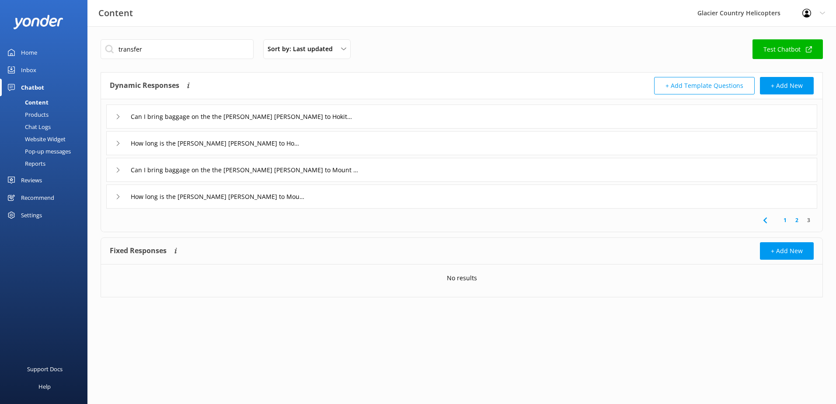
click at [120, 116] on icon at bounding box center [117, 116] width 5 height 5
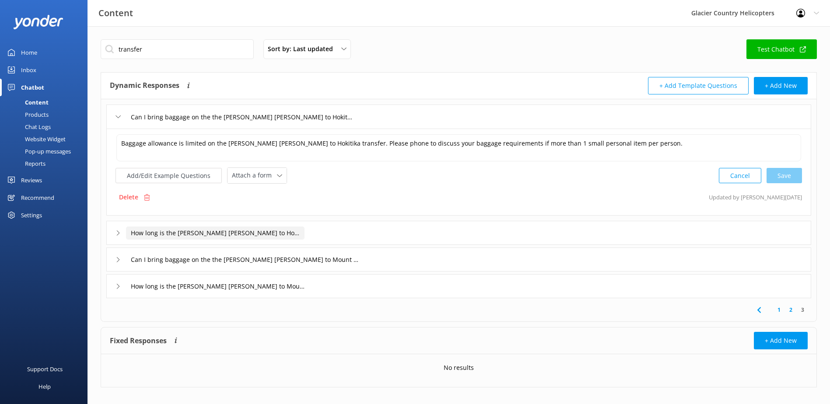
click at [128, 231] on input "How long is the [PERSON_NAME] [PERSON_NAME] to Hokitika transfer" at bounding box center [215, 233] width 178 height 13
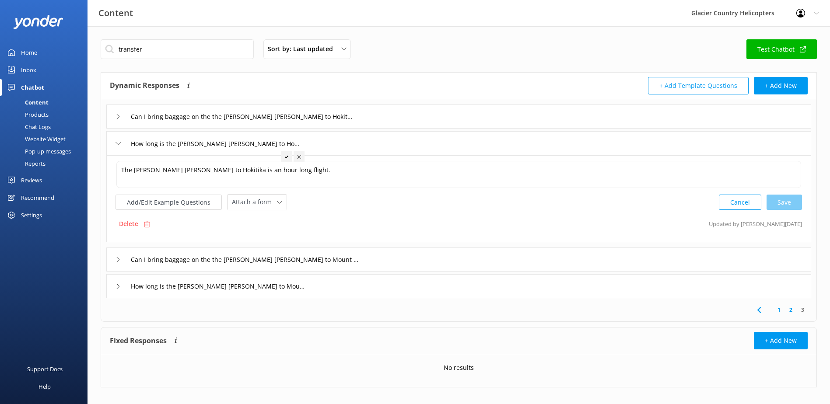
click at [121, 266] on div "Can I bring baggage on the the [PERSON_NAME] [PERSON_NAME] to Mount Cook transf…" at bounding box center [234, 259] width 238 height 14
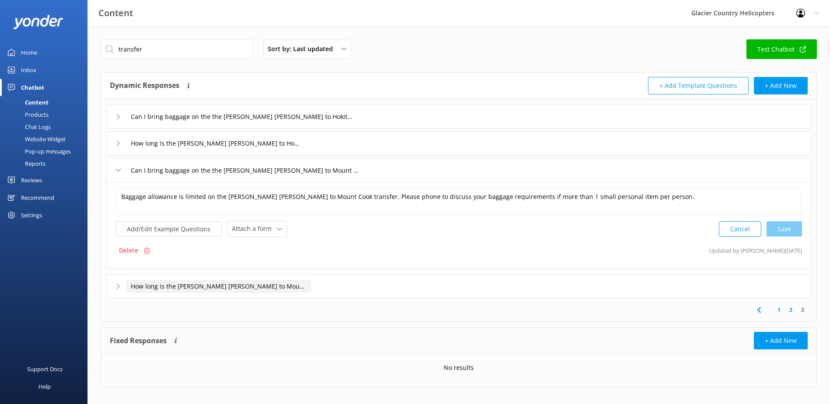
click at [132, 285] on input "How long is the [PERSON_NAME] [PERSON_NAME] to Mount Cook transfer" at bounding box center [218, 286] width 185 height 13
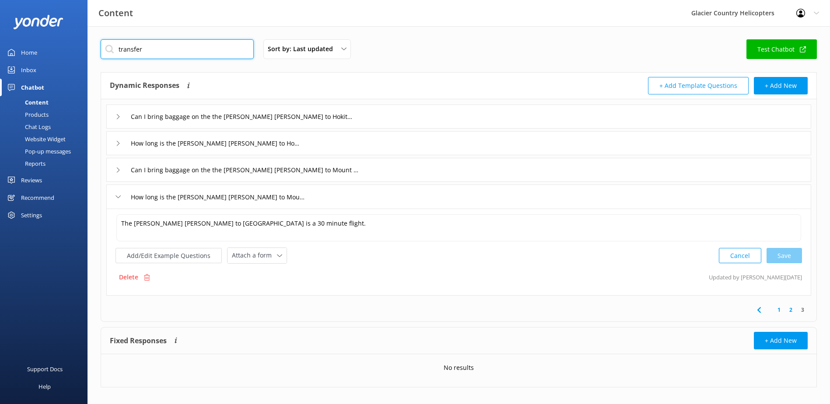
drag, startPoint x: 186, startPoint y: 50, endPoint x: 75, endPoint y: 50, distance: 110.6
click at [77, 49] on div "Content Glacier Country Helicopters Profile Settings Logout Home Inbox Chatbot …" at bounding box center [415, 219] width 830 height 387
click at [37, 86] on div "Chatbot" at bounding box center [32, 87] width 23 height 17
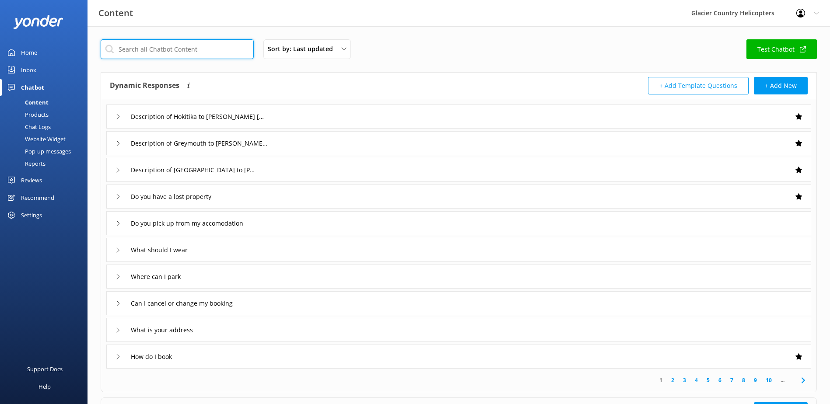
click at [205, 50] on input "text" at bounding box center [177, 49] width 153 height 20
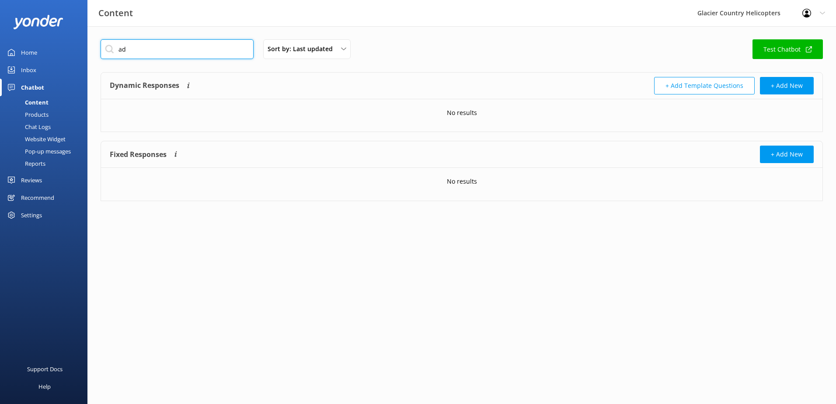
type input "a"
click at [774, 44] on link "Test Chatbot" at bounding box center [788, 49] width 70 height 20
drag, startPoint x: 149, startPoint y: 55, endPoint x: 110, endPoint y: 62, distance: 40.0
click at [110, 62] on div "additional Sort by: Last updated Title Last updated Test Chatbot" at bounding box center [462, 51] width 722 height 25
type input "what helicopter can i fly in"
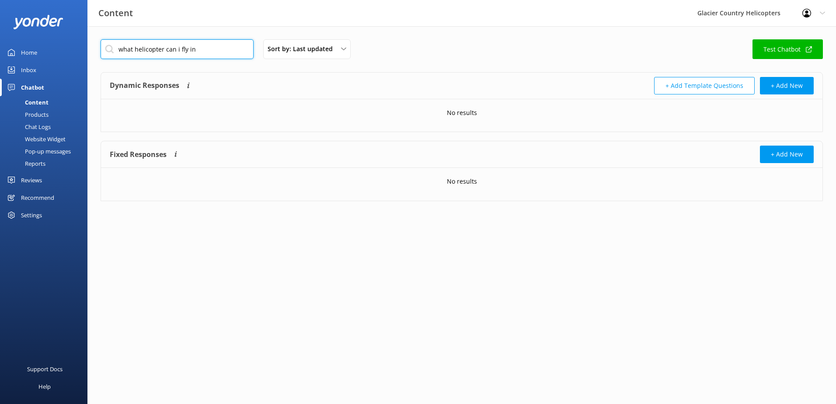
drag, startPoint x: 218, startPoint y: 56, endPoint x: 115, endPoint y: 50, distance: 103.4
click at [115, 50] on input "what helicopter can i fly in" at bounding box center [177, 49] width 153 height 20
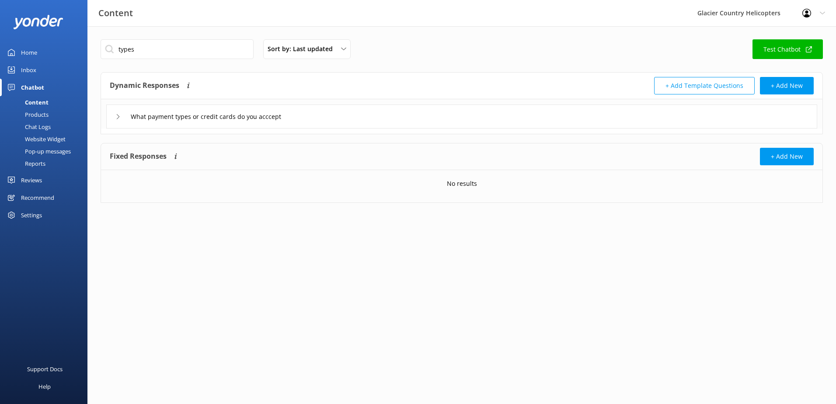
click at [120, 119] on div "What payment types or credit cards do you acccept" at bounding box center [206, 116] width 182 height 14
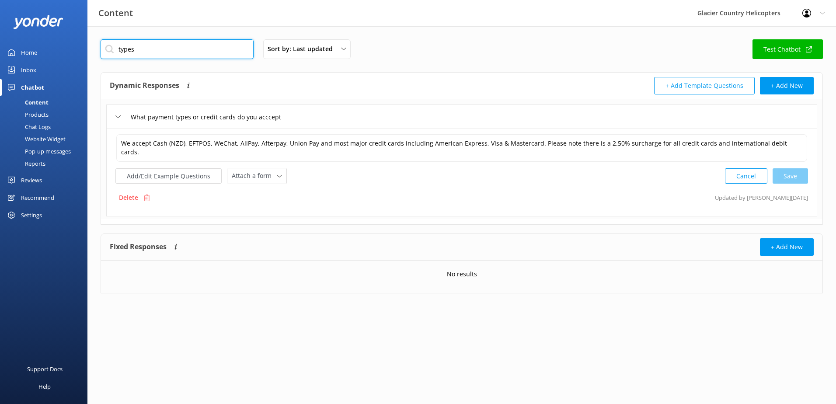
drag, startPoint x: 195, startPoint y: 56, endPoint x: 112, endPoint y: 51, distance: 83.7
click at [112, 51] on input "types" at bounding box center [177, 49] width 153 height 20
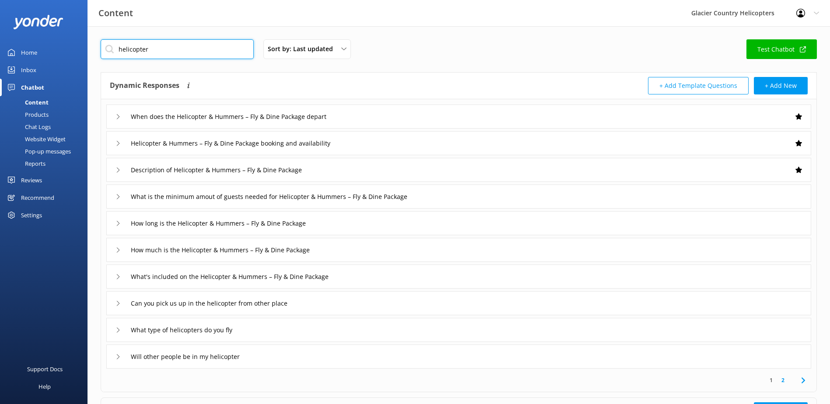
type input "helicopter"
click at [121, 305] on div "Can you pick us up in the helicopter from other place" at bounding box center [213, 303] width 196 height 14
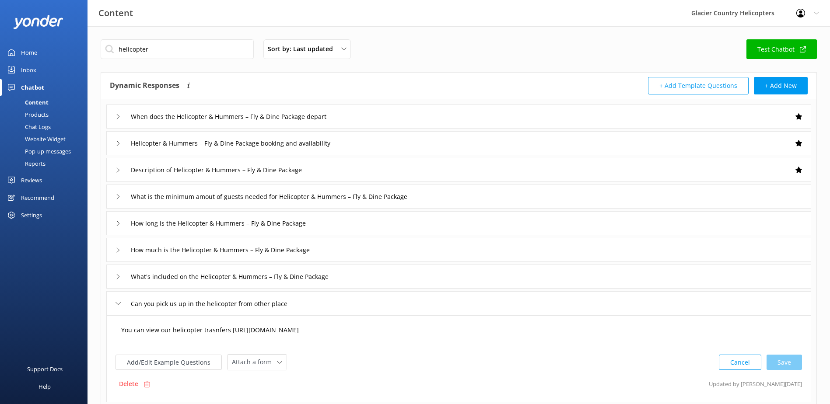
click at [214, 329] on textarea "You can view our helicopter trasnfers [URL][DOMAIN_NAME]" at bounding box center [458, 334] width 684 height 27
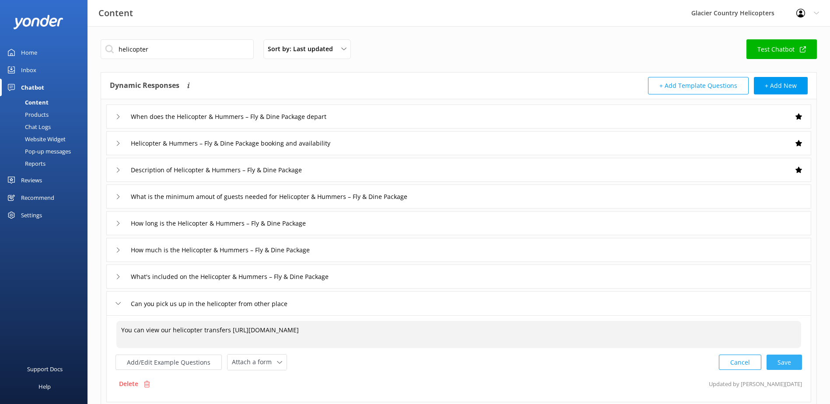
click at [780, 360] on div "Cancel Save" at bounding box center [760, 362] width 83 height 16
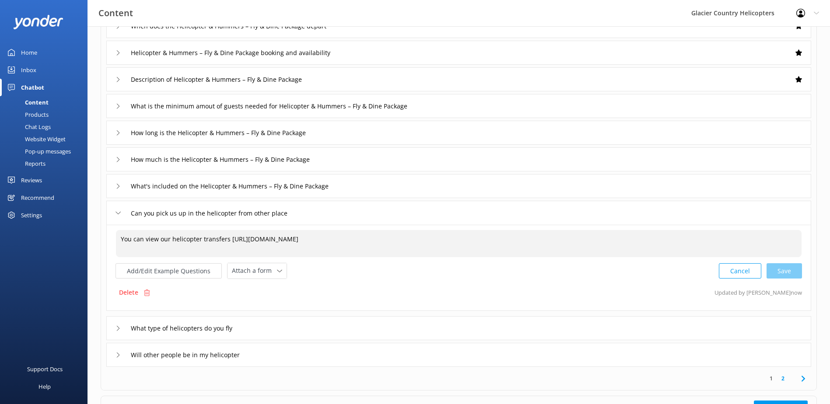
scroll to position [169, 0]
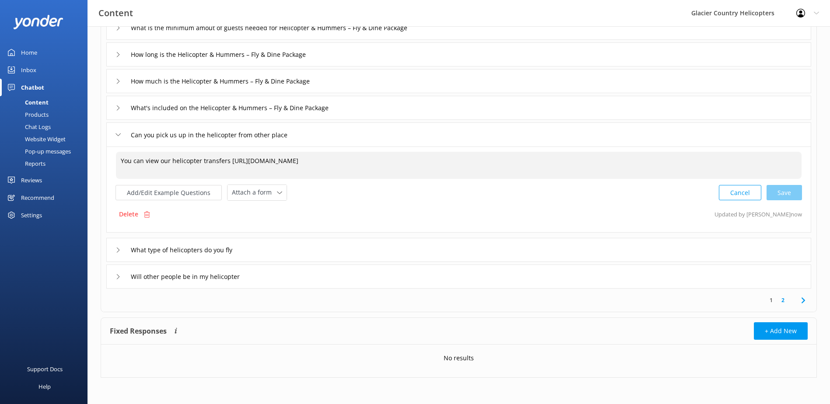
type textarea "You can view our helicopter transfers [URL][DOMAIN_NAME]"
click at [118, 249] on icon at bounding box center [117, 250] width 5 height 5
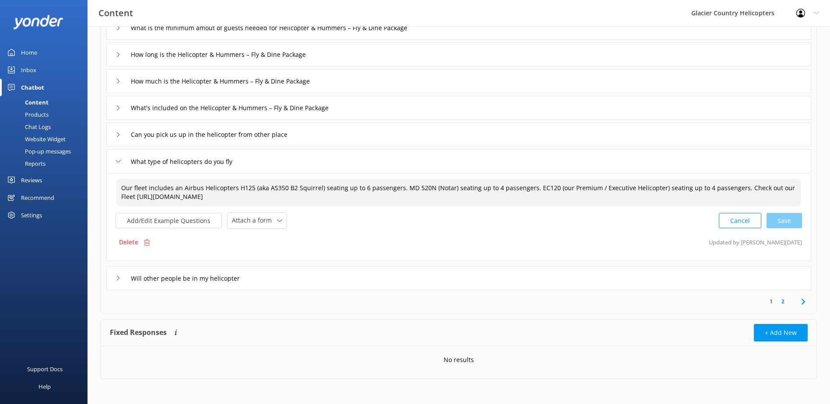
drag, startPoint x: 529, startPoint y: 184, endPoint x: 730, endPoint y: 188, distance: 200.8
click at [730, 188] on textarea "Our fleet includes an Airbus Helicopters H125 (aka AS350 B2 Squirrel) seating u…" at bounding box center [458, 193] width 684 height 28
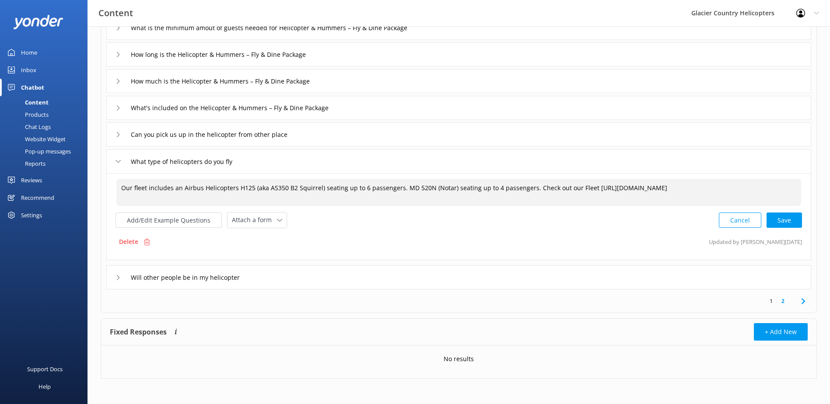
click at [177, 186] on textarea "Our fleet includes an Airbus Helicopters H125 (aka AS350 B2 Squirrel) seating u…" at bounding box center [458, 192] width 684 height 27
click at [179, 187] on textarea "Our fleet includes an Airbus Helicopters H125 (aka AS350 B2 Squirrel) seating u…" at bounding box center [458, 192] width 684 height 27
click at [285, 188] on textarea "Our fleet includes three Airbus Helicopters H125 (aka AS350 B2 Squirrel) seatin…" at bounding box center [458, 192] width 684 height 27
click at [405, 188] on textarea "Our fleet includes three Airbus Helicopters H125 (aka AS350 B2 Squirrel) seatin…" at bounding box center [458, 192] width 684 height 27
click at [468, 192] on textarea "Our fleet includes three Airbus Helicopters H125 (aka AS350 B2 Squirrel) seatin…" at bounding box center [458, 192] width 684 height 27
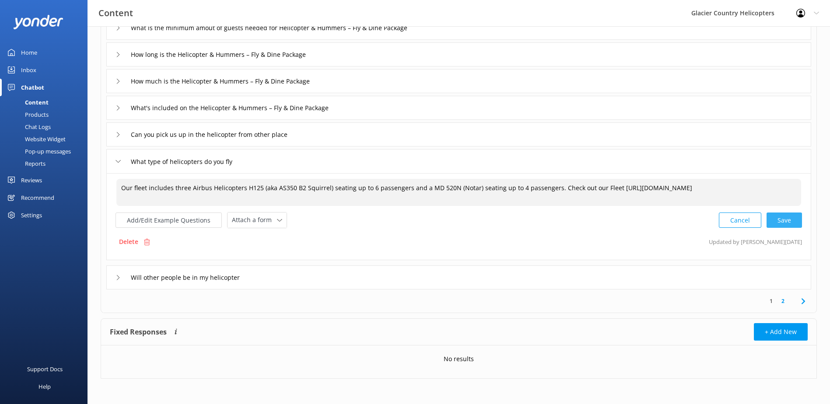
click at [792, 220] on div "Cancel Save" at bounding box center [760, 220] width 83 height 16
type textarea "Our fleet includes three Airbus Helicopters H125 (aka AS350 B2 Squirrel) seatin…"
click at [117, 161] on use at bounding box center [118, 161] width 5 height 3
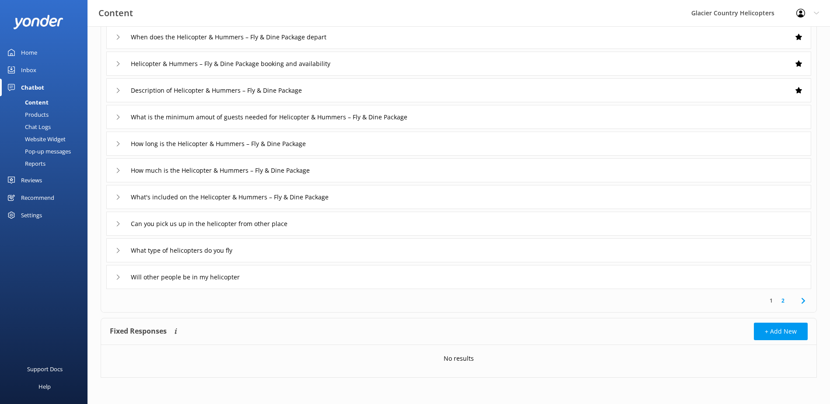
click at [118, 278] on icon at bounding box center [117, 277] width 5 height 5
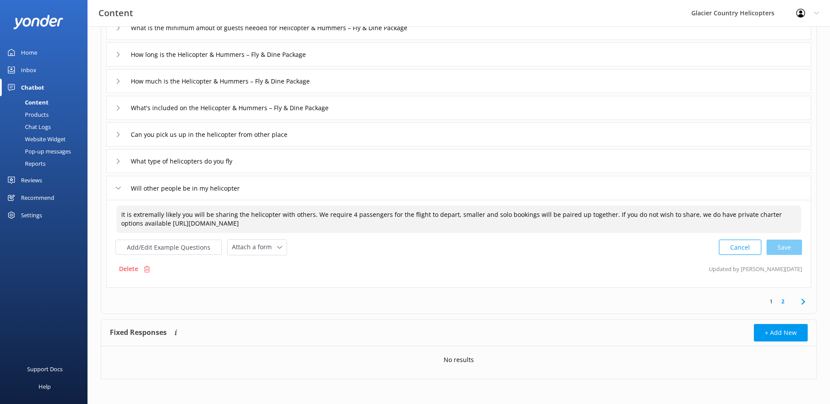
drag, startPoint x: 352, startPoint y: 223, endPoint x: 126, endPoint y: 216, distance: 225.8
click at [126, 216] on textarea "It is extremally likely you will be sharing the helicopter with others. We requ…" at bounding box center [458, 220] width 684 height 28
click at [411, 230] on textarea "It is extremally likely you will be sharing the helicopter with others. We requ…" at bounding box center [458, 220] width 684 height 28
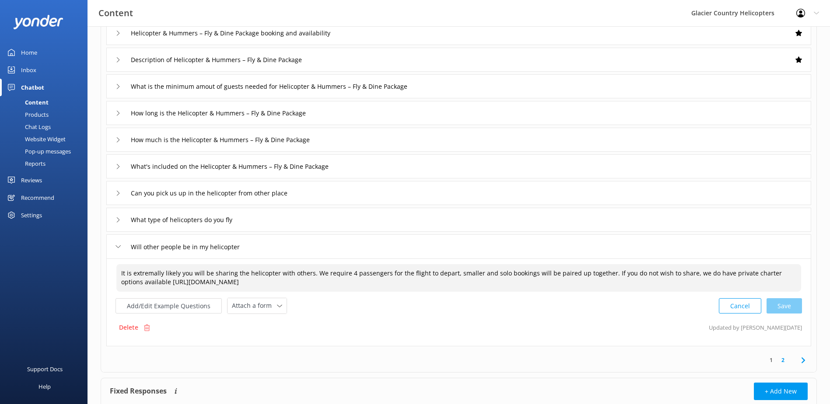
scroll to position [0, 0]
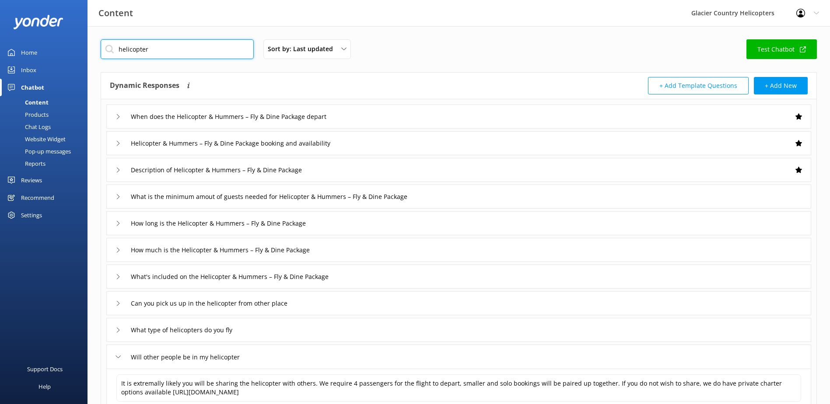
drag, startPoint x: 174, startPoint y: 53, endPoint x: 122, endPoint y: 6, distance: 70.3
click at [86, 42] on div "Content Glacier Country Helicopters Profile Settings Logout Home Inbox Chatbot …" at bounding box center [415, 300] width 830 height 548
type input "snow"
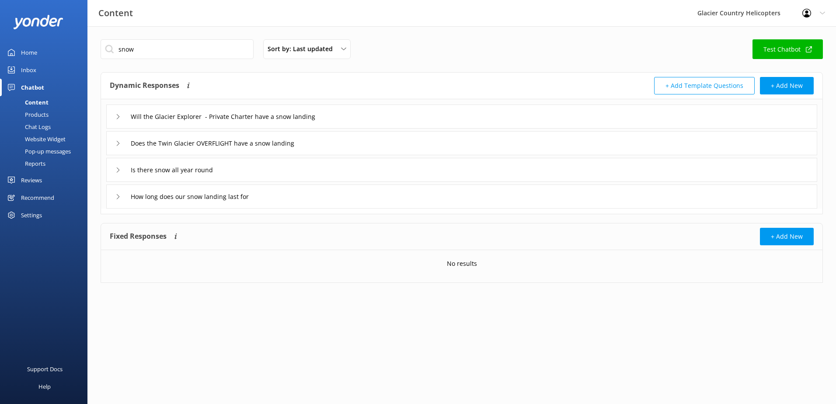
click at [122, 140] on div "Does the Twin Glacier OVERFLIGHT have a snow landing" at bounding box center [211, 143] width 192 height 14
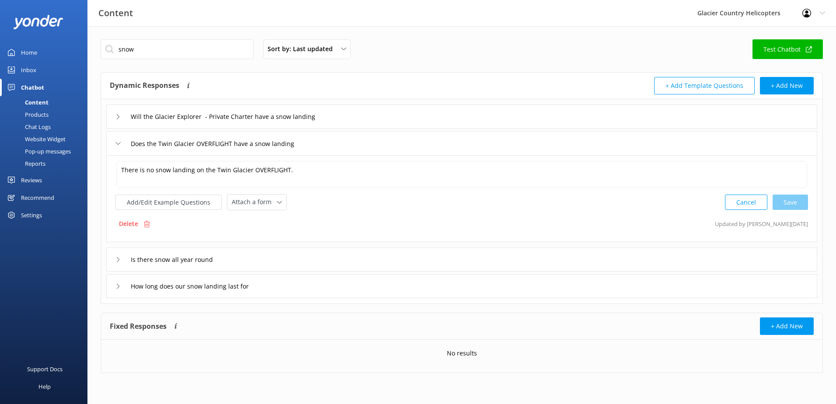
click at [121, 141] on div "Does the Twin Glacier OVERFLIGHT have a snow landing" at bounding box center [211, 143] width 192 height 14
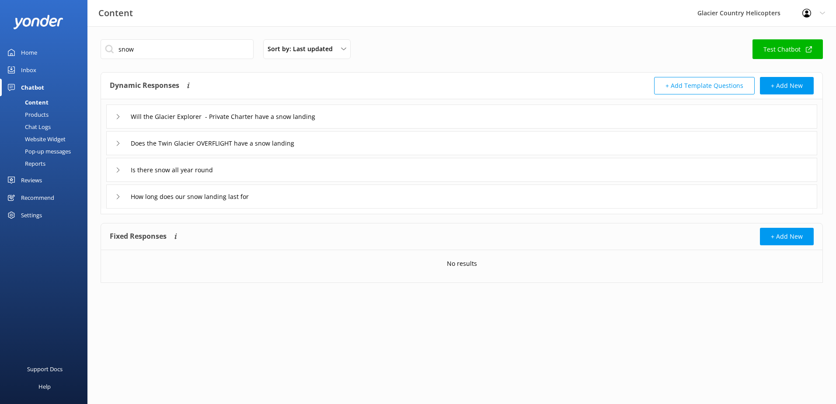
click at [116, 168] on icon at bounding box center [117, 170] width 5 height 5
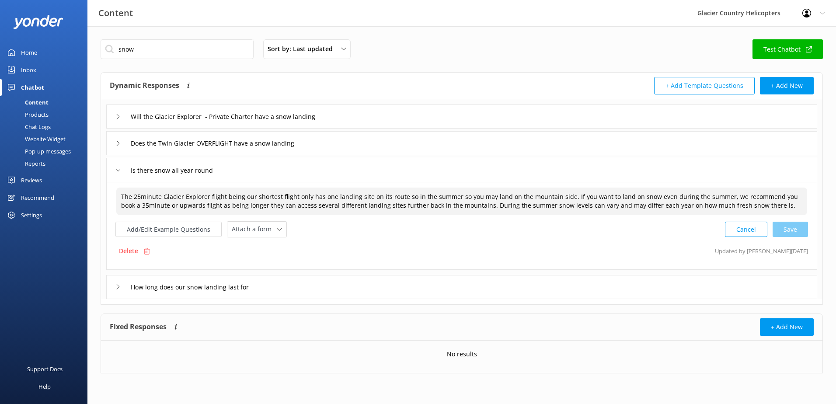
drag, startPoint x: 763, startPoint y: 209, endPoint x: 97, endPoint y: 193, distance: 666.3
click at [97, 193] on div "snow Sort by: Last updated Title Last updated Test Chatbot Dynamic Responses Dy…" at bounding box center [461, 212] width 749 height 373
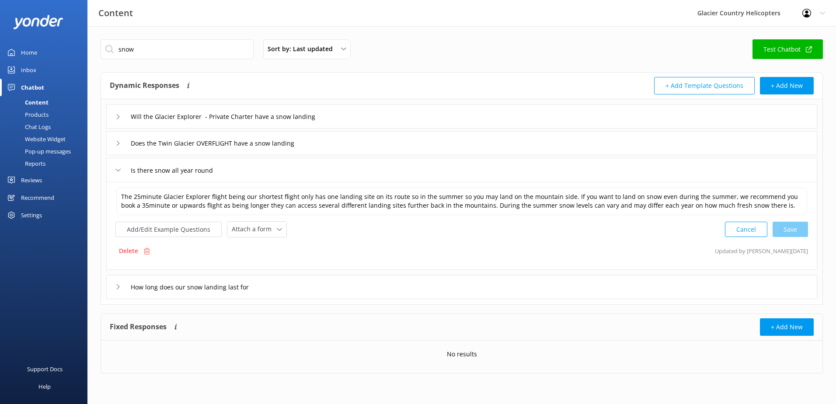
click at [119, 168] on icon at bounding box center [117, 170] width 5 height 5
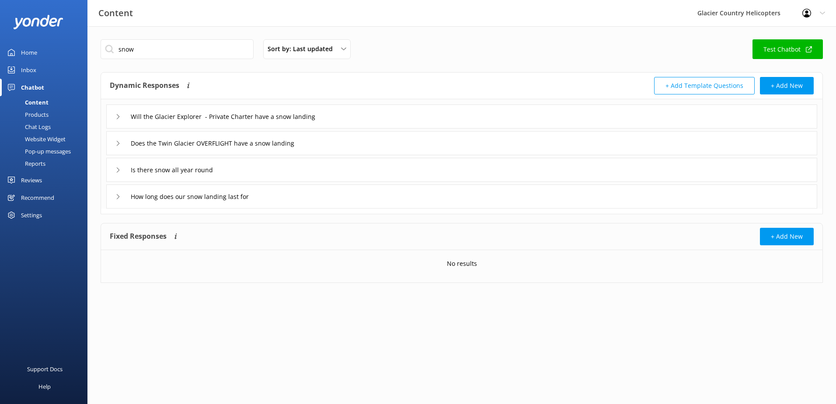
click at [117, 169] on icon at bounding box center [117, 170] width 5 height 5
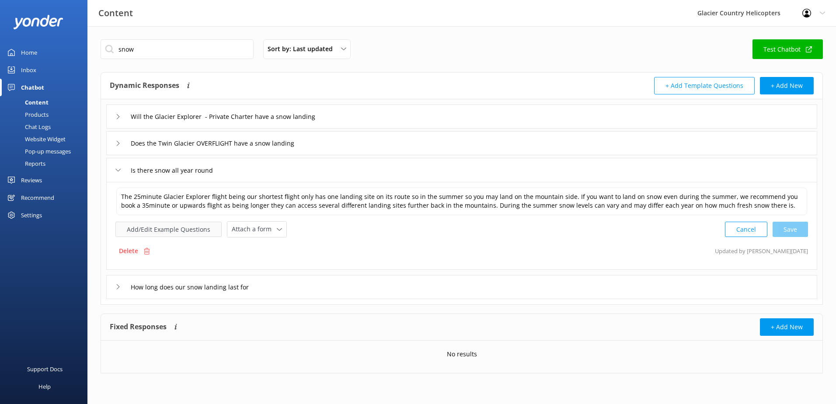
click at [155, 230] on button "Add/Edit Example Questions" at bounding box center [168, 229] width 106 height 15
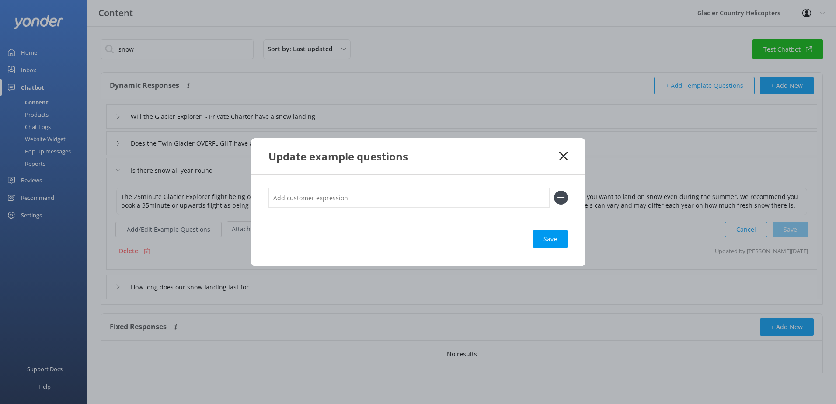
click at [322, 197] on input "text" at bounding box center [409, 198] width 281 height 20
type input "I"
type input "Does the 25 minute Glacier Explorer flight have snow on the landing site all ye…"
click at [563, 198] on use at bounding box center [560, 197] width 7 height 7
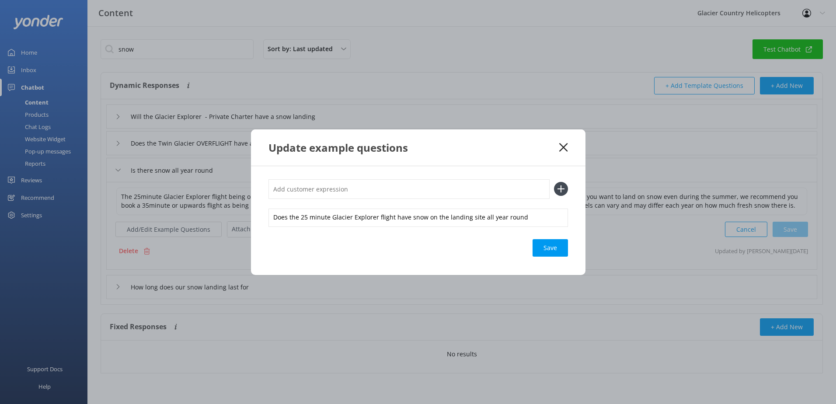
click at [407, 194] on input "text" at bounding box center [409, 189] width 281 height 20
type input "Snow on landing sites"
click at [562, 190] on icon at bounding box center [561, 189] width 14 height 14
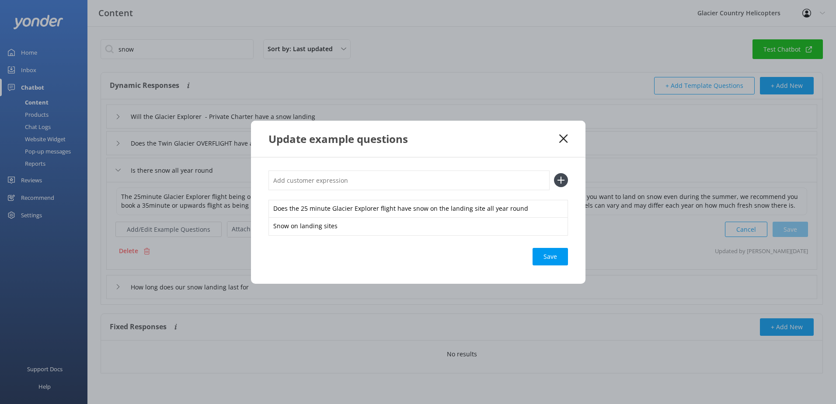
click at [375, 187] on input "text" at bounding box center [409, 181] width 281 height 20
drag, startPoint x: 387, startPoint y: 141, endPoint x: 400, endPoint y: 127, distance: 18.3
click at [400, 127] on div "Update example questions" at bounding box center [418, 139] width 335 height 36
click at [551, 255] on div "Save" at bounding box center [550, 256] width 35 height 17
click at [569, 138] on div "Update example questions" at bounding box center [418, 139] width 335 height 36
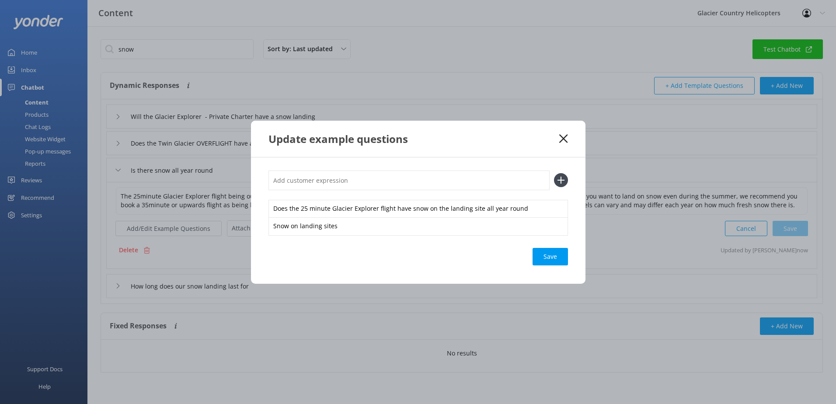
click at [562, 138] on icon at bounding box center [563, 138] width 8 height 9
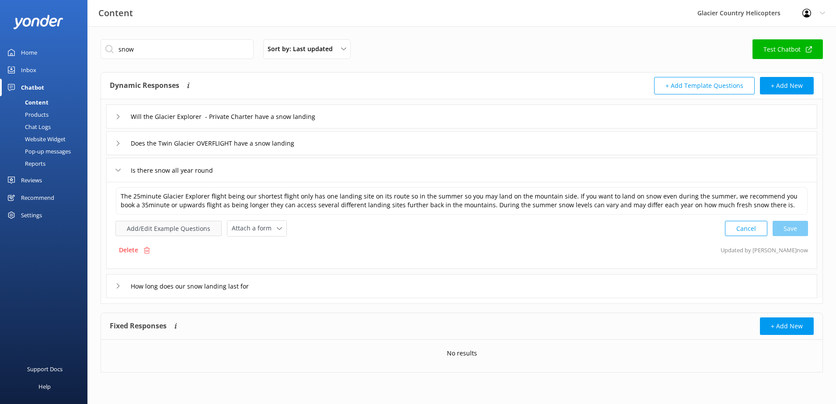
click at [147, 227] on button "Add/Edit Example Questions" at bounding box center [168, 228] width 106 height 15
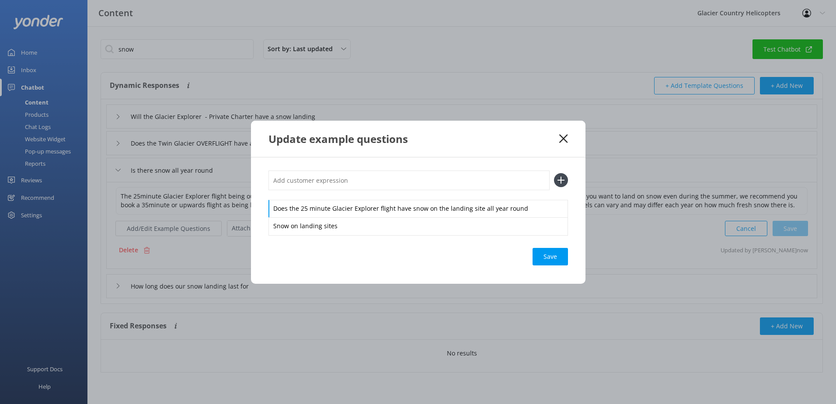
click at [331, 192] on div "Does the 25 minute Glacier Explorer flight have snow on the landing site all ye…" at bounding box center [419, 203] width 300 height 64
drag, startPoint x: 331, startPoint y: 192, endPoint x: 331, endPoint y: 183, distance: 8.3
click at [331, 185] on div "Does the 25 minute Glacier Explorer flight have snow on the landing site all ye…" at bounding box center [419, 203] width 300 height 64
click at [330, 181] on input "text" at bounding box center [409, 181] width 281 height 20
type input "Alpine landing"
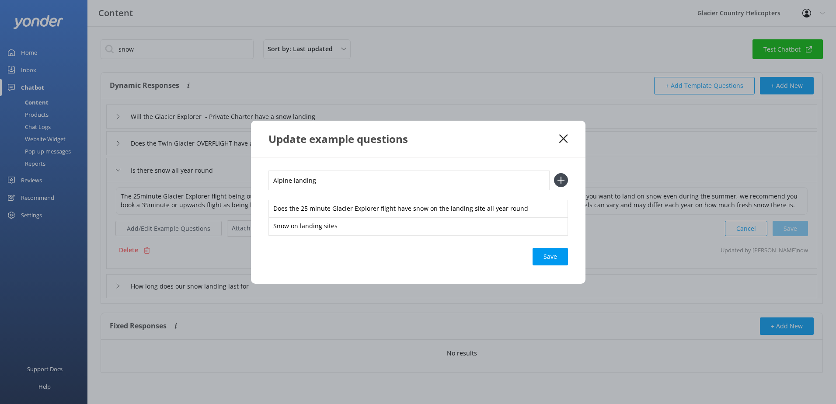
click at [562, 183] on icon at bounding box center [561, 180] width 14 height 14
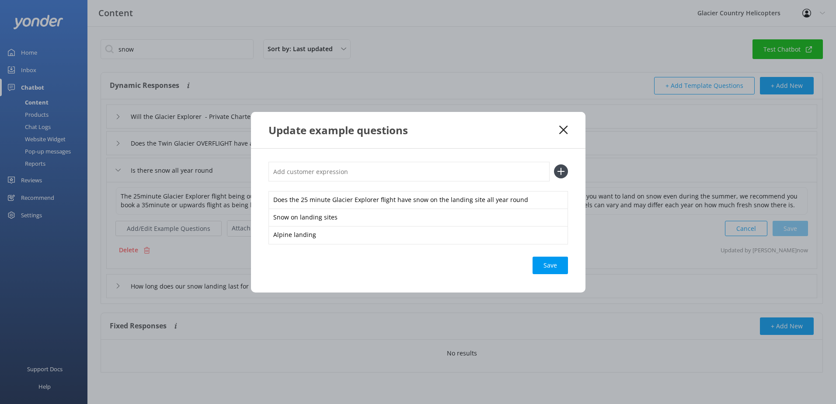
click at [561, 168] on icon at bounding box center [561, 171] width 14 height 14
click at [546, 262] on div "Save" at bounding box center [550, 265] width 35 height 17
click at [562, 128] on use at bounding box center [563, 130] width 8 height 8
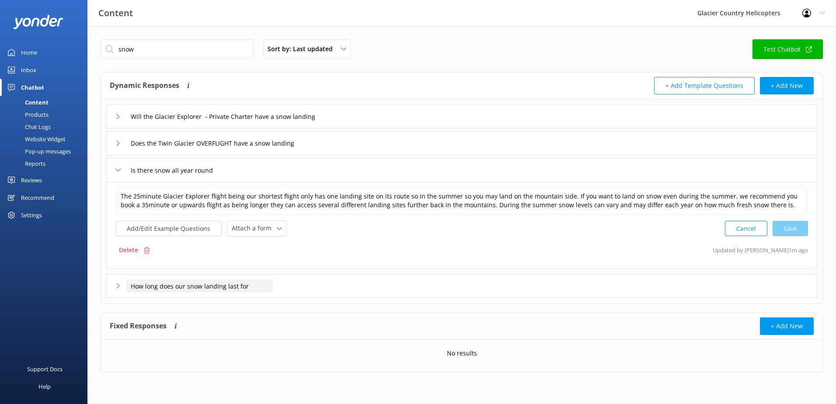
click at [210, 286] on input "How long does our snow landing last for" at bounding box center [199, 285] width 147 height 13
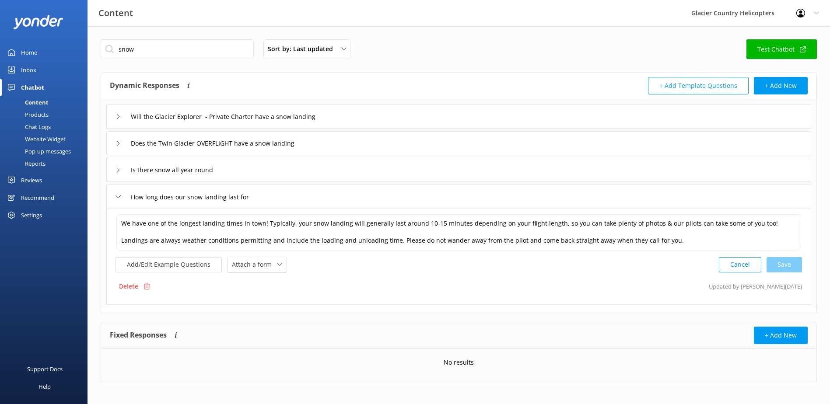
click at [119, 196] on icon at bounding box center [117, 196] width 5 height 5
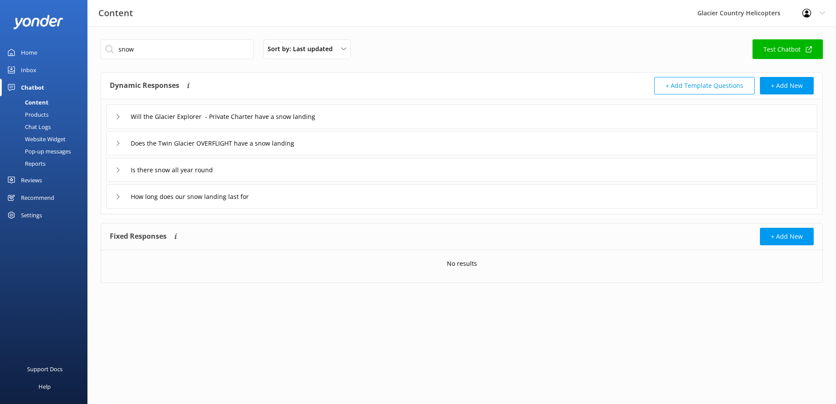
click at [117, 171] on icon at bounding box center [117, 170] width 5 height 5
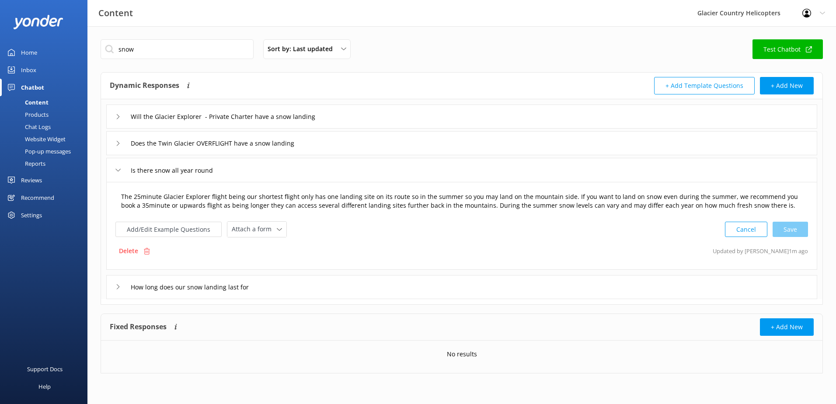
click at [401, 196] on textarea "The 25minute Glacier Explorer flight being our shortest flight only has one lan…" at bounding box center [461, 202] width 691 height 28
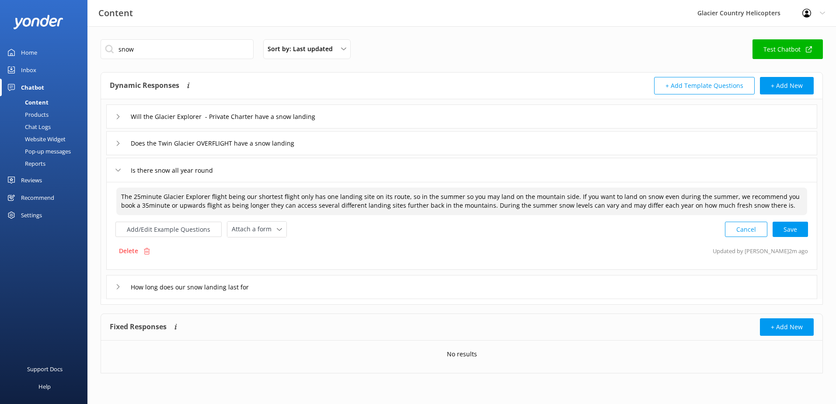
click at [563, 195] on textarea "The 25minute Glacier Explorer flight being our shortest flight only has one lan…" at bounding box center [461, 202] width 691 height 28
click at [569, 195] on textarea "The 25minute Glacier Explorer flight being our shortest flight only has one lan…" at bounding box center [461, 202] width 691 height 28
drag, startPoint x: 662, startPoint y: 195, endPoint x: 649, endPoint y: 197, distance: 13.6
click at [649, 197] on textarea "The 25minute Glacier Explorer flight being our shortest flight only has one lan…" at bounding box center [461, 202] width 691 height 28
click at [764, 206] on textarea "The 25minute Glacier Explorer flight being our shortest flight only has one lan…" at bounding box center [461, 202] width 691 height 28
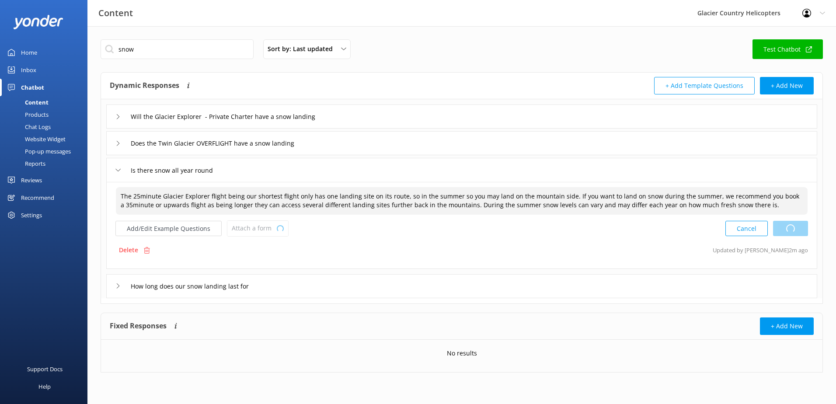
click at [788, 228] on div "Cancel Loading.." at bounding box center [767, 228] width 83 height 16
type textarea "The 25minute Glacier Explorer flight being our shortest flight only has one lan…"
click at [121, 170] on div "Is there snow all year round" at bounding box center [169, 170] width 108 height 14
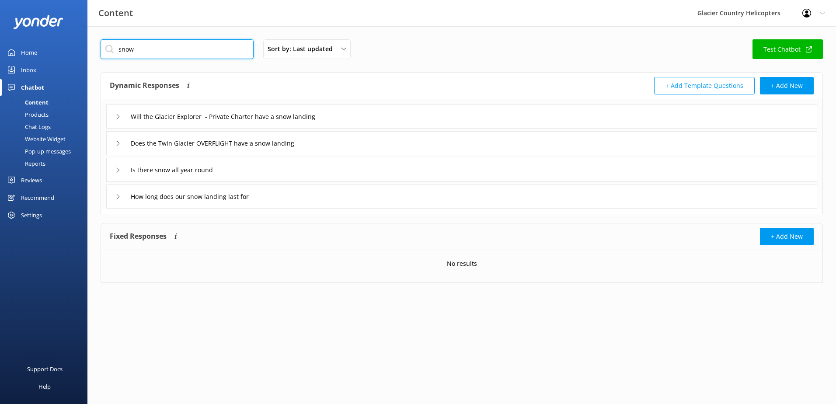
drag, startPoint x: 138, startPoint y: 51, endPoint x: 106, endPoint y: 53, distance: 32.0
click at [106, 53] on input "snow" at bounding box center [177, 49] width 153 height 20
click at [121, 117] on div "Will the Glacier Explorer - Private Charter have a snow landing" at bounding box center [232, 116] width 234 height 14
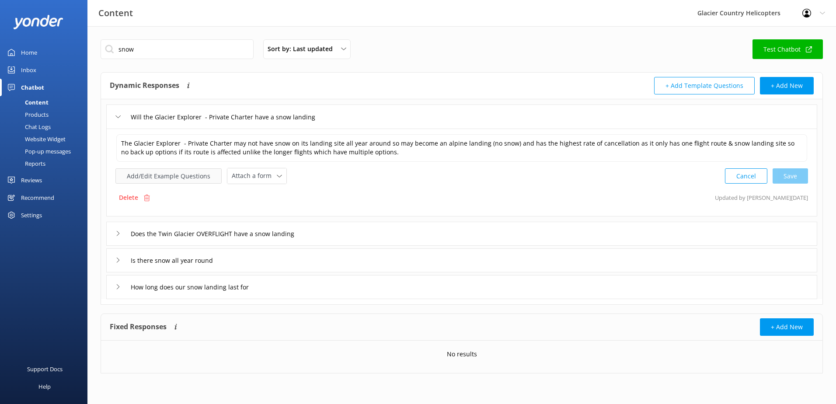
click at [153, 181] on button "Add/Edit Example Questions" at bounding box center [168, 175] width 106 height 15
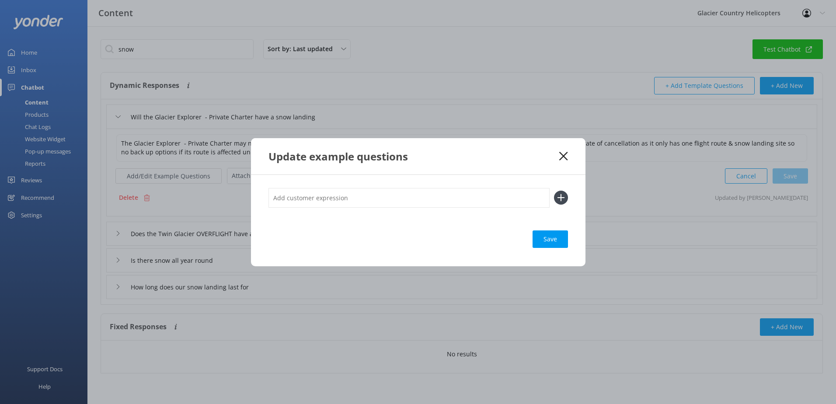
click at [564, 155] on use at bounding box center [563, 156] width 8 height 8
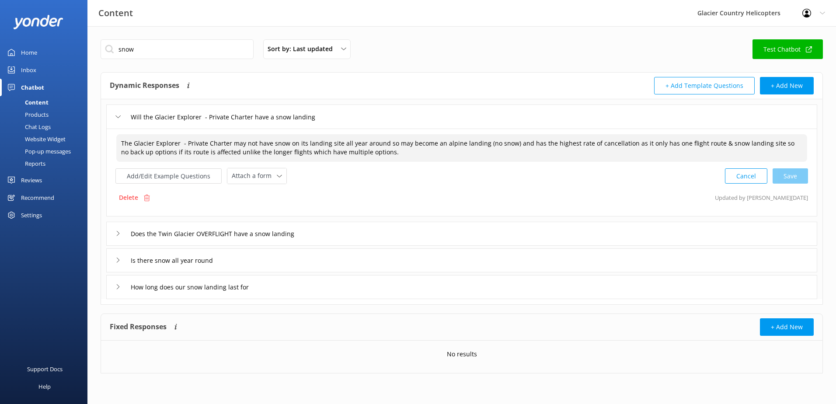
drag, startPoint x: 358, startPoint y: 153, endPoint x: 320, endPoint y: 142, distance: 40.0
click at [320, 142] on textarea "The Glacier Explorer - Private Charter may not have snow on its landing site al…" at bounding box center [461, 148] width 691 height 28
click at [119, 227] on div "Does the Twin Glacier OVERFLIGHT have a snow landing" at bounding box center [211, 234] width 192 height 14
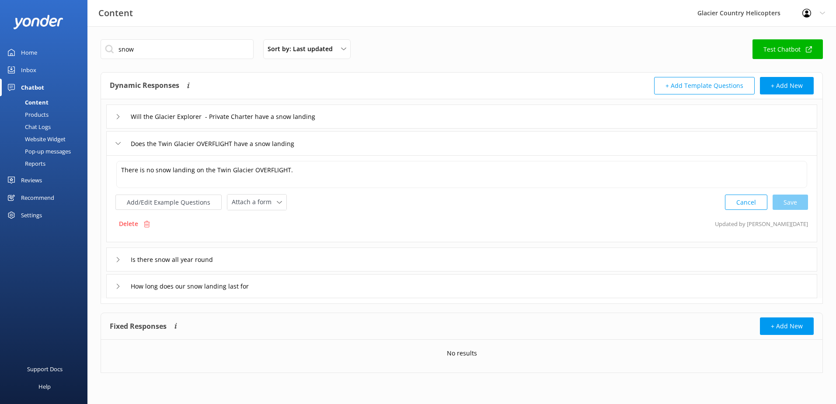
click at [119, 146] on icon at bounding box center [117, 143] width 5 height 5
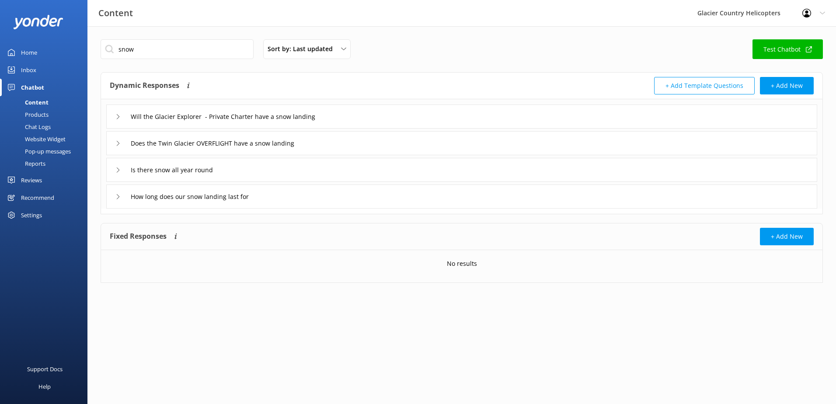
click at [119, 177] on div "Is there snow all year round" at bounding box center [169, 170] width 108 height 14
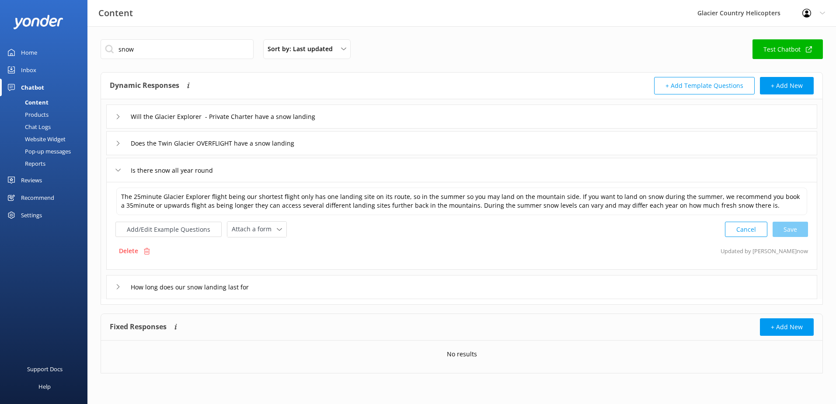
click at [118, 117] on icon at bounding box center [117, 116] width 5 height 5
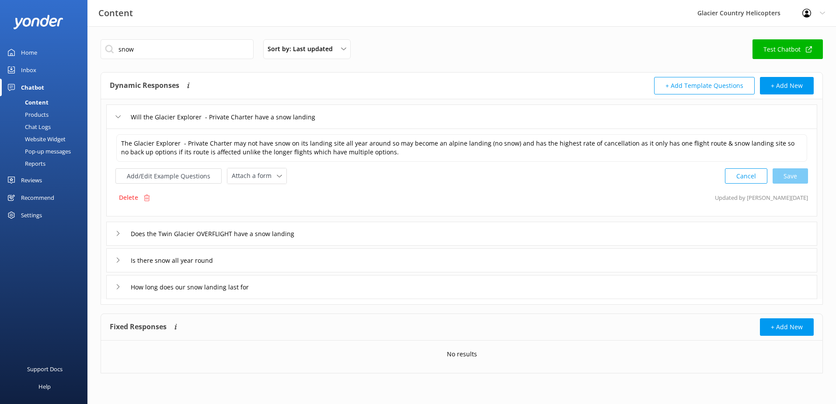
click at [121, 265] on div "Is there snow all year round" at bounding box center [169, 260] width 108 height 14
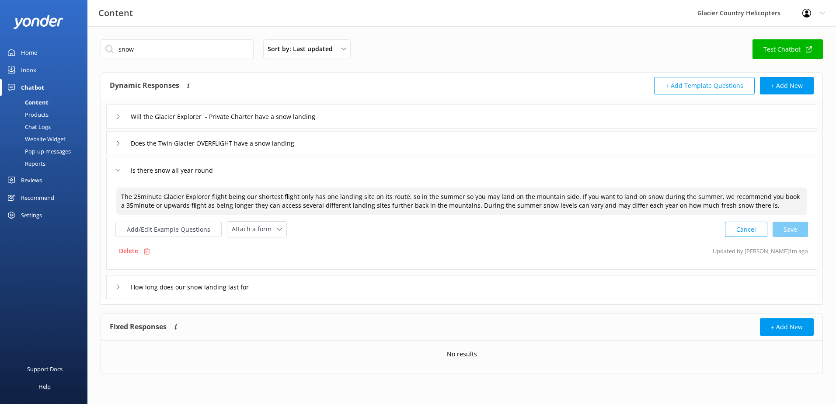
drag, startPoint x: 567, startPoint y: 198, endPoint x: 508, endPoint y: 192, distance: 59.8
click at [508, 192] on textarea "The 25minute Glacier Explorer flight being our shortest flight only has one lan…" at bounding box center [461, 202] width 691 height 28
click at [565, 195] on textarea "The 25minute Glacier Explorer flight being our shortest flight only has one lan…" at bounding box center [461, 202] width 691 height 28
click at [566, 195] on textarea "The 25minute Glacier Explorer flight being our shortest flight only has one lan…" at bounding box center [461, 202] width 691 height 28
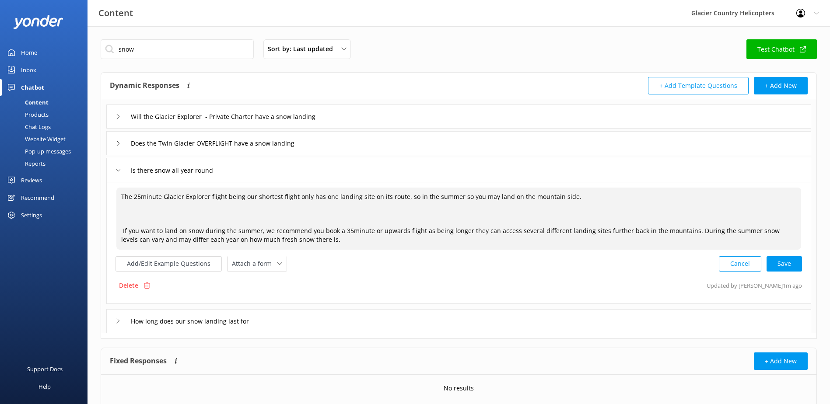
paste textarea "This 25minute flight may not have snow on its landing site all year around so m…"
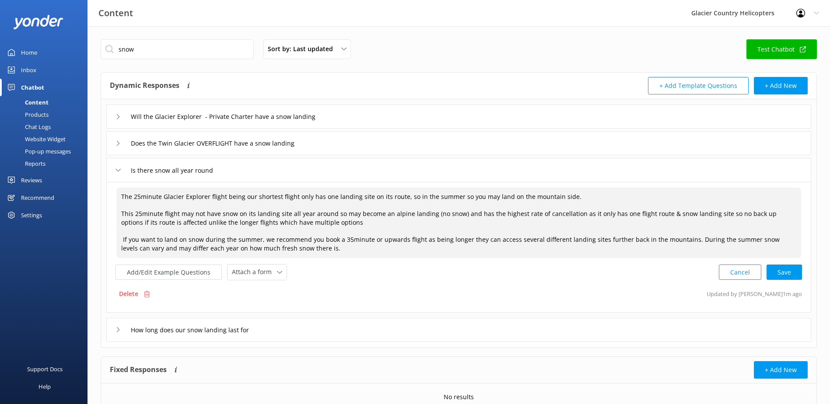
drag, startPoint x: 374, startPoint y: 196, endPoint x: 369, endPoint y: 198, distance: 5.7
click at [369, 198] on textarea "The 25minute Glacier Explorer flight being our shortest flight only has one lan…" at bounding box center [458, 223] width 684 height 70
click at [371, 212] on textarea "The 25minute Glacier Explorer flight being our shortest flight only has one lan…" at bounding box center [458, 223] width 684 height 70
drag, startPoint x: 565, startPoint y: 194, endPoint x: 455, endPoint y: 197, distance: 109.8
click at [455, 197] on textarea "The 25minute Glacier Explorer flight being our shortest flight only has one lan…" at bounding box center [458, 223] width 684 height 70
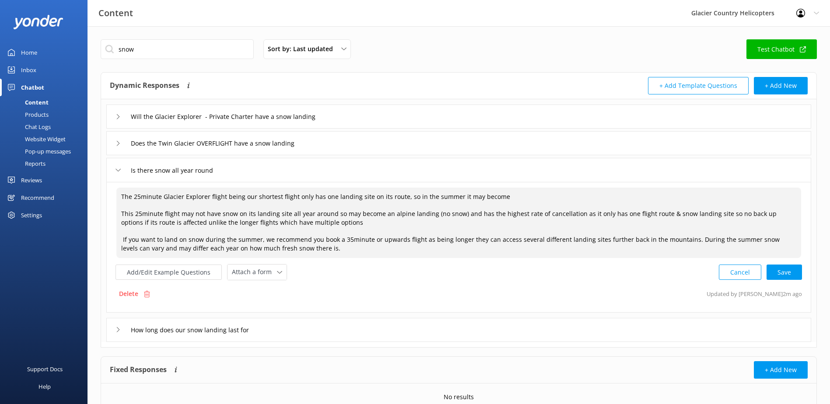
drag, startPoint x: 376, startPoint y: 212, endPoint x: 184, endPoint y: 201, distance: 192.3
click at [184, 201] on textarea "The 25minute Glacier Explorer flight being our shortest flight only has one lan…" at bounding box center [458, 223] width 684 height 70
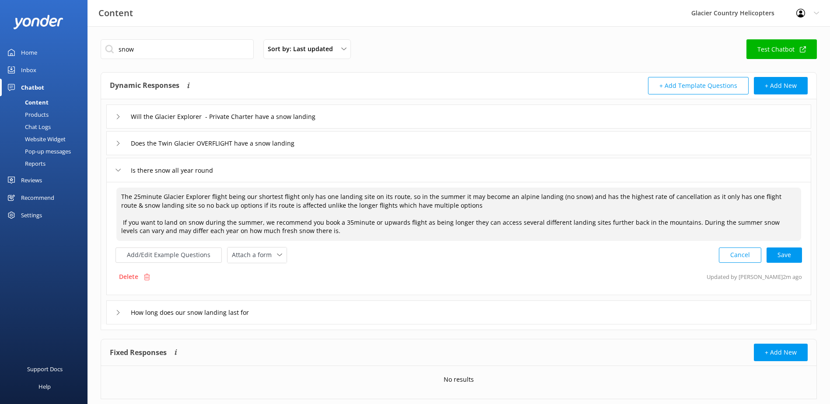
click at [467, 203] on textarea "The 25minute Glacier Explorer flight being our shortest flight only has one lan…" at bounding box center [458, 214] width 684 height 53
click at [578, 195] on textarea "The 25minute Glacier Explorer flight being our shortest flight only has one lan…" at bounding box center [458, 214] width 684 height 53
click at [590, 209] on textarea "The 25minute Glacier Explorer flight being our shortest flight only has one lan…" at bounding box center [458, 214] width 684 height 53
drag, startPoint x: 712, startPoint y: 197, endPoint x: 176, endPoint y: 208, distance: 536.7
click at [176, 208] on textarea "The 25minute Glacier Explorer flight being our shortest flight only has one lan…" at bounding box center [458, 214] width 684 height 53
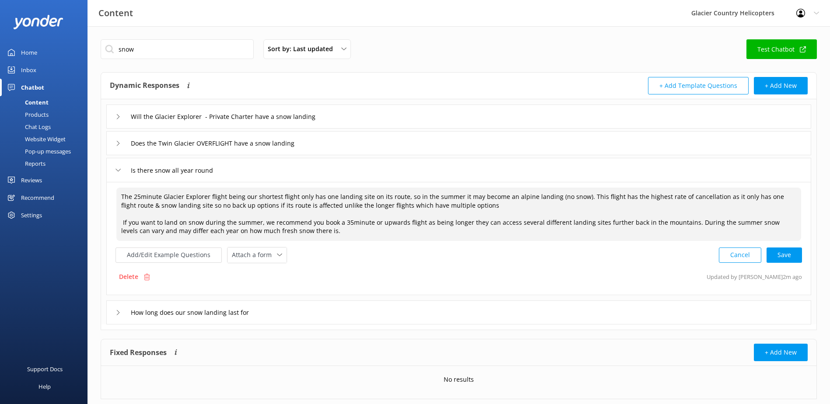
click at [217, 197] on textarea "The 25minute Glacier Explorer flight being our shortest flight only has one lan…" at bounding box center [458, 214] width 684 height 53
drag, startPoint x: 230, startPoint y: 195, endPoint x: 252, endPoint y: 196, distance: 21.9
click at [252, 196] on textarea "The 25minute Glacier Explorer flight being our shortest flight only has one lan…" at bounding box center [458, 214] width 684 height 53
click at [295, 196] on textarea "The 25minute Glacier Explorer flight is our shortest flight only has one landin…" at bounding box center [458, 214] width 684 height 53
click at [285, 198] on textarea "The 25minute Glacier Explorer flight is our shortest flight only has one landin…" at bounding box center [458, 214] width 684 height 53
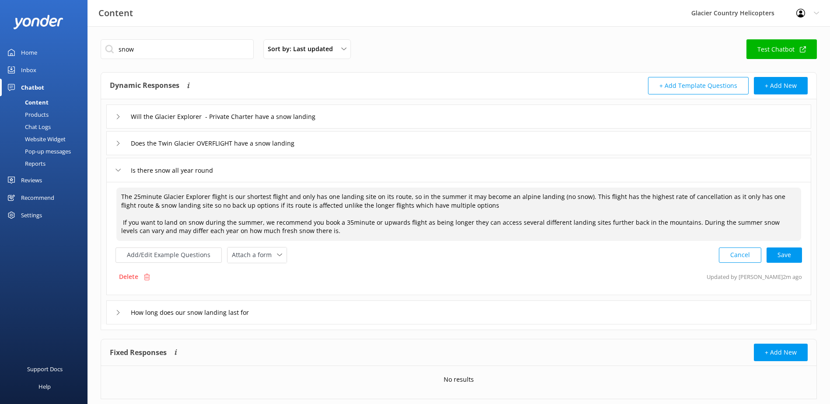
click at [455, 197] on textarea "The 25minute Glacier Explorer flight is our shortest flight and only has one la…" at bounding box center [458, 214] width 684 height 53
drag, startPoint x: 466, startPoint y: 208, endPoint x: 177, endPoint y: 209, distance: 289.1
click at [177, 209] on textarea "The 25minute Glacier Explorer flight is our shortest flight and only has one la…" at bounding box center [458, 214] width 684 height 53
click at [297, 197] on textarea "The 25minute Glacier Explorer flight is our shortest flight and only has one la…" at bounding box center [458, 214] width 684 height 53
click at [294, 198] on textarea "The 25minute Glacier Explorer flight is our shortest flight and only has one la…" at bounding box center [458, 214] width 684 height 53
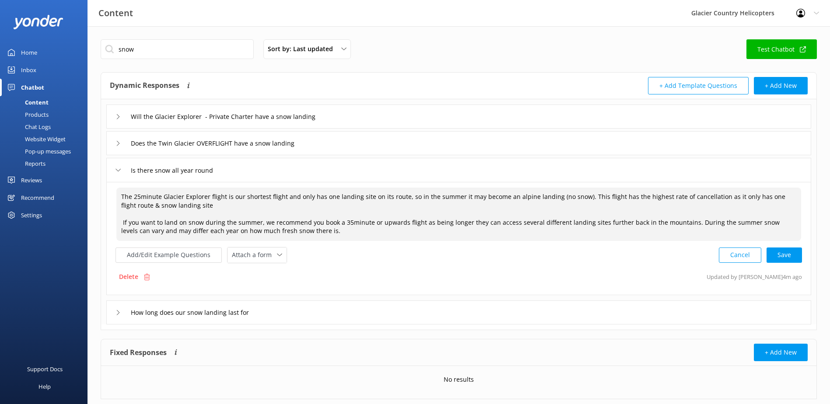
click at [403, 198] on textarea "The 25minute Glacier Explorer flight is our shortest flight and only has one la…" at bounding box center [458, 214] width 684 height 53
drag, startPoint x: 491, startPoint y: 230, endPoint x: 743, endPoint y: 222, distance: 252.0
click at [743, 222] on textarea "The 25minute Glacier Explorer flight is our shortest flight and only has one la…" at bounding box center [458, 214] width 684 height 53
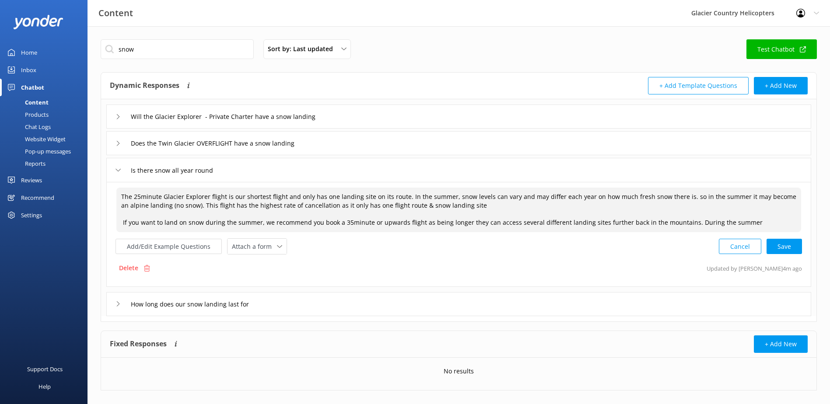
click at [470, 201] on textarea "The 25minute Glacier Explorer flight is our shortest flight and only has one la…" at bounding box center [458, 210] width 684 height 45
drag, startPoint x: 674, startPoint y: 195, endPoint x: 689, endPoint y: 198, distance: 15.5
click at [689, 198] on textarea "The 25minute Glacier Explorer flight is our shortest flight and only has one la…" at bounding box center [458, 210] width 684 height 45
drag, startPoint x: 739, startPoint y: 223, endPoint x: 683, endPoint y: 221, distance: 55.6
click at [683, 221] on textarea "The 25minute Glacier Explorer flight is our shortest flight and only has one la…" at bounding box center [458, 210] width 684 height 45
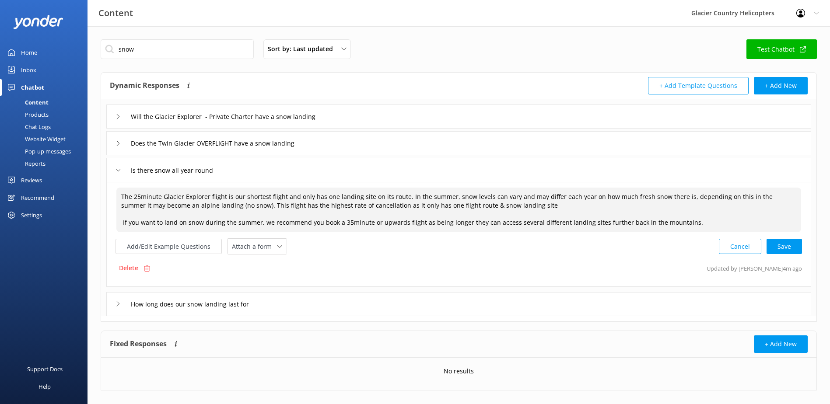
drag, startPoint x: 501, startPoint y: 208, endPoint x: 228, endPoint y: 208, distance: 273.3
click at [228, 208] on textarea "The 25minute Glacier Explorer flight is our shortest flight and only has one la…" at bounding box center [458, 210] width 684 height 45
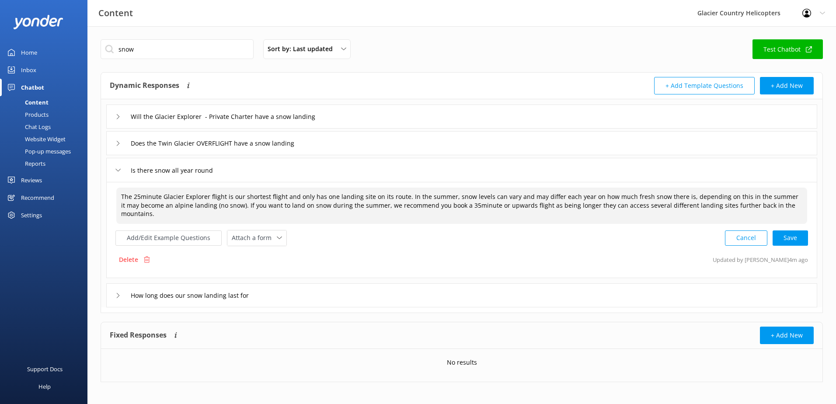
drag, startPoint x: 512, startPoint y: 197, endPoint x: 734, endPoint y: 200, distance: 221.8
click at [734, 200] on textarea "The 25minute Glacier Explorer flight is our shortest flight and only has one la…" at bounding box center [461, 206] width 691 height 36
click at [510, 196] on textarea "The 25minute Glacier Explorer flight is our shortest flight and only has one la…" at bounding box center [461, 206] width 691 height 36
drag, startPoint x: 583, startPoint y: 195, endPoint x: 676, endPoint y: 195, distance: 93.2
click at [676, 195] on textarea "The 25minute Glacier Explorer flight is our shortest flight and only has one la…" at bounding box center [461, 206] width 691 height 36
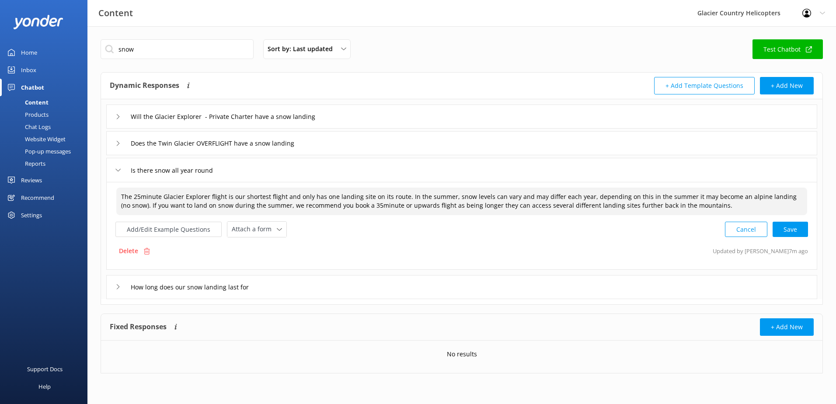
click at [634, 196] on textarea "The 25minute Glacier Explorer flight is our shortest flight and only has one la…" at bounding box center [461, 202] width 691 height 28
click at [680, 196] on textarea "The 25minute Glacier Explorer flight is our shortest flight and only has one la…" at bounding box center [461, 202] width 691 height 28
drag, startPoint x: 702, startPoint y: 196, endPoint x: 635, endPoint y: 199, distance: 66.5
click at [635, 199] on textarea "The 25minute Glacier Explorer flight is our shortest flight and only has one la…" at bounding box center [461, 202] width 691 height 28
click at [647, 207] on textarea "The 25minute Glacier Explorer flight is our shortest flight and only has one la…" at bounding box center [461, 202] width 691 height 28
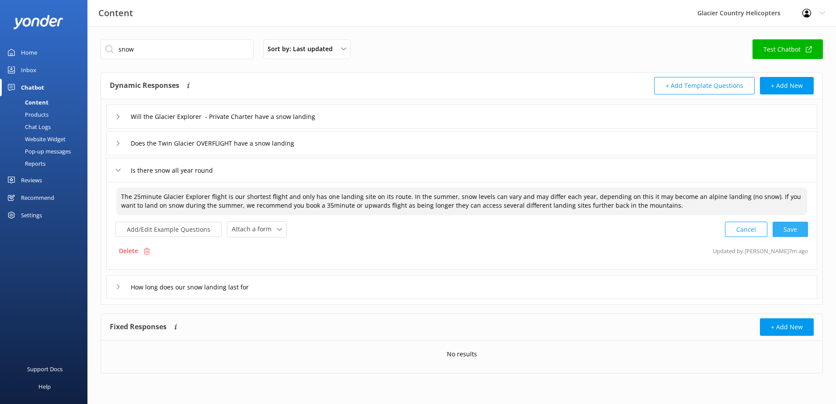
click at [785, 228] on div "Cancel Save" at bounding box center [766, 229] width 83 height 16
type textarea "The 25minute Glacier Explorer flight is our shortest flight and only has one la…"
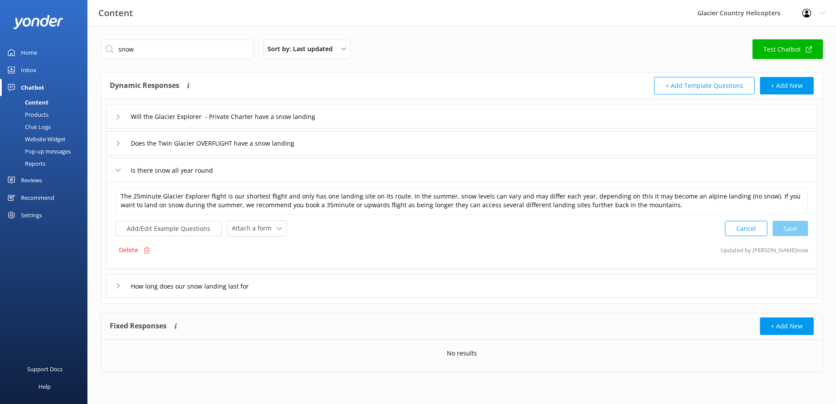
click at [119, 170] on use at bounding box center [118, 170] width 5 height 3
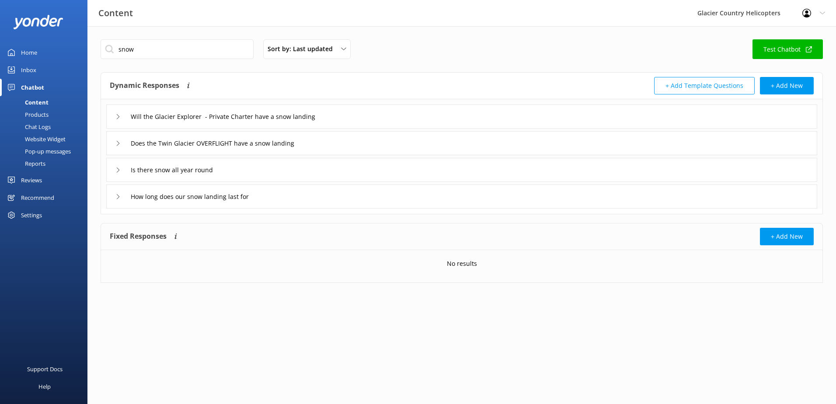
click at [120, 195] on icon at bounding box center [117, 196] width 5 height 5
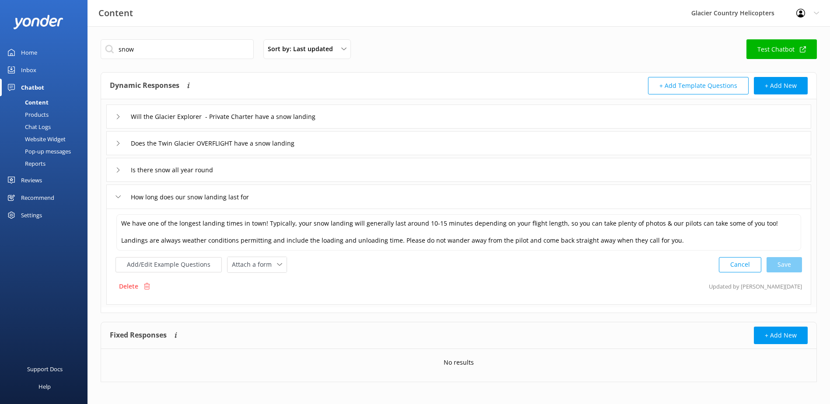
click at [118, 139] on div "Does the Twin Glacier OVERFLIGHT have a snow landing" at bounding box center [211, 143] width 192 height 14
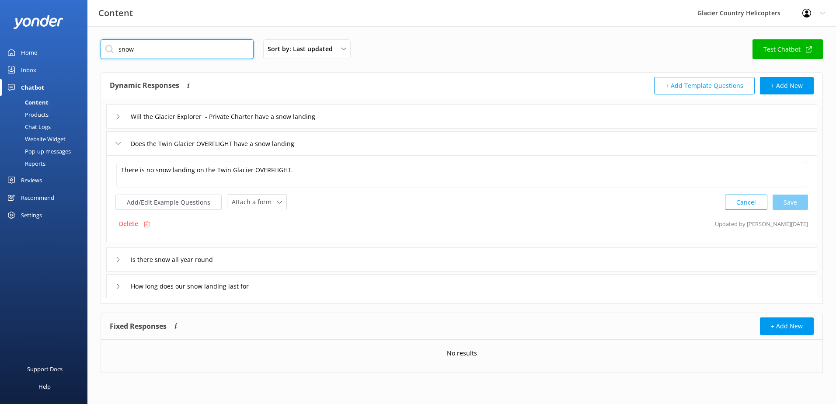
drag, startPoint x: 149, startPoint y: 51, endPoint x: 101, endPoint y: 47, distance: 48.3
click at [101, 47] on input "snow" at bounding box center [177, 49] width 153 height 20
click at [124, 145] on div "Does the Twin Glacier OVERFLIGHT have a snow landing" at bounding box center [211, 143] width 192 height 14
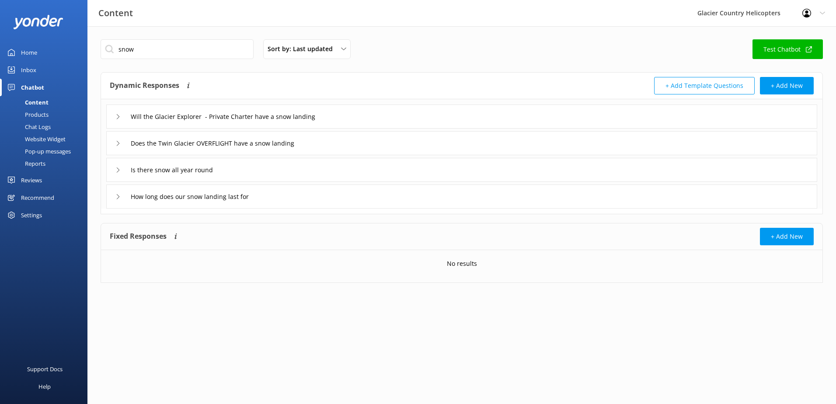
click at [114, 170] on div "Is there snow all year round" at bounding box center [461, 170] width 711 height 24
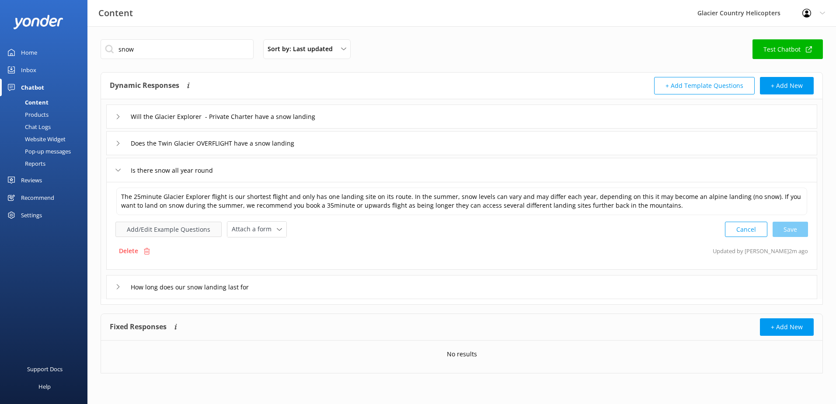
click at [164, 230] on button "Add/Edit Example Questions" at bounding box center [168, 229] width 106 height 15
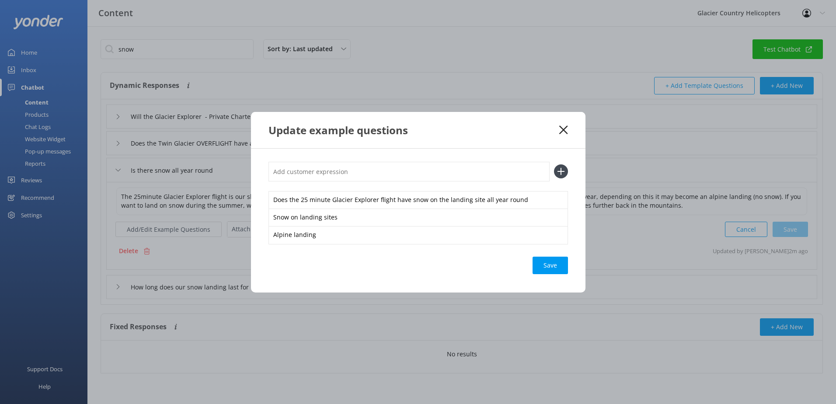
click at [326, 175] on input "text" at bounding box center [409, 172] width 281 height 20
type input "I"
type input "w"
type input "W"
click at [571, 133] on div "Update example questions" at bounding box center [418, 130] width 335 height 36
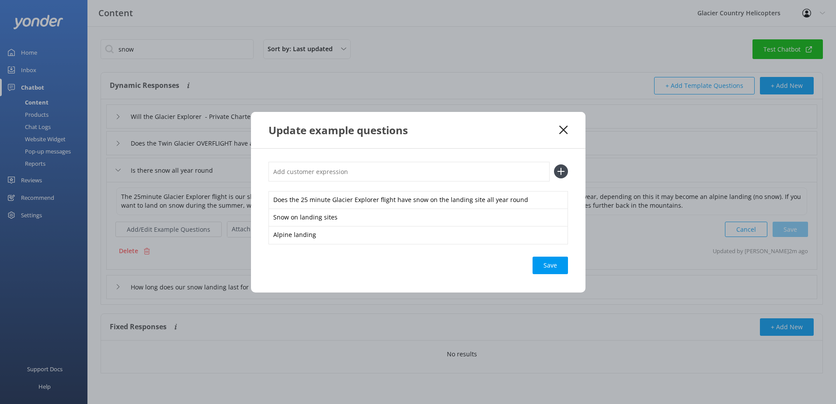
click at [560, 133] on use at bounding box center [563, 130] width 8 height 8
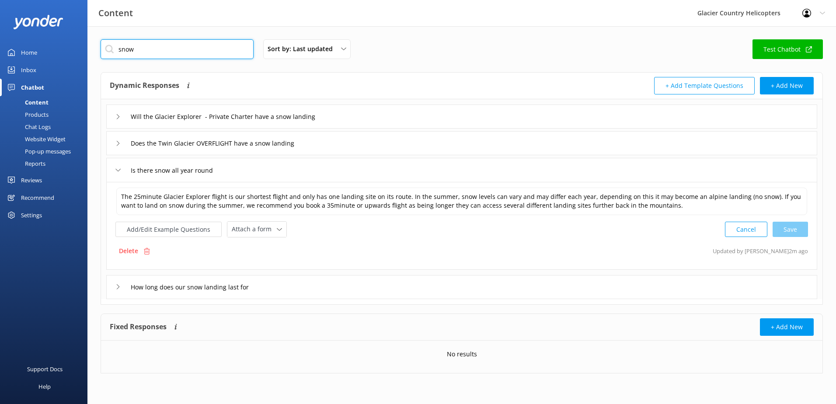
drag, startPoint x: 149, startPoint y: 54, endPoint x: 98, endPoint y: 54, distance: 50.7
click at [98, 54] on div "snow Sort by: Last updated Title Last updated Test Chatbot Dynamic Responses Dy…" at bounding box center [461, 212] width 749 height 373
type input "weather"
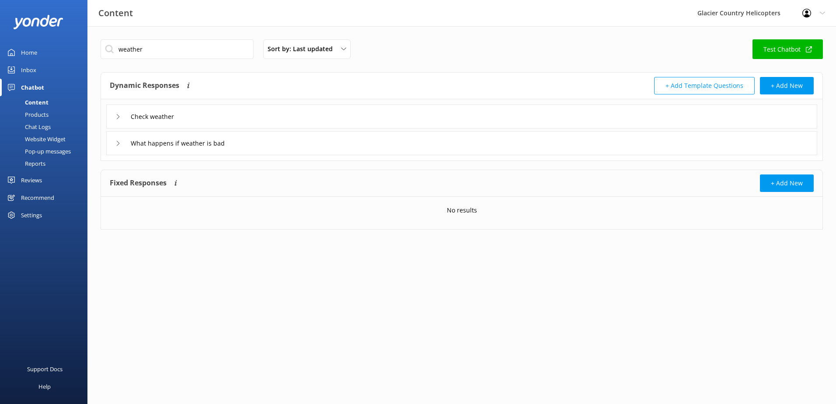
click at [113, 117] on div "Check weather" at bounding box center [461, 117] width 711 height 24
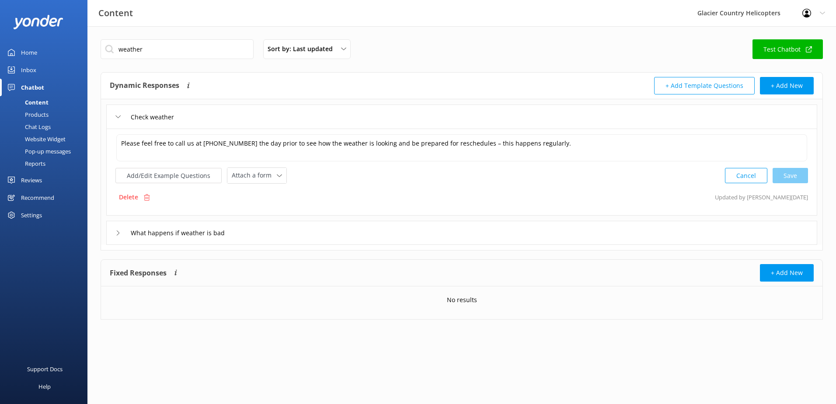
click at [116, 115] on use at bounding box center [118, 116] width 5 height 3
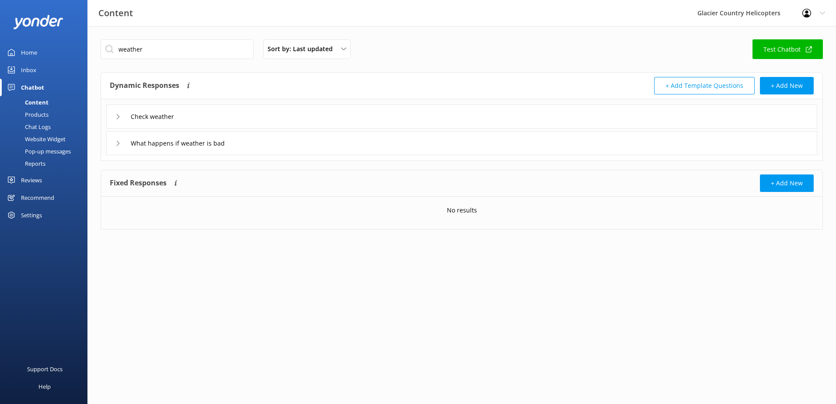
click at [121, 144] on div "What happens if weather is bad" at bounding box center [172, 143] width 115 height 14
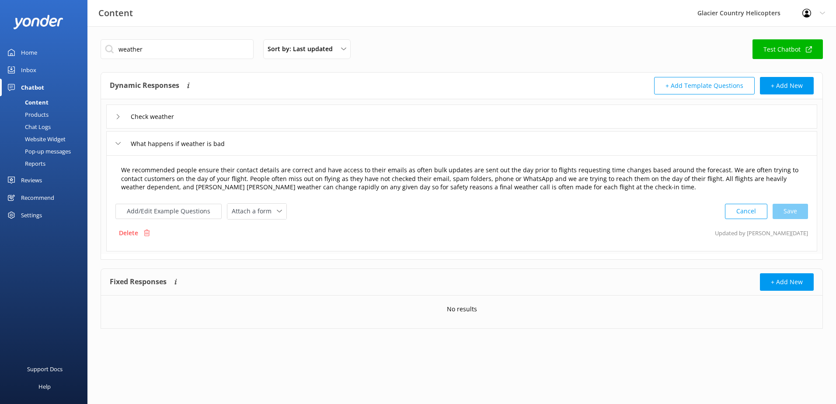
click at [557, 188] on textarea "We recommended people ensure their contact details are correct and have access …" at bounding box center [461, 179] width 691 height 36
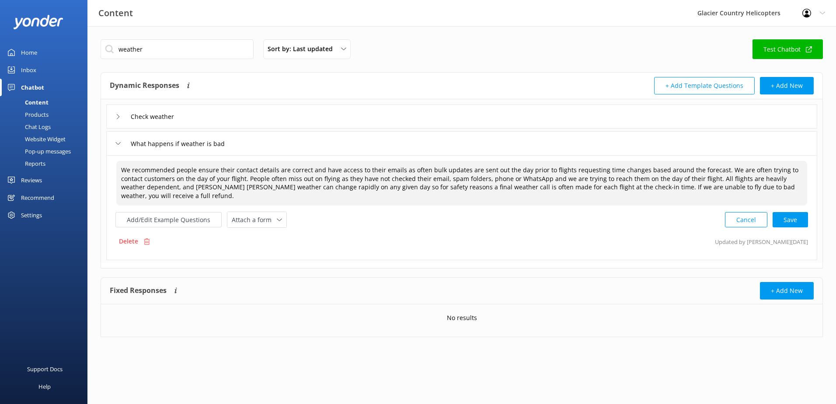
drag, startPoint x: 733, startPoint y: 170, endPoint x: 724, endPoint y: 169, distance: 8.3
click at [724, 169] on textarea "We recommended people ensure their contact details are correct and have access …" at bounding box center [461, 183] width 691 height 45
click at [757, 169] on textarea "We recommended people ensure their contact details are correct and have access …" at bounding box center [461, 183] width 691 height 45
click at [770, 184] on textarea "We recommended people ensure their contact details are correct and have access …" at bounding box center [461, 183] width 691 height 45
drag, startPoint x: 225, startPoint y: 178, endPoint x: 683, endPoint y: 179, distance: 457.5
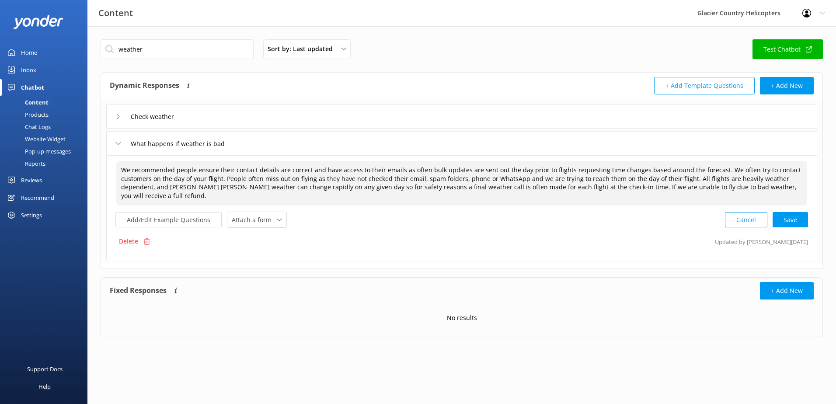
click at [683, 179] on textarea "We recommended people ensure their contact details are correct and have access …" at bounding box center [461, 183] width 691 height 45
click at [630, 173] on textarea "We recommended people ensure their contact details are correct and have access …" at bounding box center [461, 183] width 691 height 45
click at [686, 178] on textarea "We recommended people ensure their contact details are correct and have access …" at bounding box center [461, 183] width 691 height 45
drag, startPoint x: 684, startPoint y: 179, endPoint x: 118, endPoint y: 168, distance: 566.9
click at [118, 168] on textarea "We recommended people ensure their contact details are correct and have access …" at bounding box center [461, 183] width 691 height 45
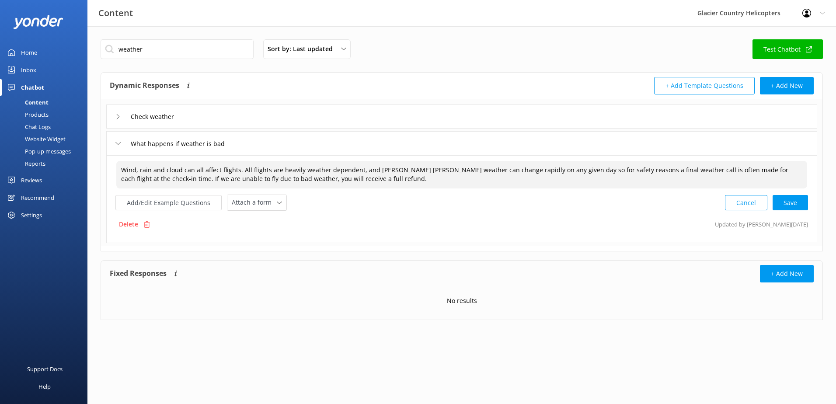
drag, startPoint x: 226, startPoint y: 171, endPoint x: 116, endPoint y: 170, distance: 110.2
click at [116, 170] on div "Wind, rain and cloud can all affect flights. All flights are heavily weather de…" at bounding box center [462, 175] width 692 height 28
click at [216, 168] on textarea "All flights are heavily weather dependent, Wind, rain and cloud can all affect …" at bounding box center [461, 175] width 691 height 28
click at [242, 168] on textarea "All flights are heavily weather dependent, Wind, rain and cloud can all affect …" at bounding box center [461, 175] width 691 height 28
click at [245, 167] on textarea "All flights are heavily weather dependent, Wind, rain and cloud can all affect …" at bounding box center [461, 175] width 691 height 28
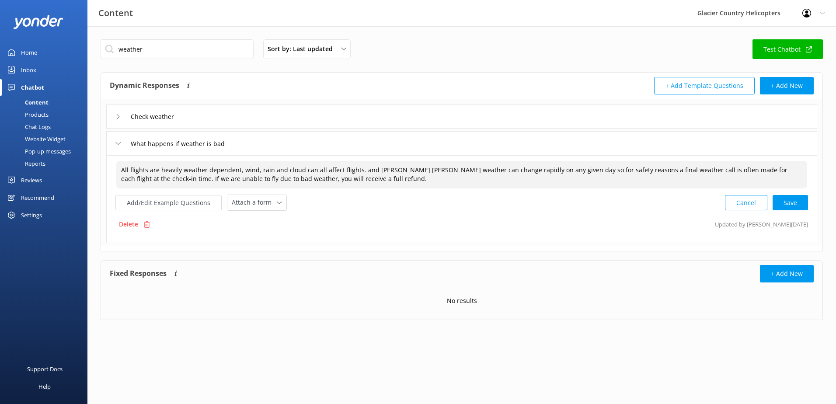
click at [358, 170] on textarea "All flights are heavily weather dependent, wind, rain and cloud can all affect …" at bounding box center [461, 175] width 691 height 28
click at [369, 170] on textarea "All flights are heavily weather dependent, wind, rain and cloud can all affect …" at bounding box center [461, 175] width 691 height 28
click at [483, 175] on textarea "All flights are heavily weather dependent, wind, rain and cloud can all affect …" at bounding box center [461, 175] width 691 height 28
paste textarea "We recommended people ensure their contact details are correct and have access …"
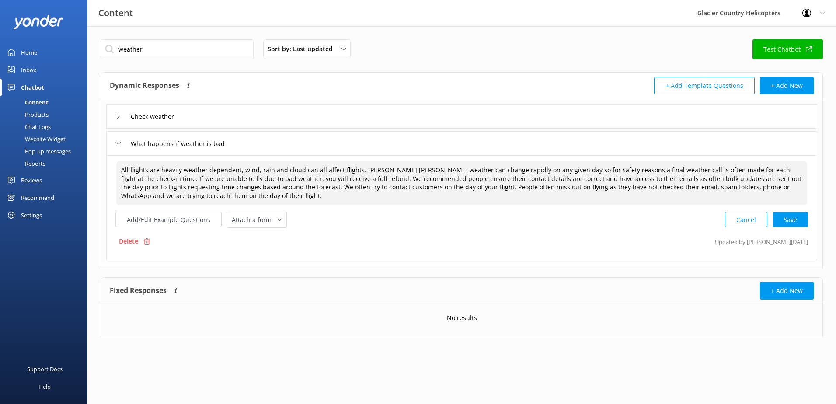
drag, startPoint x: 228, startPoint y: 186, endPoint x: 366, endPoint y: 200, distance: 138.5
click at [366, 200] on textarea "All flights are heavily weather dependent, wind, rain and cloud can all affect …" at bounding box center [461, 183] width 691 height 45
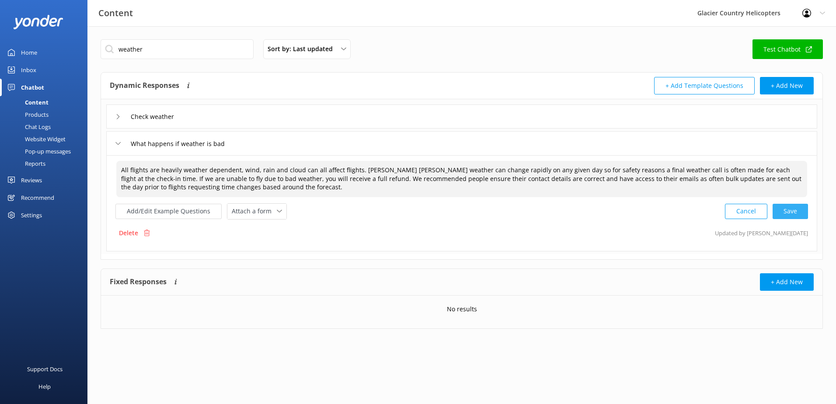
click at [782, 211] on div "Cancel Save" at bounding box center [766, 211] width 83 height 16
click at [153, 211] on button "Add/Edit Example Questions" at bounding box center [168, 210] width 106 height 15
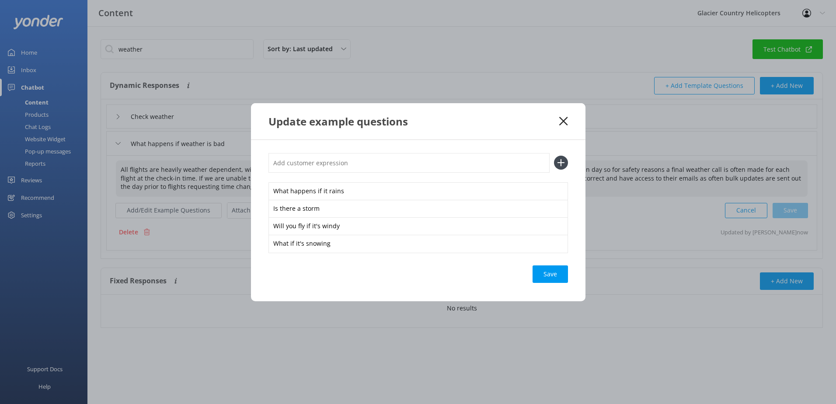
type textarea "All flights are heavily weather dependent, wind, rain and cloud can all affect …"
click at [311, 157] on input "text" at bounding box center [409, 163] width 281 height 20
type input "W"
type input "w"
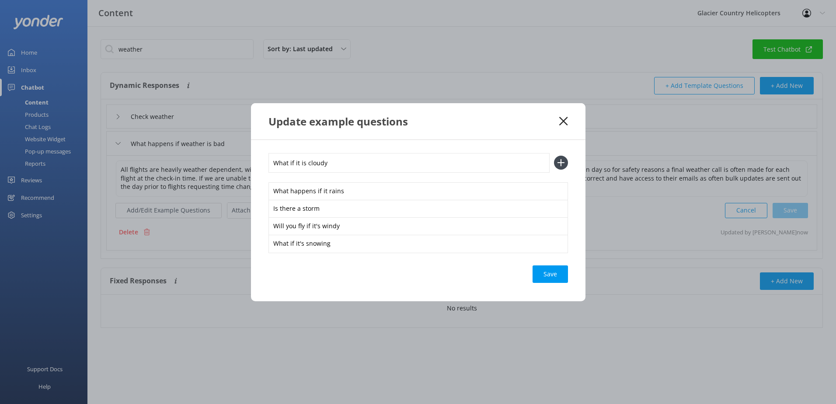
type input "What if it is cloudy"
click at [562, 164] on icon at bounding box center [561, 163] width 14 height 14
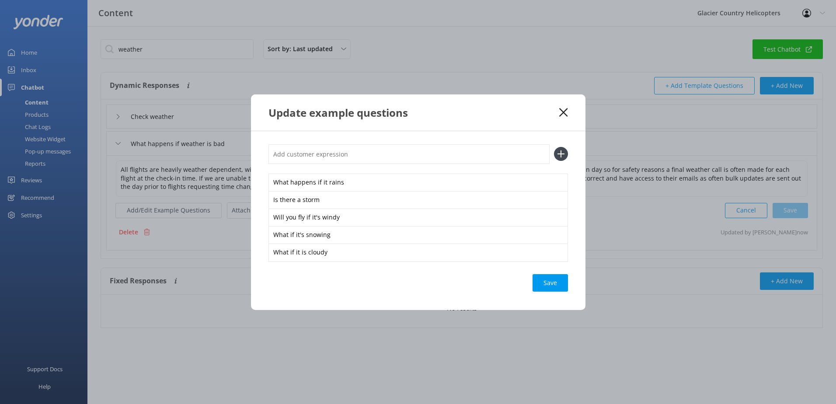
click at [363, 154] on input "text" at bounding box center [409, 154] width 281 height 20
type input "W"
type input "Weather"
click at [558, 152] on icon at bounding box center [561, 154] width 14 height 14
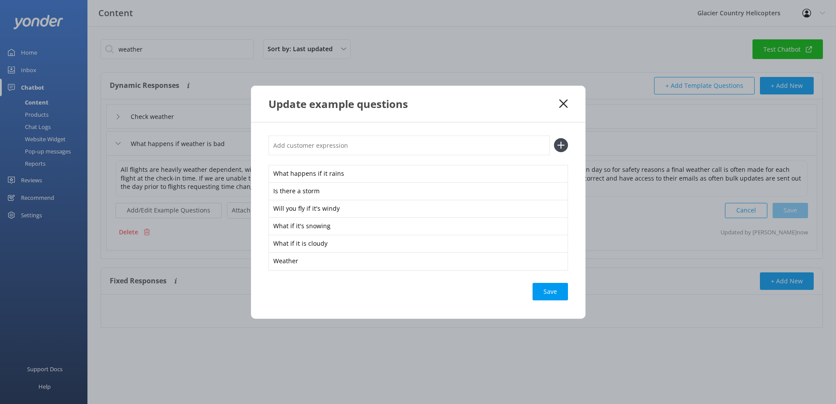
drag, startPoint x: 359, startPoint y: 134, endPoint x: 353, endPoint y: 142, distance: 9.9
click at [359, 135] on div "What happens if it rains Is there a storm Will you fly if it's windy What if it…" at bounding box center [418, 220] width 335 height 196
click at [346, 147] on input "text" at bounding box center [409, 146] width 281 height 20
type input "Weather dependent"
click at [561, 146] on use at bounding box center [560, 145] width 7 height 7
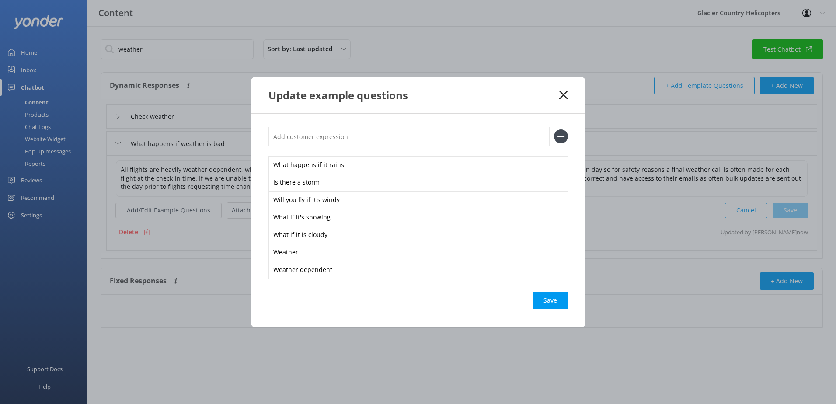
click at [364, 137] on input "text" at bounding box center [409, 137] width 281 height 20
type input "What if it is spitting"
click at [566, 138] on icon at bounding box center [561, 136] width 14 height 14
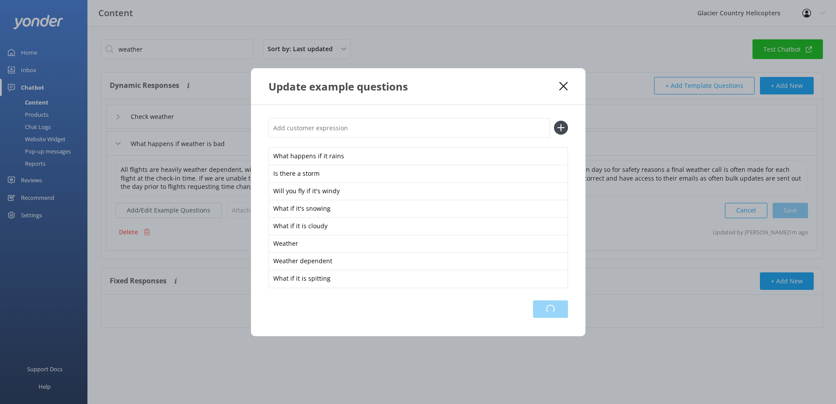
click at [546, 303] on div "Loading.." at bounding box center [550, 308] width 35 height 17
click at [568, 88] on icon at bounding box center [563, 86] width 8 height 9
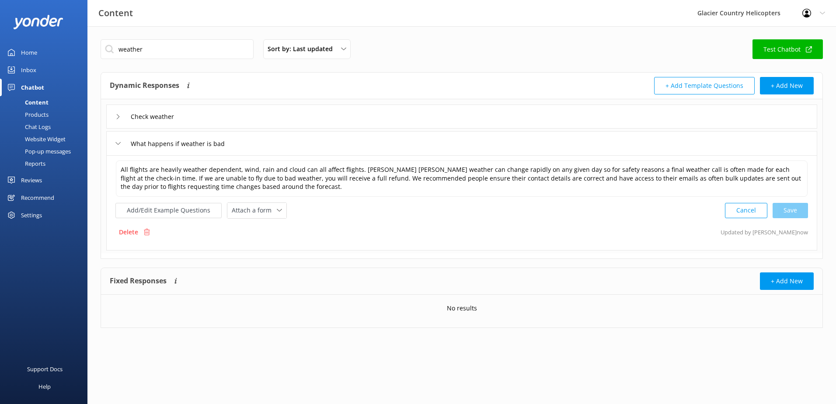
click at [118, 143] on icon at bounding box center [117, 143] width 5 height 5
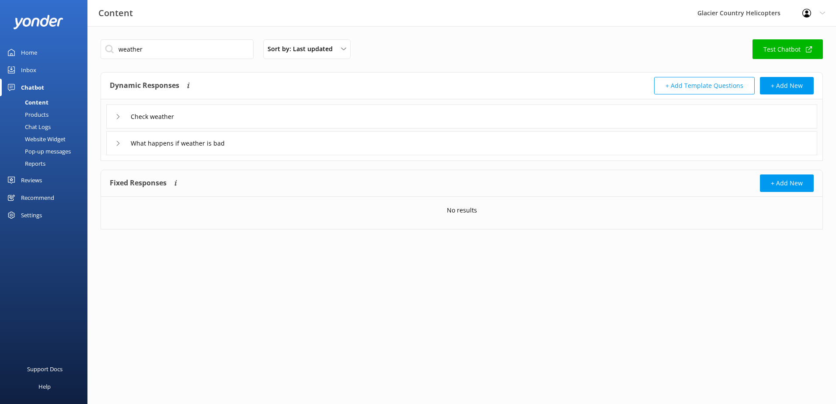
click at [119, 122] on div "Check weather" at bounding box center [144, 116] width 59 height 14
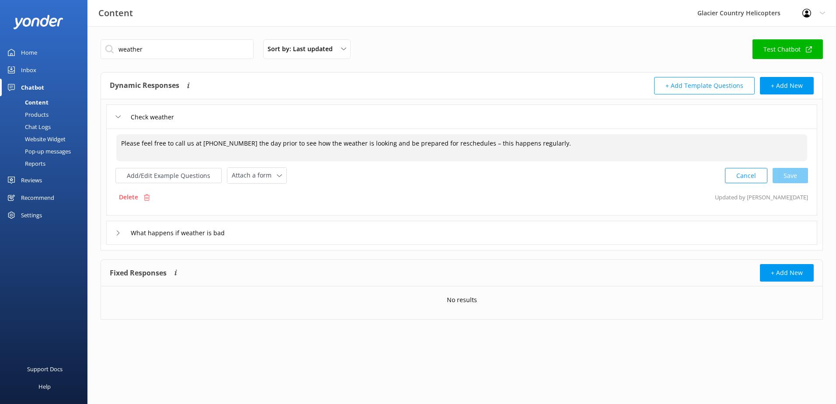
drag, startPoint x: 557, startPoint y: 146, endPoint x: 471, endPoint y: 146, distance: 85.3
click at [471, 146] on textarea "Please feel free to call us at [PHONE_NUMBER] the day prior to see how the weat…" at bounding box center [461, 147] width 691 height 27
drag, startPoint x: 424, startPoint y: 143, endPoint x: 382, endPoint y: 146, distance: 42.1
click at [382, 146] on textarea "Please feel free to call us at [PHONE_NUMBER] the day prior to see how the weat…" at bounding box center [461, 147] width 691 height 27
type textarea "Please feel free to call us at [PHONE_NUMBER] the day prior to see how the weat…"
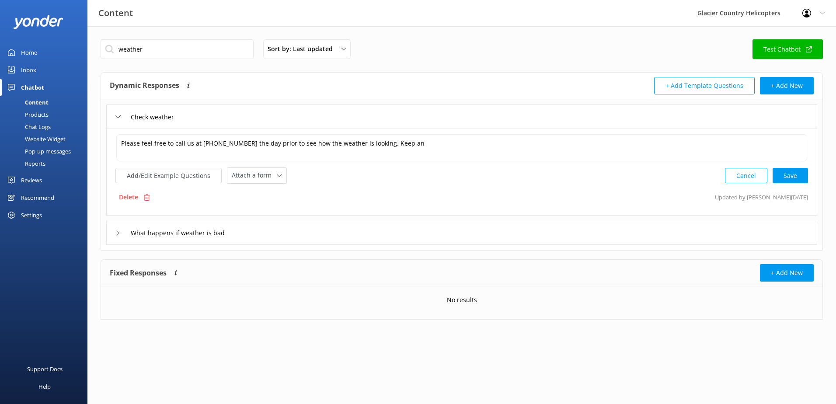
click at [120, 236] on div "What happens if weather is bad" at bounding box center [172, 233] width 115 height 14
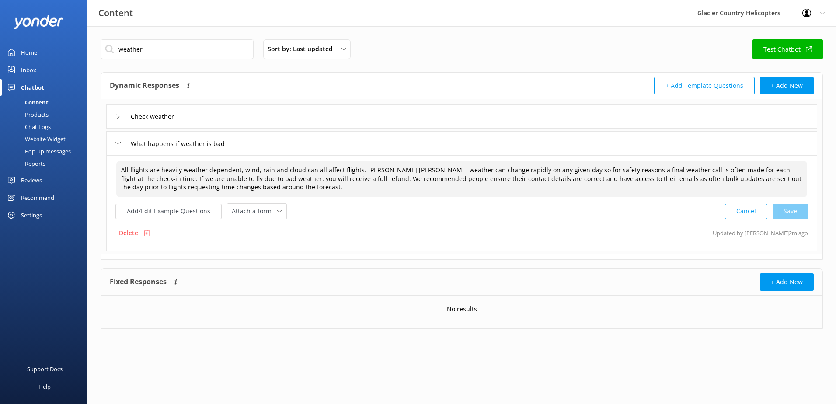
drag, startPoint x: 313, startPoint y: 192, endPoint x: 302, endPoint y: 178, distance: 18.7
click at [302, 178] on textarea "All flights are heavily weather dependent, wind, rain and cloud can all affect …" at bounding box center [461, 179] width 691 height 36
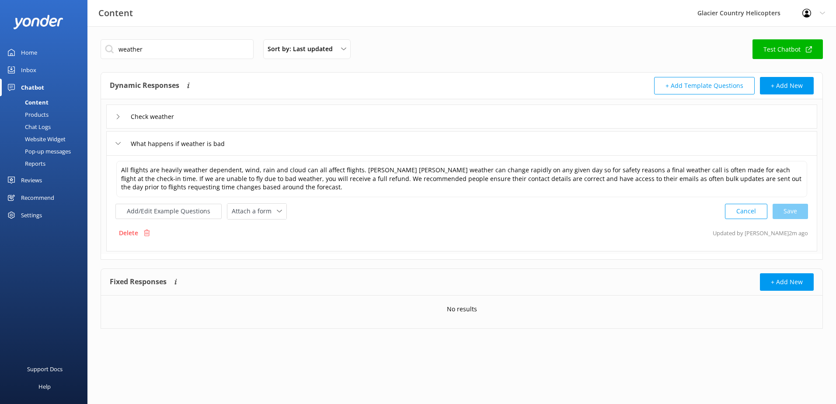
click at [112, 109] on div "Check weather" at bounding box center [461, 117] width 711 height 24
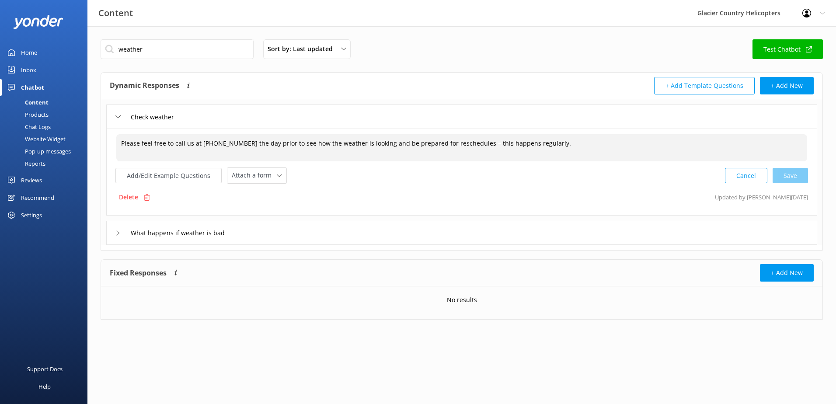
drag, startPoint x: 551, startPoint y: 143, endPoint x: 381, endPoint y: 144, distance: 169.7
click at [381, 144] on textarea "Please feel free to call us at [PHONE_NUMBER] the day prior to see how the weat…" at bounding box center [461, 147] width 691 height 27
paste textarea "We recommended people ensure their contact details are correct and have access …"
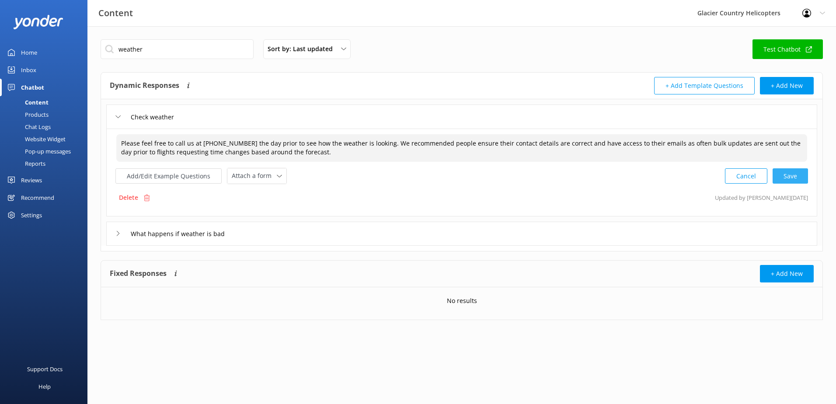
click at [785, 180] on div "Cancel Save" at bounding box center [766, 176] width 83 height 16
type textarea "Please feel free to call us at [PHONE_NUMBER] the day prior to see how the weat…"
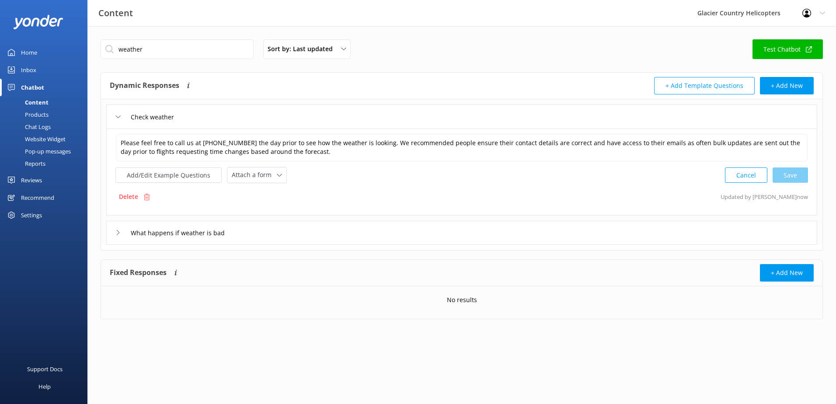
click at [114, 115] on div "Check weather" at bounding box center [461, 117] width 711 height 24
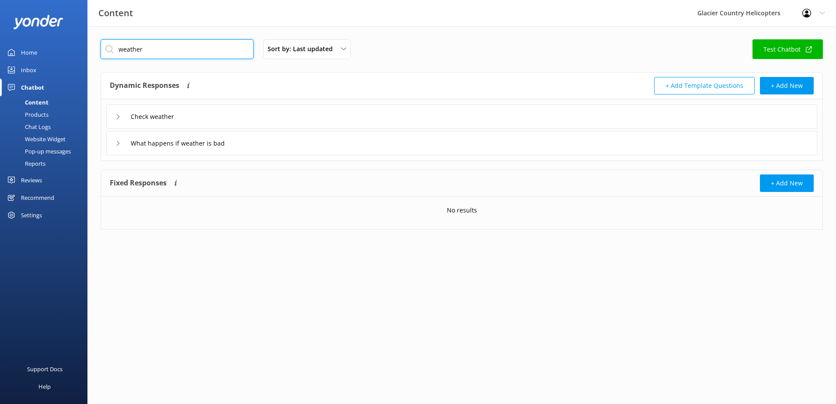
drag, startPoint x: 151, startPoint y: 57, endPoint x: 102, endPoint y: 57, distance: 49.0
click at [102, 57] on input "weather" at bounding box center [177, 49] width 153 height 20
type input "glacier"
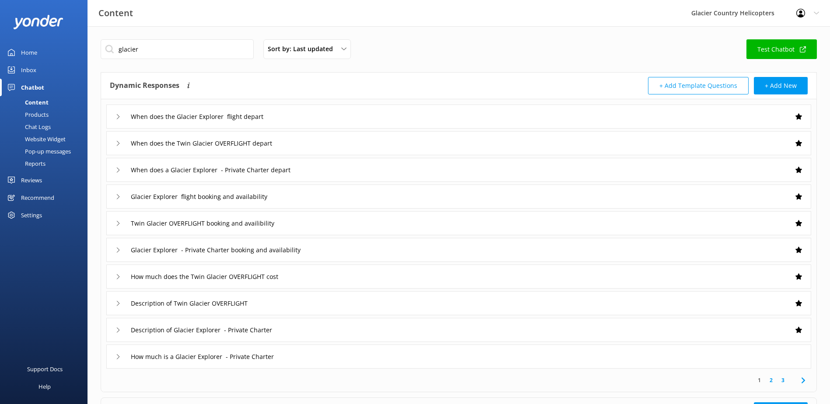
click at [120, 115] on icon at bounding box center [117, 116] width 5 height 5
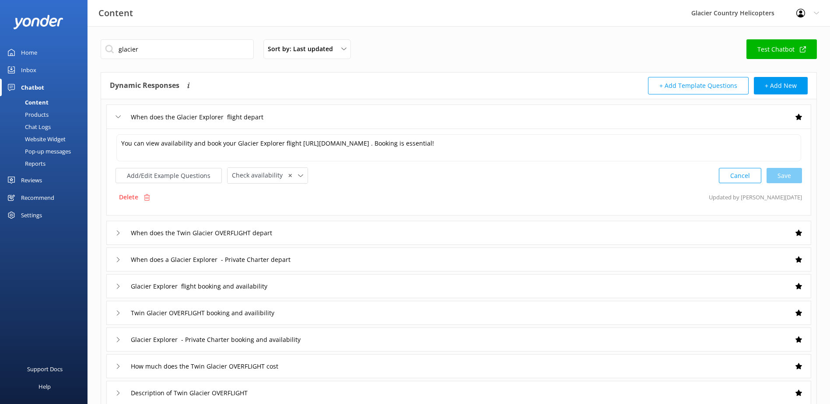
click at [114, 119] on div "When does the Glacier Explorer flight depart" at bounding box center [458, 117] width 705 height 24
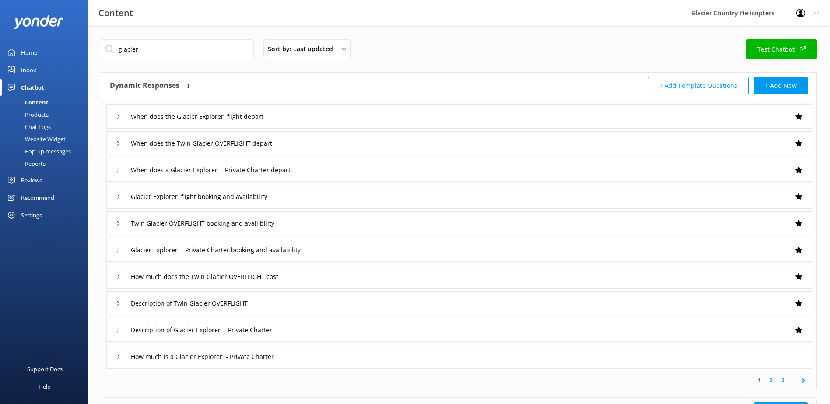
click at [114, 119] on div "When does the Glacier Explorer flight depart" at bounding box center [458, 117] width 705 height 24
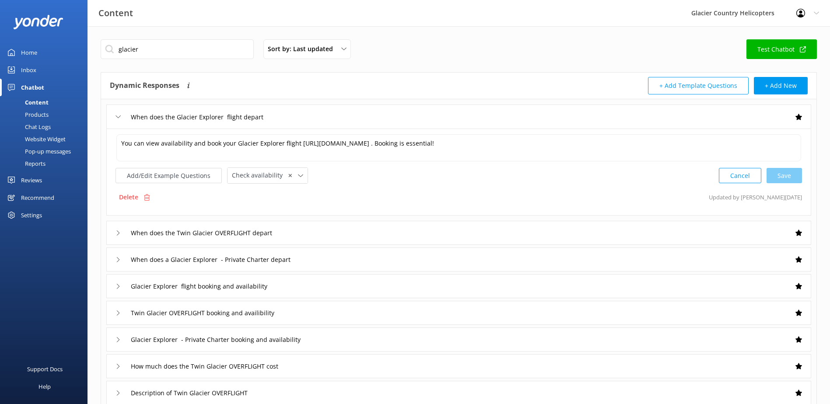
click at [119, 233] on icon at bounding box center [117, 232] width 5 height 5
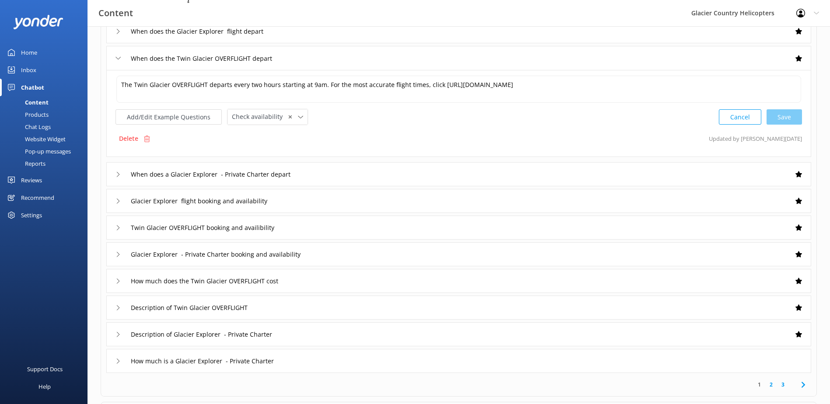
scroll to position [87, 0]
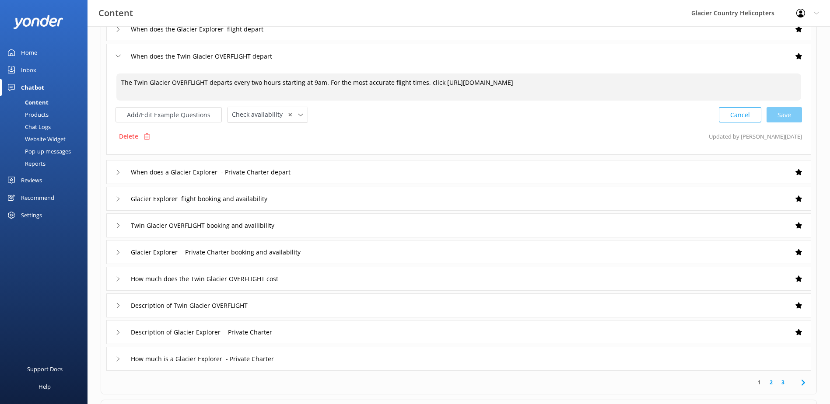
drag, startPoint x: 321, startPoint y: 81, endPoint x: 229, endPoint y: 84, distance: 91.9
click at [229, 84] on textarea "The Twin Glacier OVERFLIGHT departs every two hours starting at 9am. For the mo…" at bounding box center [458, 86] width 684 height 27
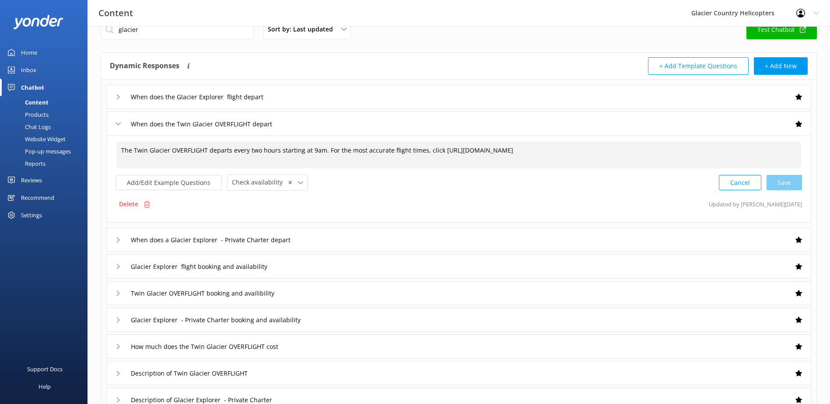
scroll to position [0, 0]
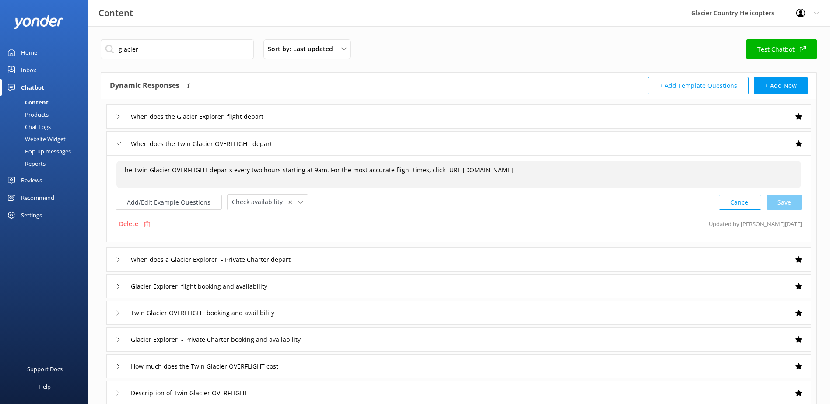
click at [122, 116] on div "When does the Glacier Explorer flight depart" at bounding box center [199, 116] width 168 height 14
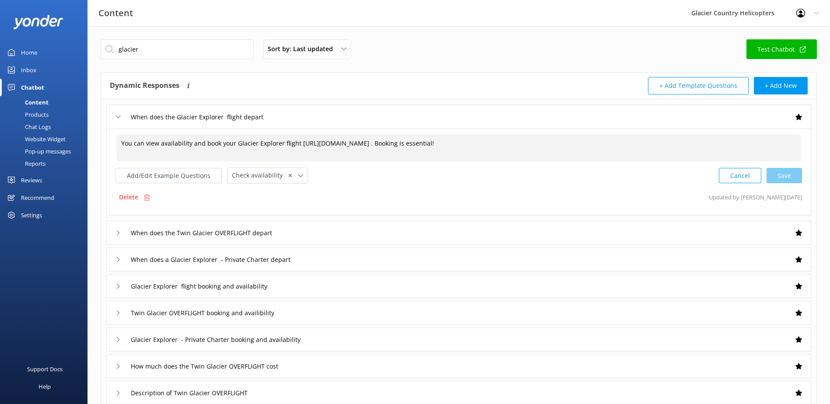
drag, startPoint x: 232, startPoint y: 142, endPoint x: 120, endPoint y: 146, distance: 111.6
click at [120, 146] on textarea "You can view availability and book your Glacier Explorer flight [URL][DOMAIN_NA…" at bounding box center [458, 147] width 684 height 27
click at [113, 119] on div "When does the Glacier Explorer flight depart" at bounding box center [458, 117] width 705 height 24
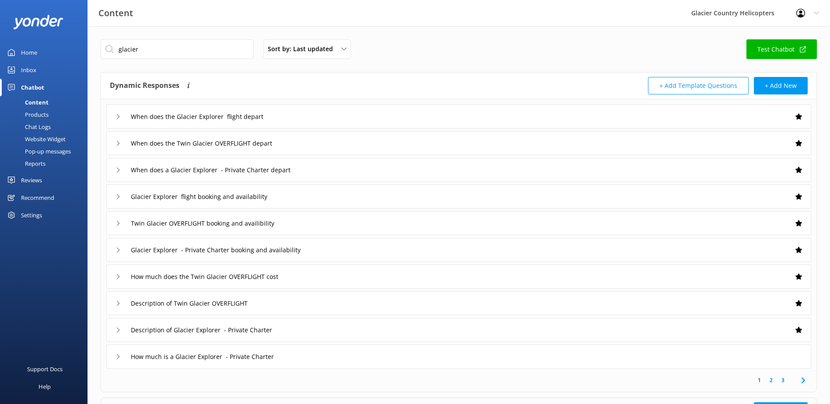
click at [118, 150] on div "When does the Twin Glacier OVERFLIGHT depart" at bounding box center [458, 143] width 705 height 24
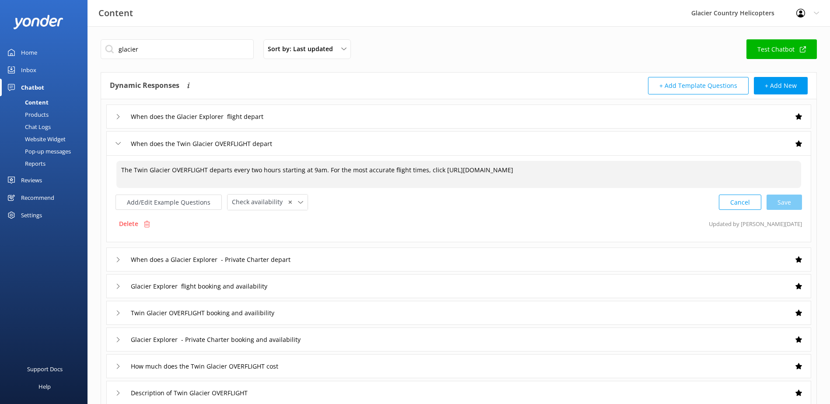
drag, startPoint x: 320, startPoint y: 168, endPoint x: 208, endPoint y: 171, distance: 112.5
click at [208, 171] on textarea "The Twin Glacier OVERFLIGHT departs every two hours starting at 9am. For the mo…" at bounding box center [458, 174] width 684 height 27
paste textarea "You can view availability and book your"
click at [122, 170] on textarea "The Twin Glacier OVERFLIGHT For the most accurate flight times, click [URL][DOM…" at bounding box center [458, 174] width 684 height 27
paste textarea "You can view availability and book your"
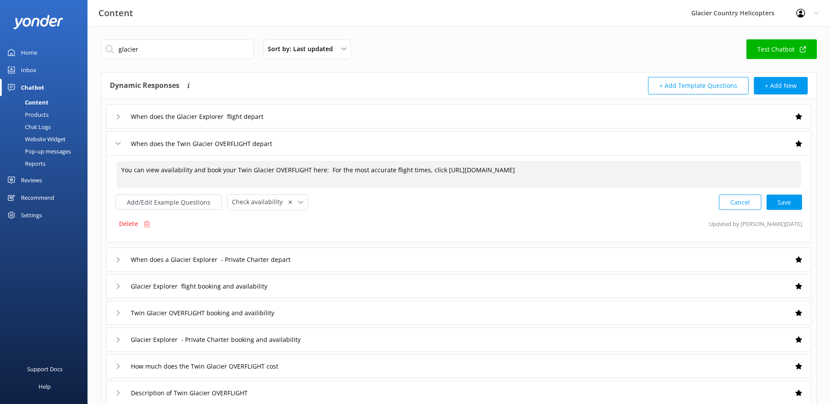
drag, startPoint x: 327, startPoint y: 170, endPoint x: 422, endPoint y: 174, distance: 95.8
click at [422, 174] on textarea "You can view availability and book your Twin Glacier OVERFLIGHT here: For the m…" at bounding box center [458, 174] width 684 height 27
click at [778, 202] on div "Cancel Loading.." at bounding box center [760, 201] width 83 height 16
type textarea "You can view availability and book your Twin Glacier OVERFLIGHT here: click [UR…"
click at [119, 260] on icon at bounding box center [117, 258] width 5 height 5
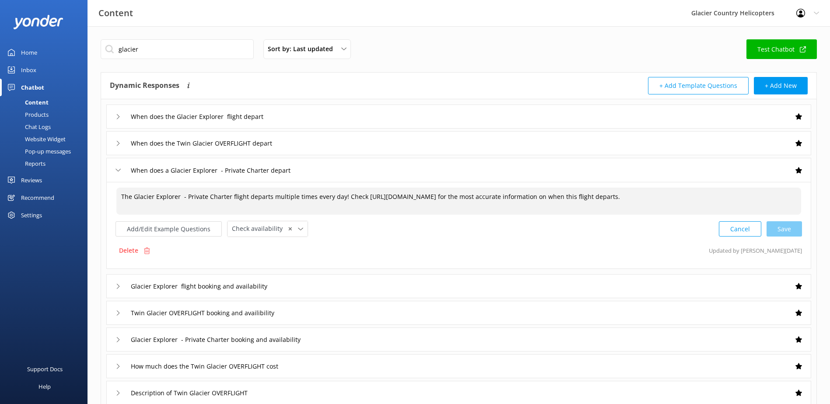
drag, startPoint x: 336, startPoint y: 198, endPoint x: 257, endPoint y: 198, distance: 78.7
click at [257, 198] on textarea "The Glacier Explorer - Private Charter flight departs multiple times every day!…" at bounding box center [458, 201] width 684 height 27
click at [291, 206] on textarea "The Glacier Explorer - Private Charter flight departs multiple times every day!…" at bounding box center [458, 201] width 684 height 27
click at [268, 199] on textarea "The Glacier Explorer - Private Charter flight departs multiple times every day!…" at bounding box center [458, 201] width 684 height 27
drag, startPoint x: 371, startPoint y: 198, endPoint x: 441, endPoint y: 196, distance: 69.6
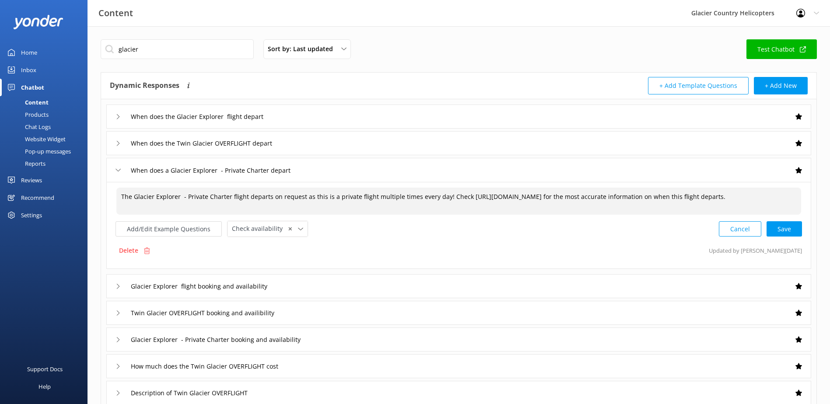
click at [441, 196] on textarea "The Glacier Explorer - Private Charter flight departs on request as this is a p…" at bounding box center [458, 201] width 684 height 27
click at [287, 204] on textarea "The Glacier Explorer - Private Charter flight departs on request as this is a p…" at bounding box center [458, 201] width 684 height 27
click at [797, 198] on textarea "The Glacier Explorer - Private Charter flight departs on request as this is a p…" at bounding box center [458, 201] width 684 height 27
drag, startPoint x: 374, startPoint y: 204, endPoint x: 284, endPoint y: 206, distance: 90.1
click at [284, 206] on textarea "The Glacier Explorer - Private Charter flight departs on request as this is a p…" at bounding box center [458, 202] width 684 height 28
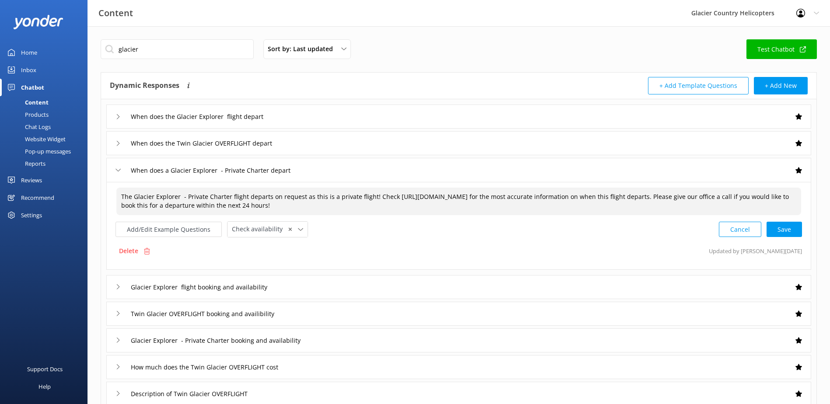
type textarea "The Glacier Explorer - Private Charter flight departs on request as this is a p…"
click at [122, 117] on div "When does the Glacier Explorer flight depart" at bounding box center [199, 116] width 168 height 14
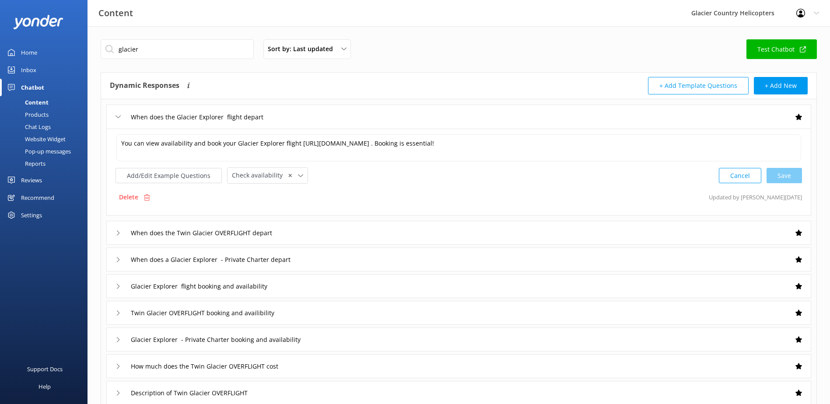
click at [122, 117] on div "When does the Glacier Explorer flight depart" at bounding box center [199, 117] width 168 height 14
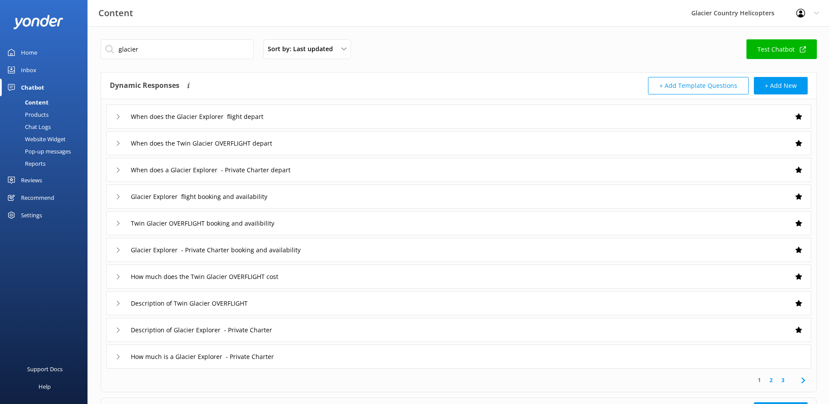
click at [120, 173] on div "When does a Glacier Explorer - Private Charter depart" at bounding box center [214, 170] width 199 height 14
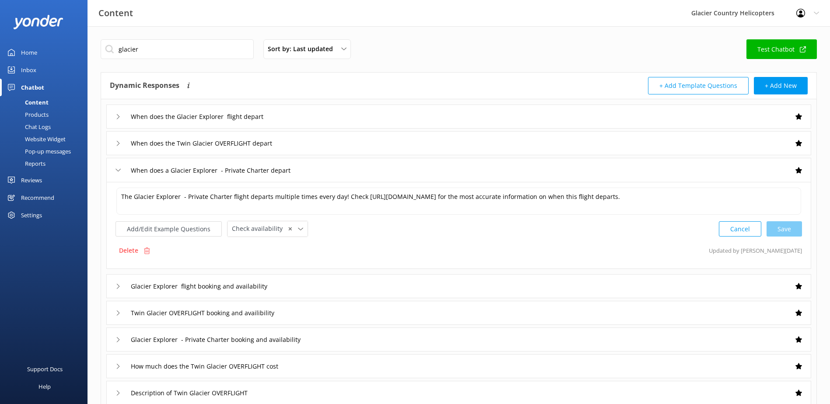
click at [121, 169] on div "When does a Glacier Explorer - Private Charter depart" at bounding box center [214, 170] width 199 height 14
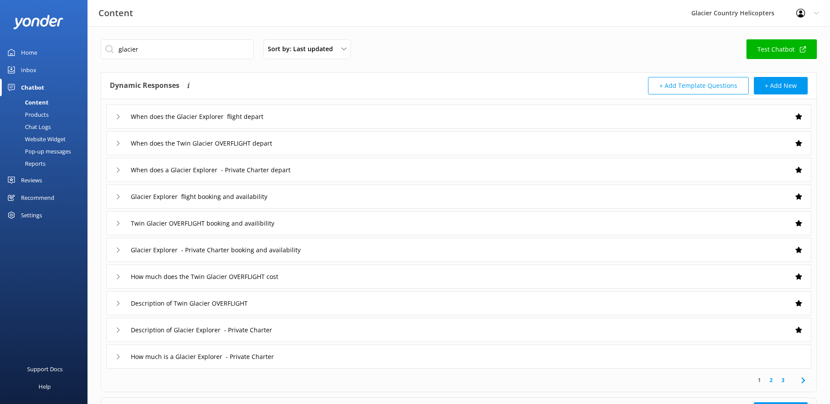
click at [121, 169] on div "When does a Glacier Explorer - Private Charter depart" at bounding box center [214, 170] width 199 height 14
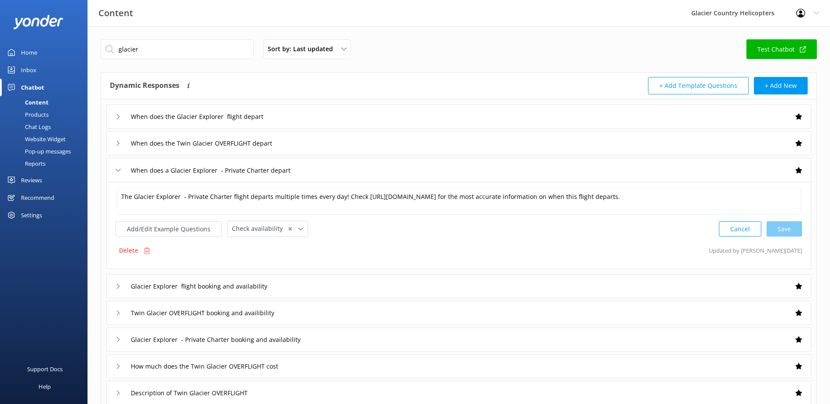
click at [124, 142] on div "When does the Twin Glacier OVERFLIGHT depart" at bounding box center [197, 143] width 164 height 14
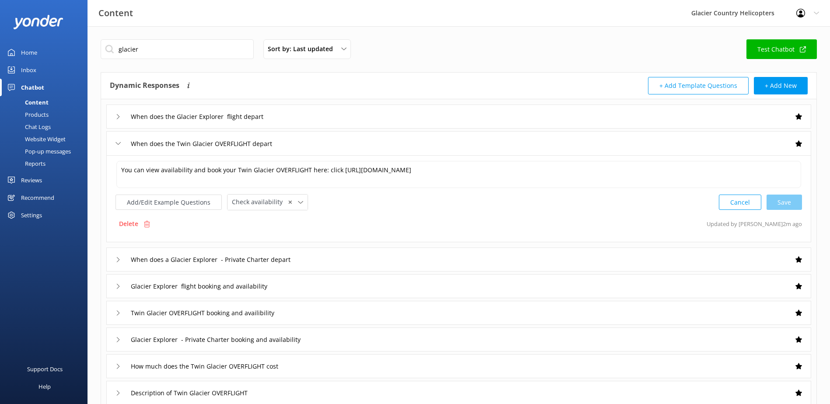
click at [116, 257] on icon at bounding box center [117, 259] width 5 height 5
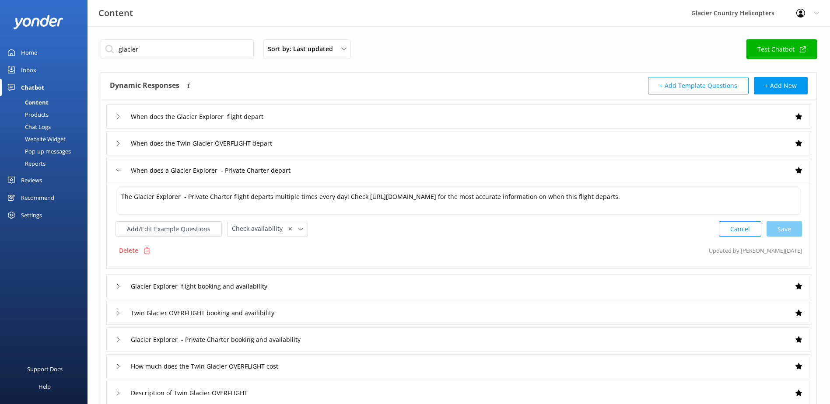
click at [125, 288] on div "Glacier Explorer flight booking and availability" at bounding box center [206, 286] width 182 height 14
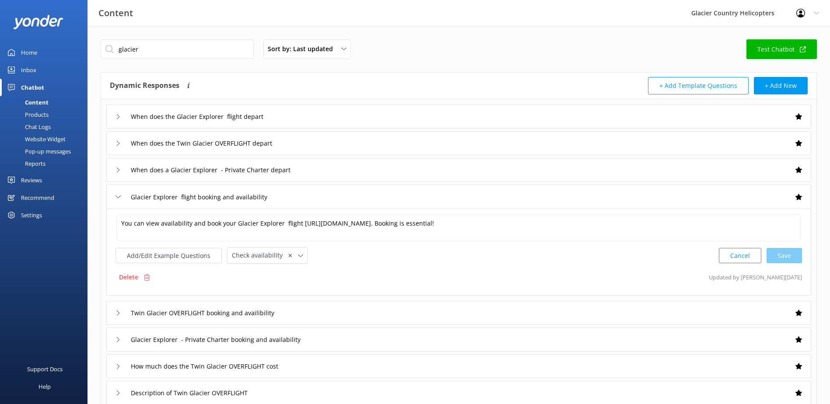
click at [118, 341] on icon at bounding box center [117, 339] width 5 height 5
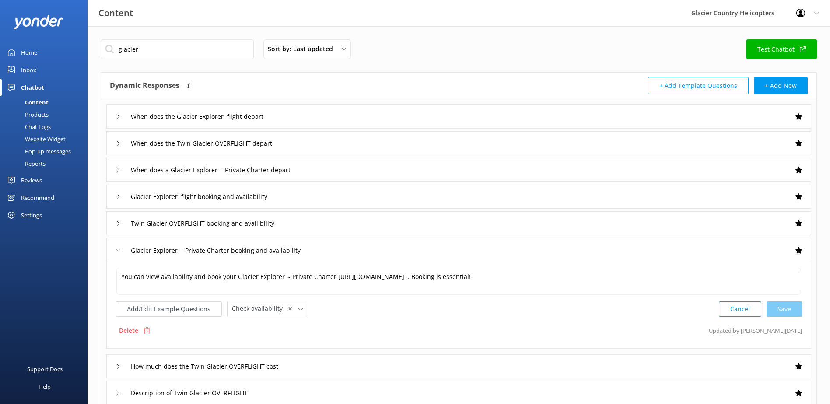
click at [122, 114] on div "When does the Glacier Explorer flight depart" at bounding box center [199, 116] width 168 height 14
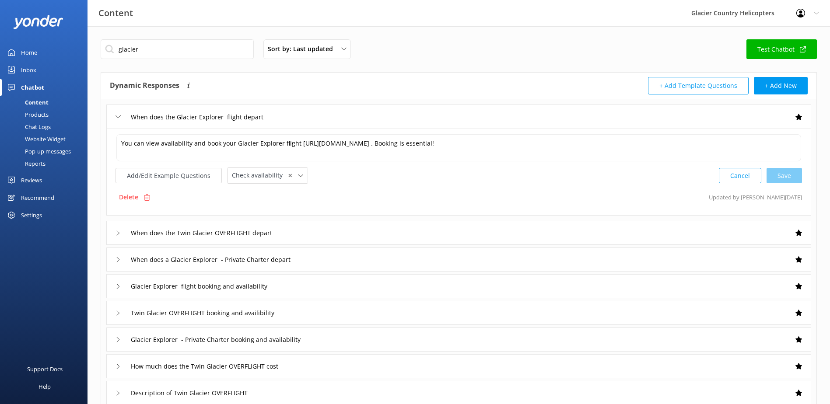
click at [110, 229] on div "When does the Twin Glacier OVERFLIGHT depart" at bounding box center [458, 233] width 705 height 24
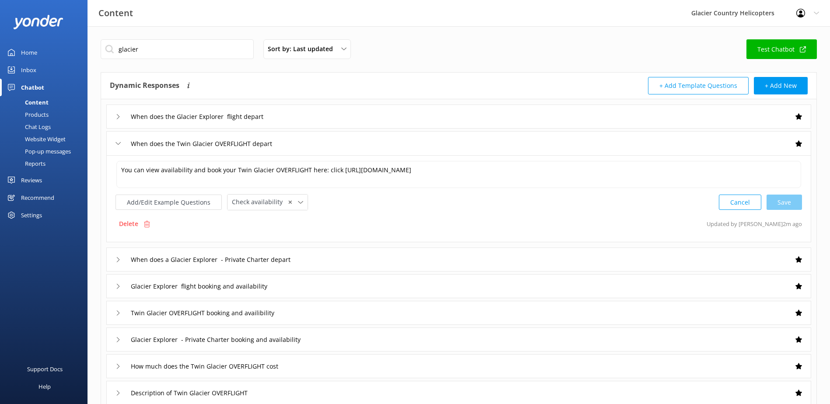
click at [123, 260] on div "When does a Glacier Explorer - Private Charter depart" at bounding box center [214, 259] width 199 height 14
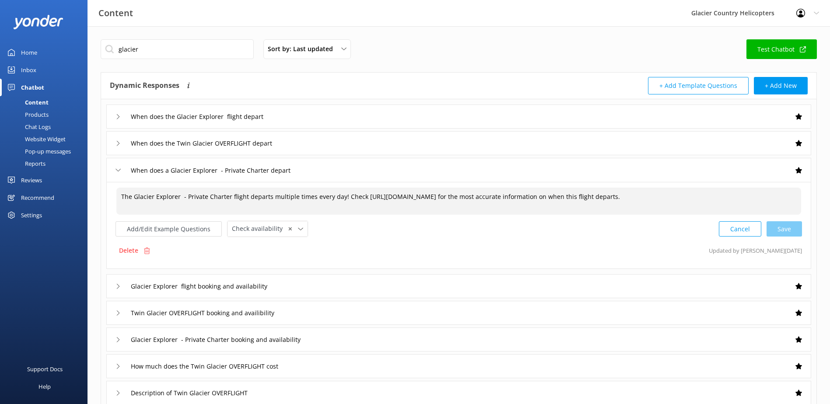
drag, startPoint x: 333, startPoint y: 195, endPoint x: 269, endPoint y: 195, distance: 63.4
click at [269, 195] on textarea "The Glacier Explorer - Private Charter flight departs multiple times every day!…" at bounding box center [458, 201] width 684 height 27
drag, startPoint x: 246, startPoint y: 197, endPoint x: 338, endPoint y: 197, distance: 92.3
click at [338, 197] on textarea "The Glacier Explorer - Private Charter flight departs multiple times every day!…" at bounding box center [458, 201] width 684 height 27
click at [692, 206] on textarea "The Glacier Explorer - Private Charter flight! Check [URL][DOMAIN_NAME] for the…" at bounding box center [458, 201] width 684 height 27
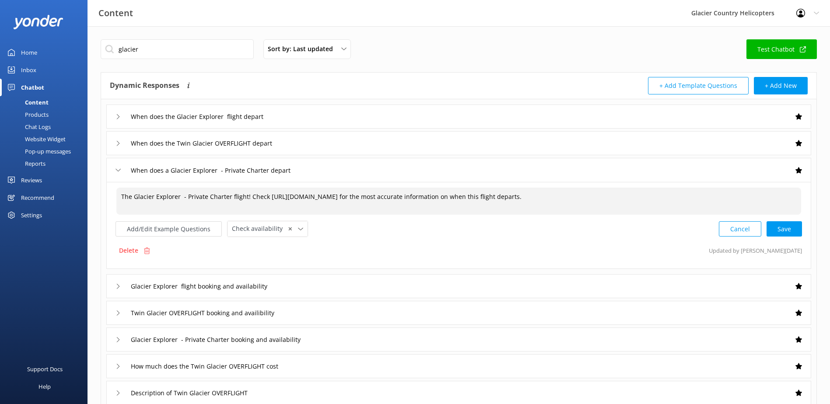
click at [244, 200] on textarea "The Glacier Explorer - Private Charter flight! Check [URL][DOMAIN_NAME] for the…" at bounding box center [458, 201] width 684 height 27
type textarea "The Glacier Explorer - Private Charter flight departing multiple! Check [URL][D…"
click at [747, 230] on button "Cancel" at bounding box center [740, 228] width 42 height 15
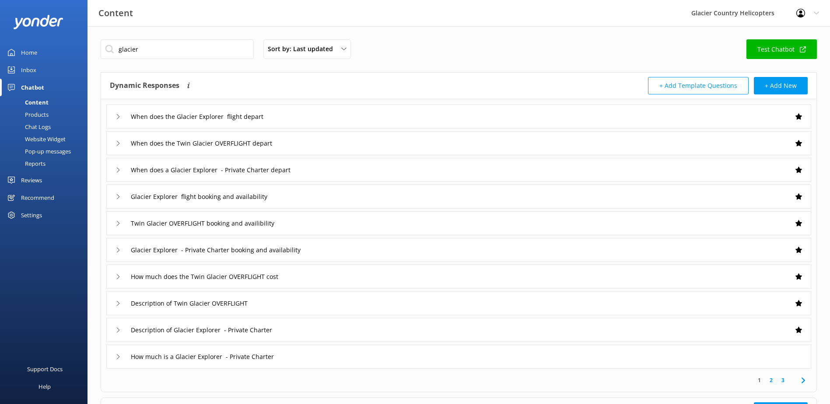
click at [123, 169] on div "When does a Glacier Explorer - Private Charter depart" at bounding box center [214, 170] width 199 height 14
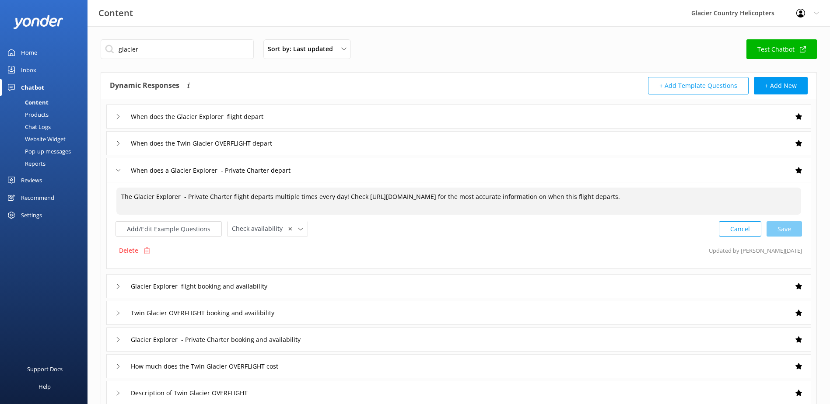
click at [769, 196] on textarea "The Glacier Explorer - Private Charter flight departs multiple times every day!…" at bounding box center [458, 201] width 684 height 27
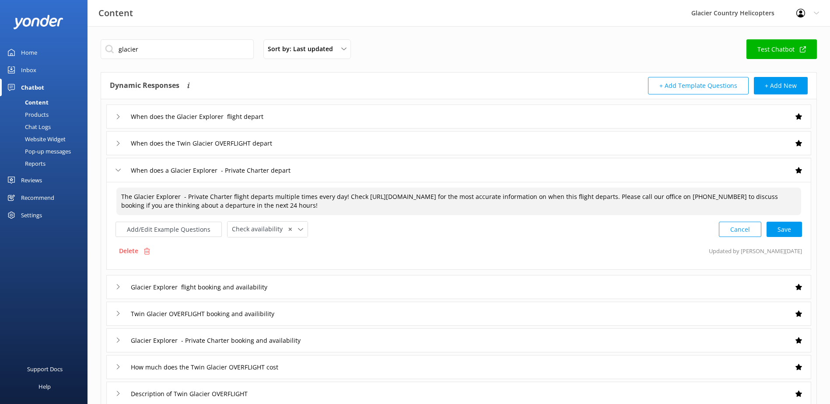
drag, startPoint x: 271, startPoint y: 195, endPoint x: 288, endPoint y: 195, distance: 17.5
click at [288, 195] on textarea "The Glacier Explorer - Private Charter flight departs multiple times every day!…" at bounding box center [458, 202] width 684 height 28
drag, startPoint x: 248, startPoint y: 195, endPoint x: 339, endPoint y: 195, distance: 91.8
click at [339, 195] on textarea "The Glacier Explorer - Private Charter flight departs multiple times every day!…" at bounding box center [458, 202] width 684 height 28
drag, startPoint x: 438, startPoint y: 207, endPoint x: 719, endPoint y: 194, distance: 280.6
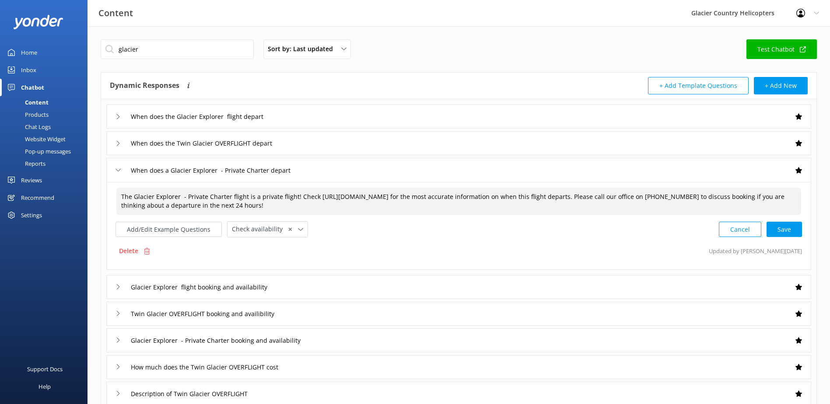
click at [719, 194] on textarea "The Glacier Explorer - Private Charter flight is a private flight! Check [URL][…" at bounding box center [458, 202] width 684 height 28
click at [423, 203] on textarea "The Glacier Explorer - Private Charter flight is a private flight! Check [URL][…" at bounding box center [458, 202] width 684 height 28
drag, startPoint x: 244, startPoint y: 195, endPoint x: 231, endPoint y: 195, distance: 13.6
click at [231, 195] on textarea "The Glacier Explorer - Private Charter flight is a private flight! Check [URL][…" at bounding box center [458, 202] width 684 height 28
click at [773, 230] on div "Cancel Loading.." at bounding box center [760, 228] width 83 height 16
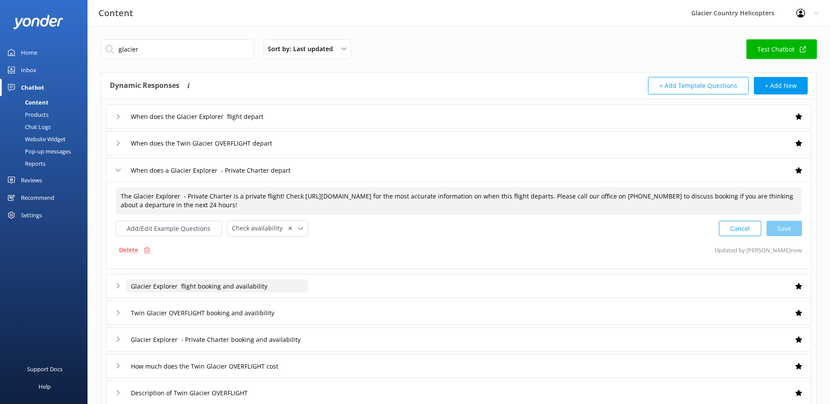
scroll to position [87, 0]
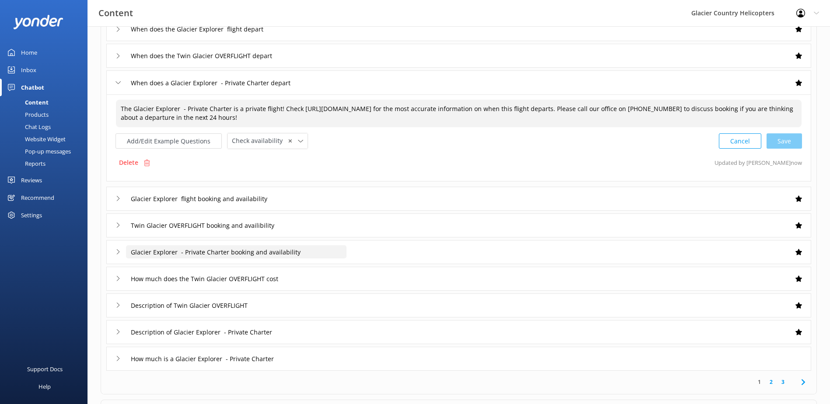
type textarea "The Glacier Explorer - Private Charter is a private flight! Check [URL][DOMAIN_…"
click at [164, 251] on input "Glacier Explorer - Private Charter booking and availability" at bounding box center [236, 251] width 220 height 13
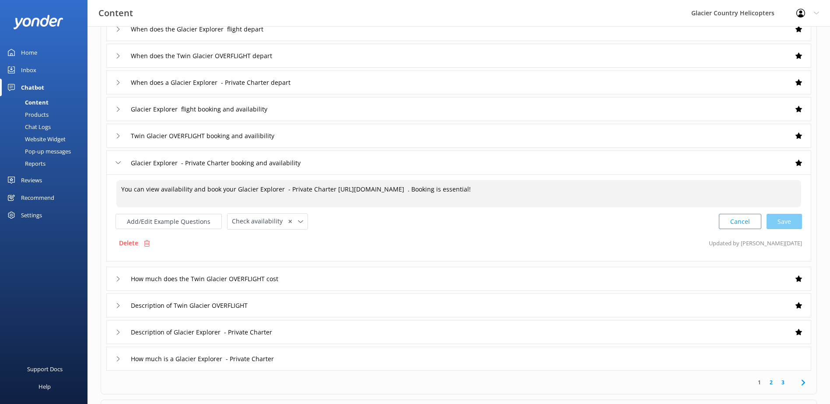
click at [642, 191] on textarea "You can view availability and book your Glacier Explorer - Private Charter [URL…" at bounding box center [458, 193] width 684 height 27
paste textarea "Please call our office on [PHONE_NUMBER] to discuss booking if you are thinking…"
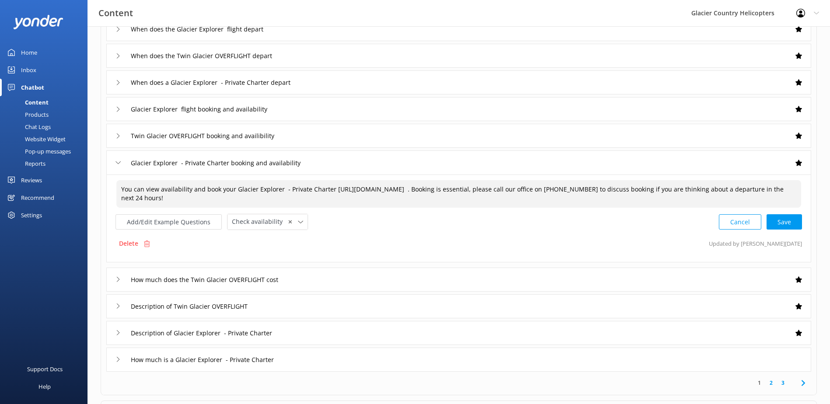
click at [626, 202] on textarea "You can view availability and book your Glacier Explorer - Private Charter [URL…" at bounding box center [458, 194] width 684 height 28
click at [302, 193] on textarea "You can view availability and book your Glacier Explorer - Private Charter [URL…" at bounding box center [458, 194] width 684 height 28
click at [303, 201] on textarea "You can view availability and book your Glacier Explorer - Private Charter [URL…" at bounding box center [458, 194] width 684 height 28
drag, startPoint x: 299, startPoint y: 202, endPoint x: 121, endPoint y: 180, distance: 179.9
click at [121, 180] on div "You can view availability and book your Glacier Explorer - Private Charter [URL…" at bounding box center [458, 194] width 685 height 28
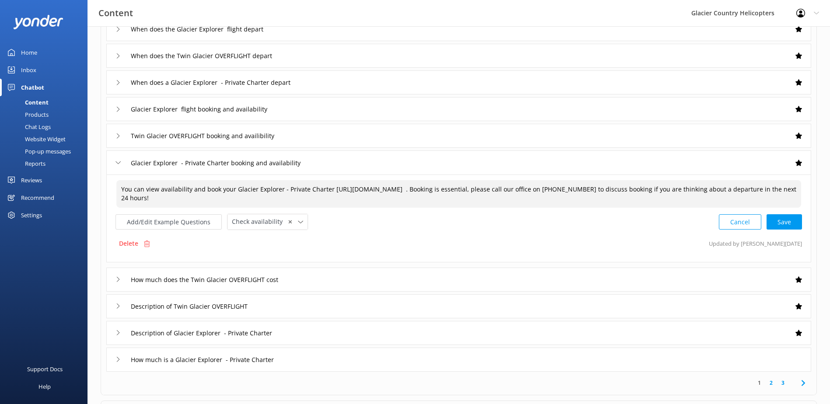
click at [260, 196] on textarea "You can view availability and book your Glacier Explorer - Private Charter [URL…" at bounding box center [458, 194] width 684 height 28
click at [282, 199] on textarea "You can view availability and book your Glacier Explorer - Private Charter [URL…" at bounding box center [458, 194] width 684 height 28
click at [791, 227] on div "Cancel Save" at bounding box center [760, 222] width 83 height 16
type textarea "You can view availability and book your Glacier Explorer - Private Charter [URL…"
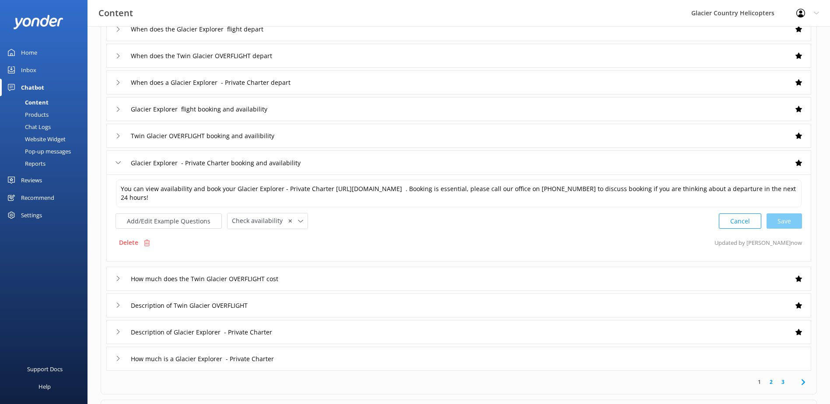
click at [120, 165] on div "Glacier Explorer - Private Charter booking and availability" at bounding box center [225, 163] width 220 height 14
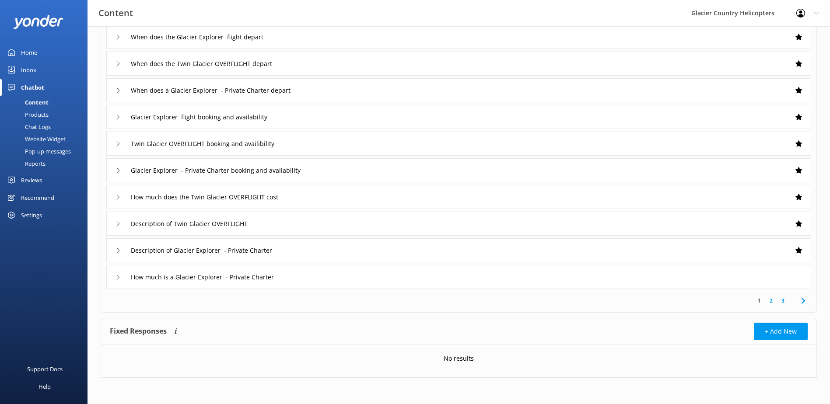
click at [120, 247] on div "Description of Glacier Explorer - Private Charter" at bounding box center [207, 250] width 185 height 14
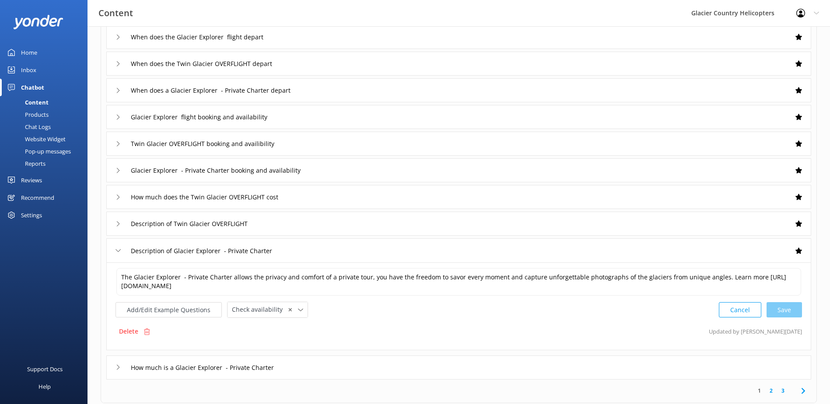
scroll to position [87, 0]
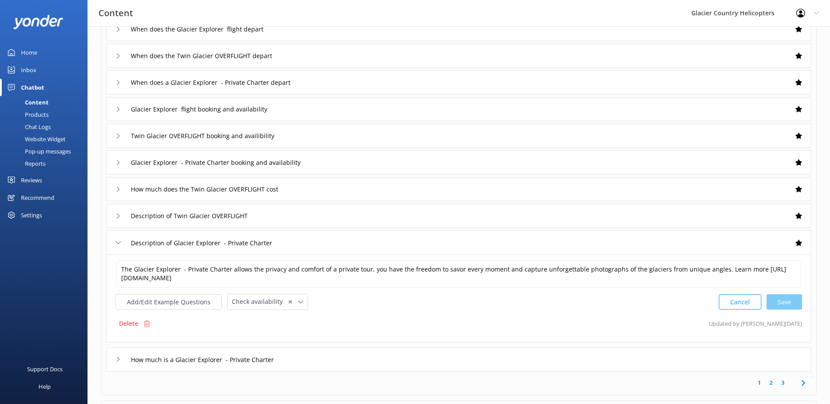
click at [119, 244] on icon at bounding box center [117, 242] width 5 height 5
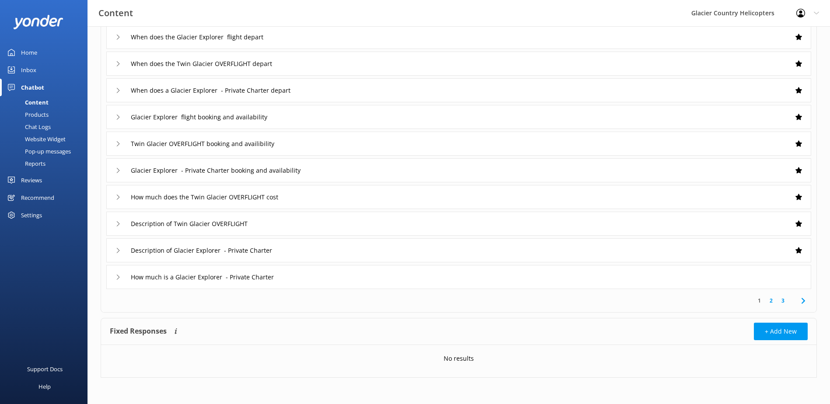
click at [119, 277] on use at bounding box center [118, 277] width 3 height 5
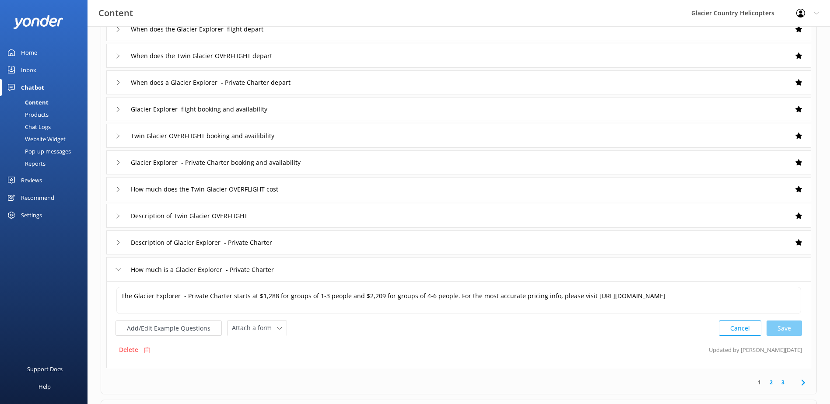
click at [119, 273] on div "How much is a Glacier Explorer - Private Charter" at bounding box center [206, 269] width 182 height 14
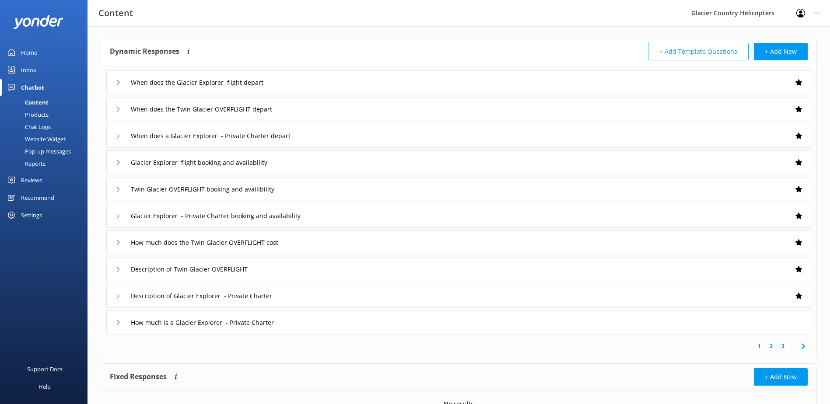
scroll to position [0, 0]
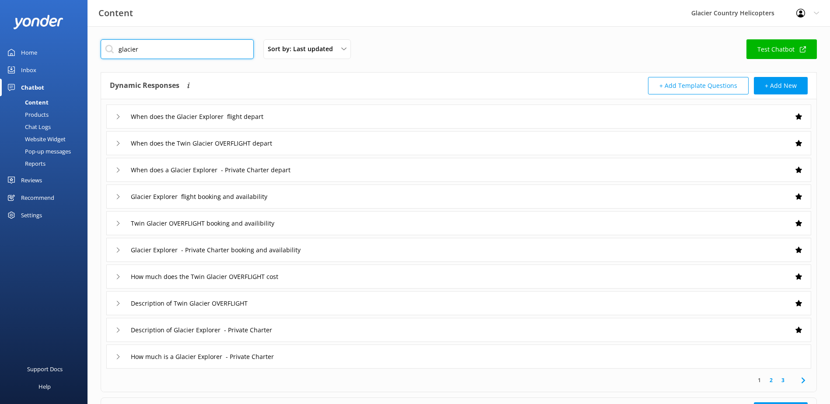
drag, startPoint x: 169, startPoint y: 50, endPoint x: 124, endPoint y: 43, distance: 45.2
click at [124, 43] on input "glacier" at bounding box center [177, 49] width 153 height 20
click at [147, 48] on input "glacier" at bounding box center [177, 49] width 153 height 20
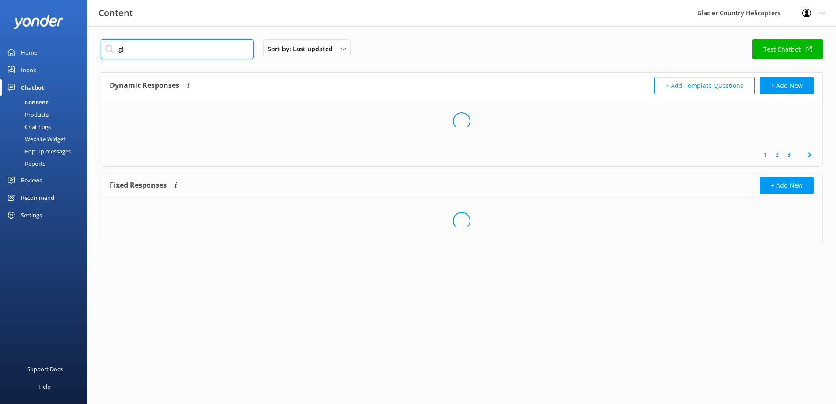
type input "g"
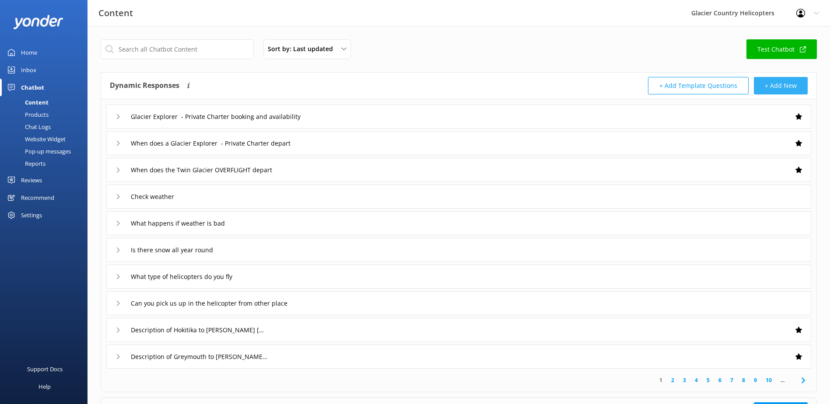
click at [776, 84] on button "+ Add New" at bounding box center [781, 85] width 54 height 17
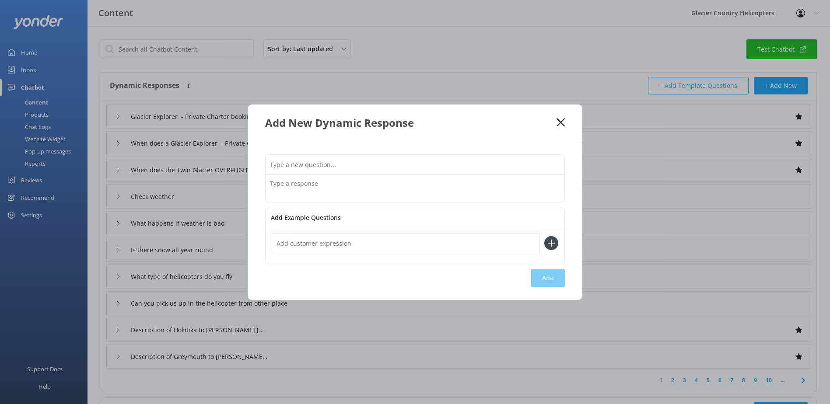
click at [334, 158] on input "text" at bounding box center [414, 165] width 299 height 20
type input "What time of day is best to fly"
click at [325, 184] on textarea at bounding box center [414, 188] width 299 height 27
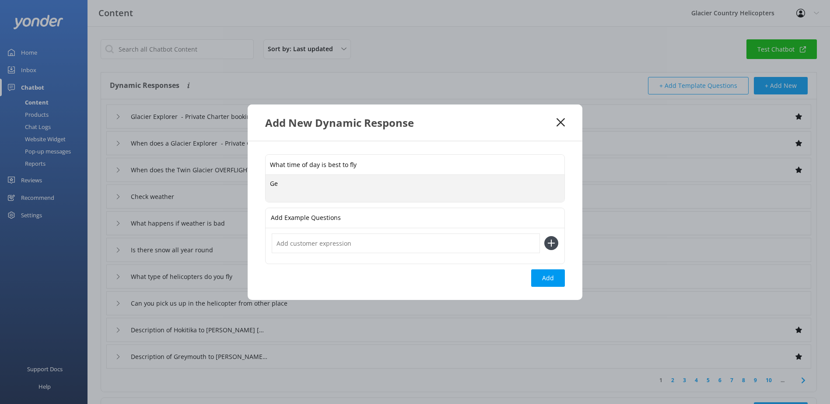
type textarea "G"
click at [557, 122] on icon at bounding box center [560, 122] width 8 height 9
